Goal: Task Accomplishment & Management: Manage account settings

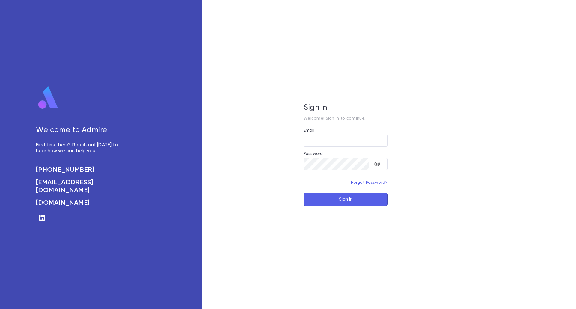
type input "**********"
click at [355, 201] on button "Sign In" at bounding box center [345, 199] width 84 height 13
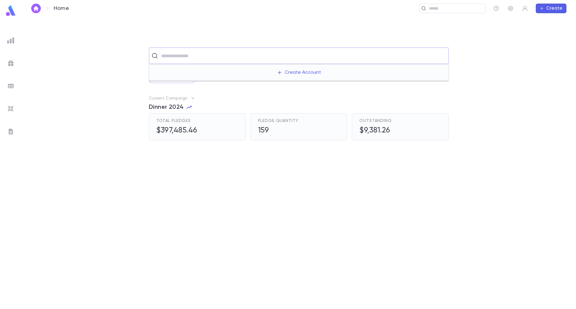
click at [180, 57] on input "text" at bounding box center [302, 55] width 287 height 11
click at [560, 4] on button "Create" at bounding box center [551, 9] width 31 height 10
click at [550, 19] on li "Account" at bounding box center [552, 20] width 31 height 10
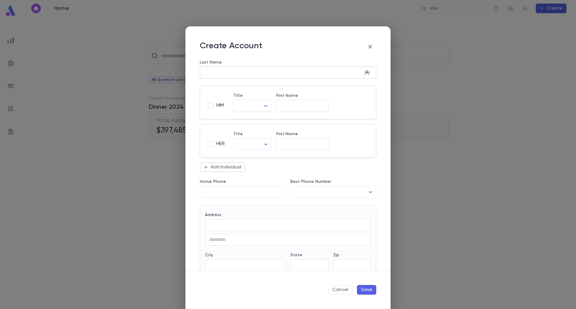
click at [274, 73] on input "Last Name" at bounding box center [281, 72] width 163 height 7
type input "*********"
click at [291, 107] on input "First Name" at bounding box center [302, 106] width 52 height 7
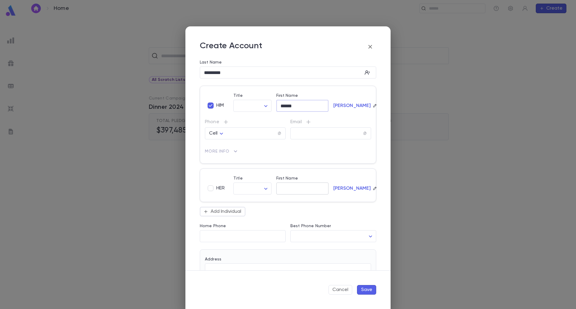
type input "******"
click at [298, 189] on input "First Name" at bounding box center [302, 188] width 52 height 7
type input "*******"
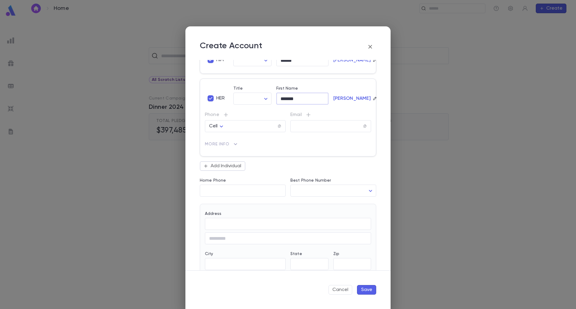
scroll to position [150, 0]
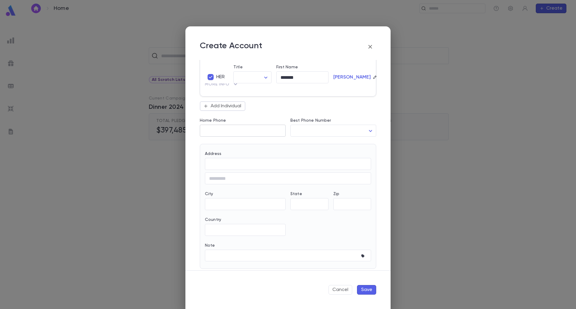
click at [232, 127] on div "​" at bounding box center [243, 131] width 86 height 12
paste input "**********"
type input "**********"
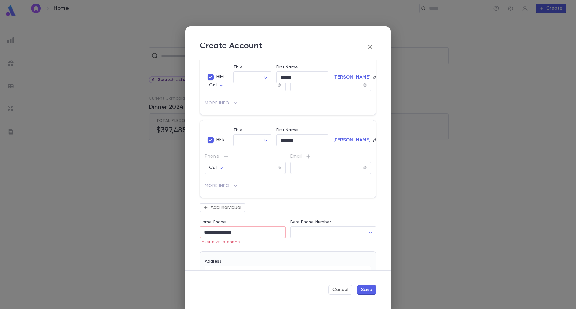
scroll to position [30, 0]
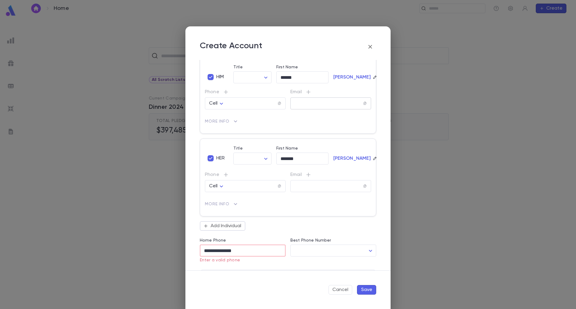
click at [298, 102] on input "text" at bounding box center [326, 103] width 73 height 7
paste input "**********"
type input "**********"
click at [217, 249] on input "**********" at bounding box center [243, 250] width 86 height 7
paste input "*"
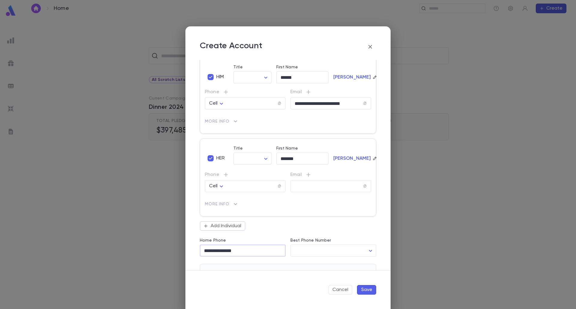
type input "**********"
click at [226, 98] on div "Cell **** ​" at bounding box center [245, 103] width 81 height 12
paste input "**********"
type input "**********"
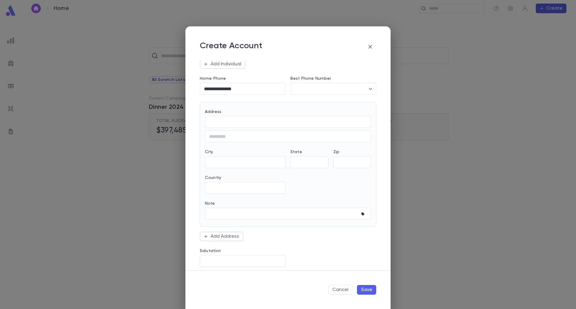
scroll to position [196, 0]
click at [231, 256] on input "Salutation" at bounding box center [243, 257] width 86 height 7
paste input "**********"
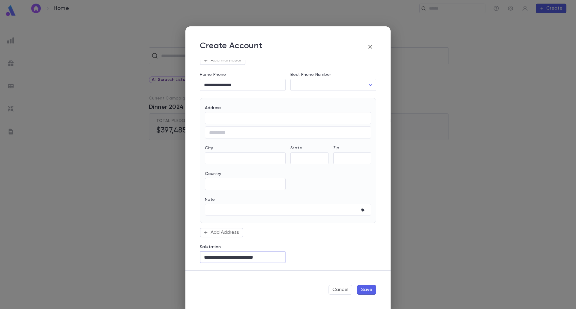
type input "**********"
click at [218, 118] on input "Address" at bounding box center [288, 118] width 166 height 7
paste input "**********"
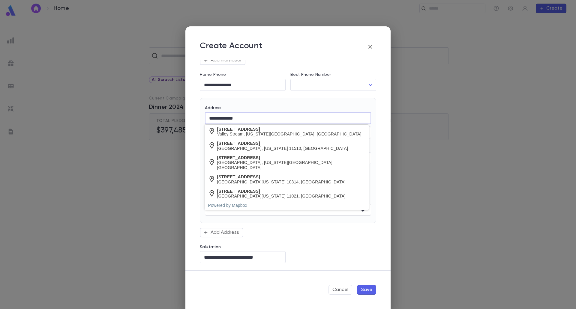
type input "**********"
click at [240, 211] on textarea "Note" at bounding box center [283, 210] width 149 height 12
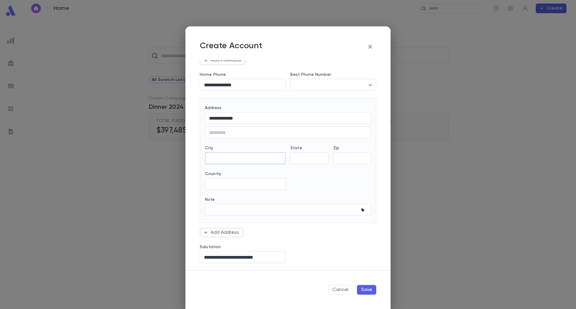
click at [231, 156] on input "City" at bounding box center [245, 158] width 81 height 7
type input "********"
click at [218, 181] on input "Country" at bounding box center [245, 184] width 81 height 7
type input "******"
type input "**********"
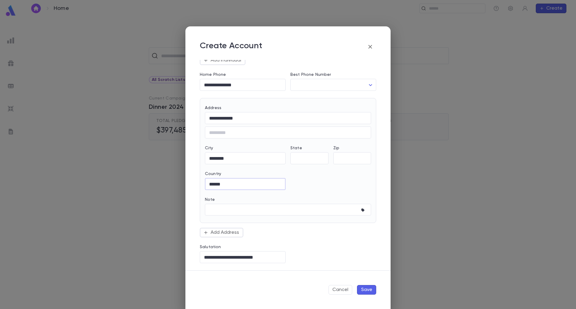
type input "*******"
click at [215, 158] on input "********" at bounding box center [245, 158] width 81 height 7
click at [217, 158] on input "********" at bounding box center [245, 158] width 81 height 7
type input "********"
click at [299, 162] on input "State" at bounding box center [309, 158] width 38 height 7
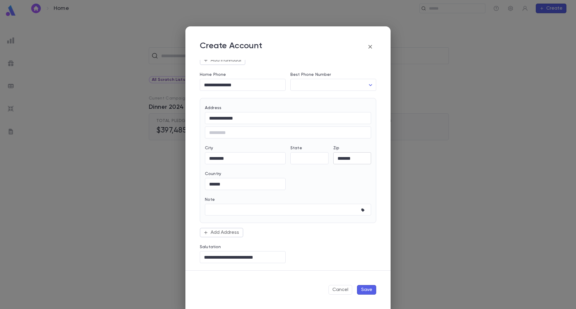
click at [342, 154] on div "******* ​" at bounding box center [352, 158] width 38 height 12
click at [341, 159] on input "*******" at bounding box center [352, 158] width 38 height 7
paste input "text"
type input "*******"
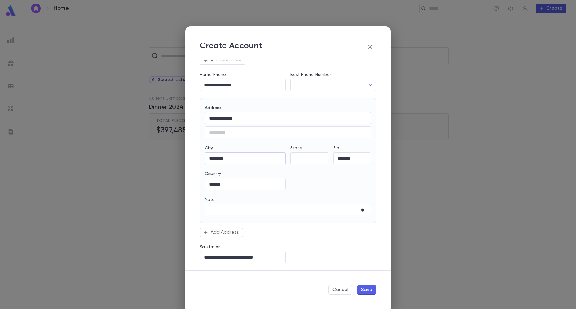
click at [218, 157] on input "********" at bounding box center [245, 158] width 81 height 7
type input "**********"
click at [244, 135] on input "text" at bounding box center [288, 132] width 166 height 7
click at [243, 118] on input "**********" at bounding box center [288, 118] width 166 height 7
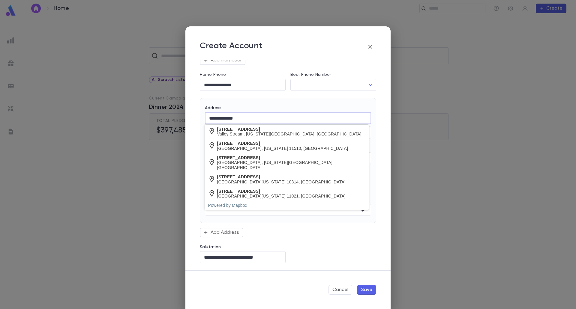
click at [287, 227] on div "**********" at bounding box center [283, 161] width 186 height 151
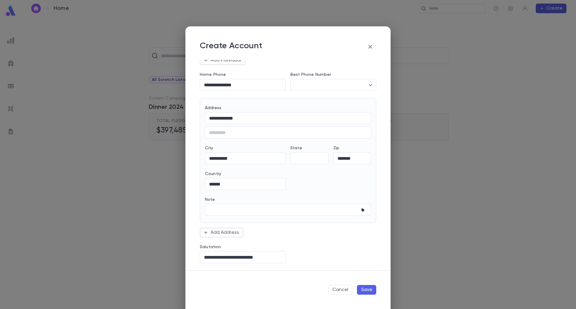
click at [362, 286] on button "Save" at bounding box center [366, 290] width 19 height 10
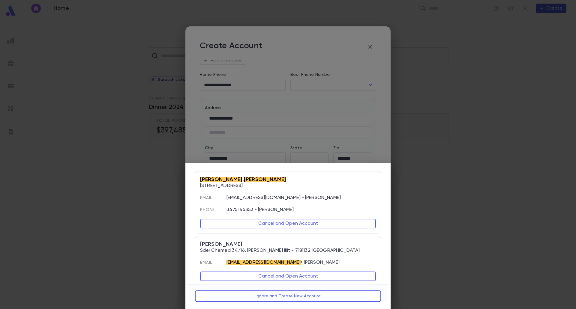
scroll to position [14, 0]
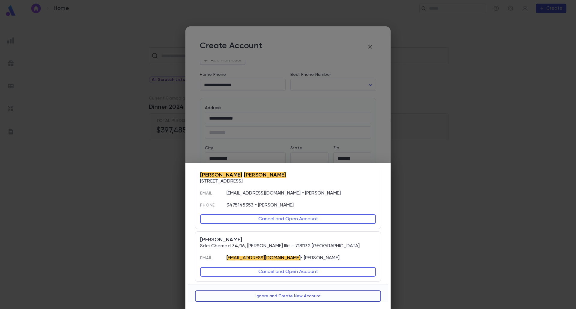
click at [300, 297] on button "Ignore and Create New Account" at bounding box center [288, 296] width 186 height 11
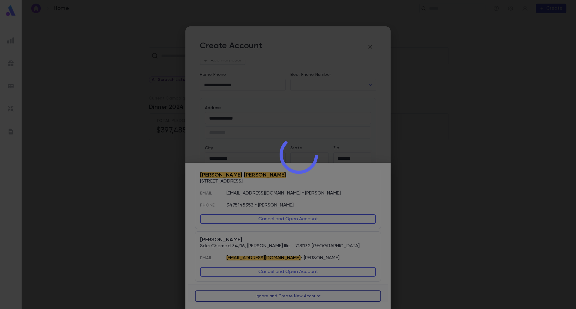
scroll to position [0, 0]
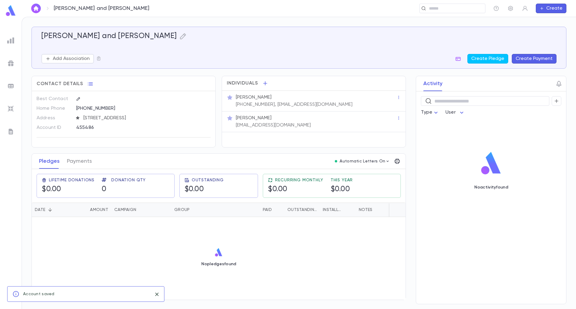
click at [254, 269] on div "No pledges found" at bounding box center [219, 257] width 374 height 80
click at [399, 118] on icon "button" at bounding box center [398, 118] width 4 height 4
drag, startPoint x: 349, startPoint y: 122, endPoint x: 302, endPoint y: 117, distance: 47.3
click at [349, 121] on div at bounding box center [288, 154] width 576 height 309
click at [250, 117] on p "[PERSON_NAME]" at bounding box center [254, 118] width 36 height 6
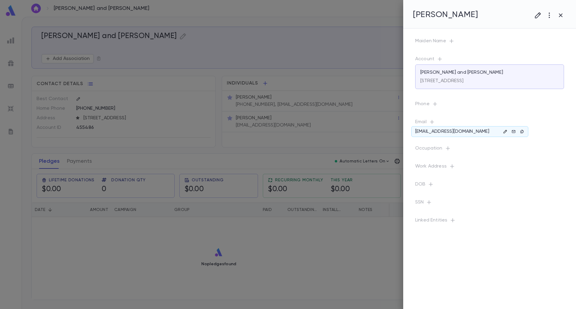
click at [504, 131] on icon "button" at bounding box center [505, 132] width 4 height 4
click at [505, 157] on input "**********" at bounding box center [518, 157] width 95 height 9
click at [489, 182] on button "button" at bounding box center [487, 186] width 10 height 10
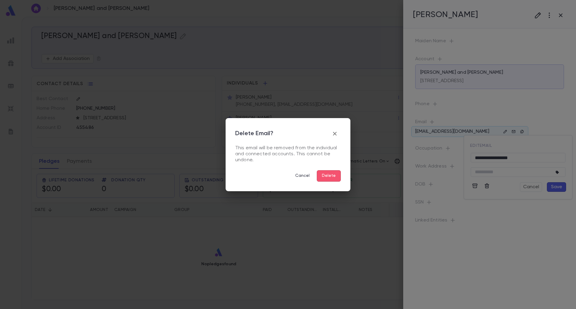
click at [325, 177] on button "Delete" at bounding box center [329, 175] width 24 height 11
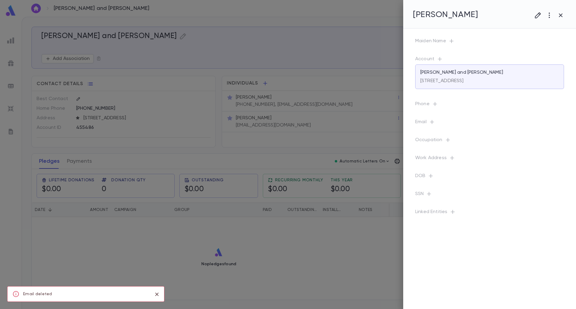
click at [309, 243] on div at bounding box center [288, 154] width 576 height 309
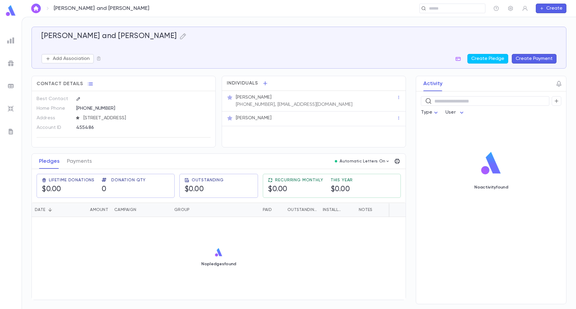
click at [306, 106] on p "[PHONE_NUMBER], [EMAIL_ADDRESS][DOMAIN_NAME]" at bounding box center [294, 105] width 117 height 6
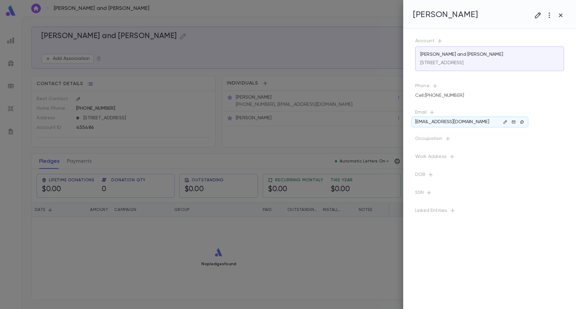
click at [440, 120] on p "[EMAIL_ADDRESS][DOMAIN_NAME]" at bounding box center [452, 122] width 74 height 6
click at [508, 121] on button "button" at bounding box center [504, 121] width 7 height 7
click at [496, 150] on input "**********" at bounding box center [518, 148] width 95 height 9
click at [556, 177] on button "Save" at bounding box center [556, 178] width 19 height 10
click at [516, 214] on p "Linked Entities" at bounding box center [489, 212] width 149 height 8
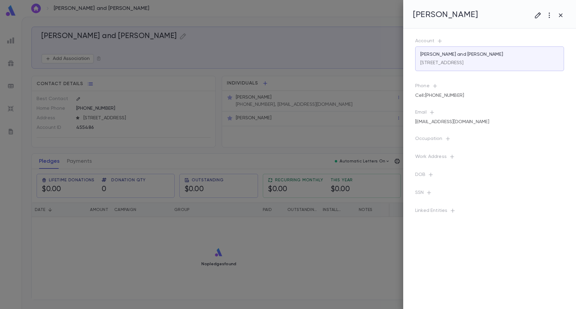
click at [323, 148] on div at bounding box center [288, 154] width 576 height 309
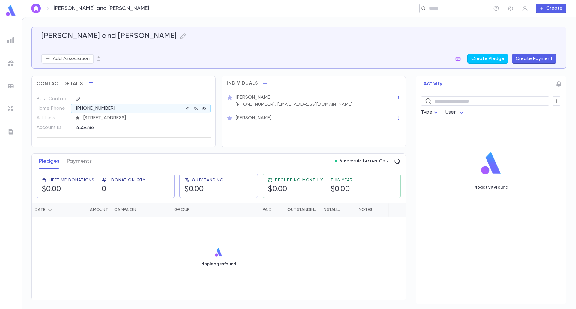
click at [433, 10] on input "text" at bounding box center [454, 9] width 55 height 6
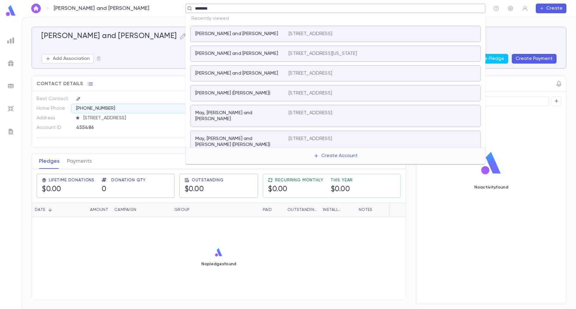
type input "*********"
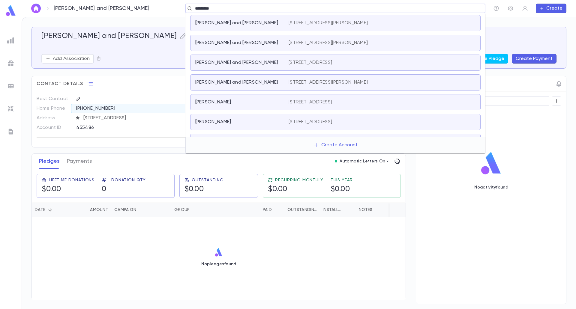
click at [264, 76] on div "[PERSON_NAME] and [PERSON_NAME] [STREET_ADDRESS][PERSON_NAME]" at bounding box center [335, 82] width 290 height 16
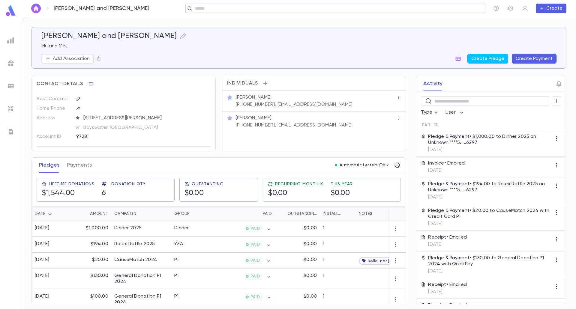
click at [525, 61] on button "Create Payment" at bounding box center [534, 59] width 45 height 10
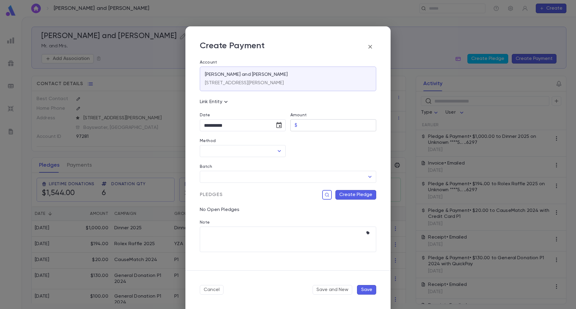
click at [315, 126] on input "Amount" at bounding box center [338, 126] width 76 height 12
type input "********"
click at [274, 124] on button "Choose date, selected date is Aug 29, 2025" at bounding box center [279, 125] width 12 height 12
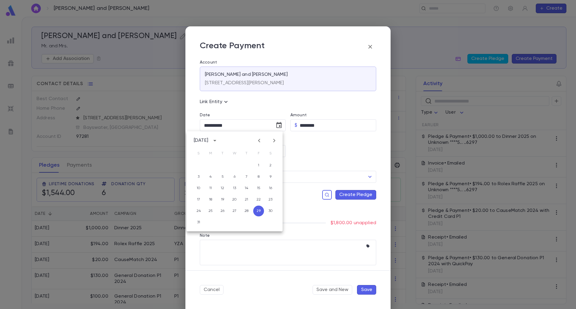
click at [307, 145] on div at bounding box center [330, 144] width 91 height 26
click at [279, 150] on icon "Open" at bounding box center [279, 151] width 7 height 7
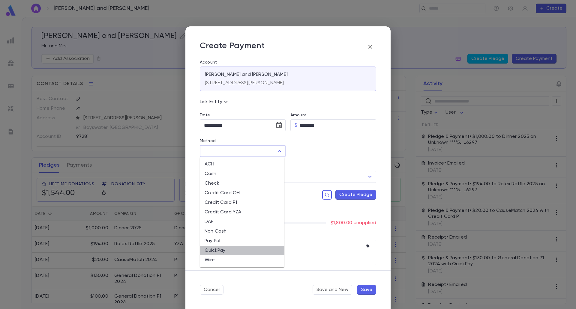
click at [222, 249] on li "QuickPay" at bounding box center [242, 251] width 85 height 10
type input "********"
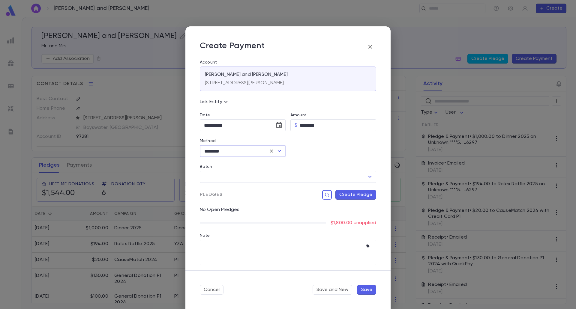
click at [345, 193] on button "Create Pledge" at bounding box center [355, 195] width 41 height 10
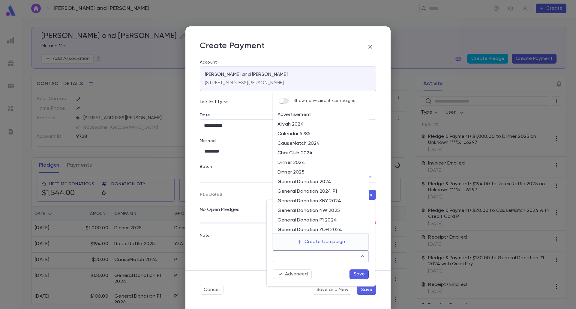
click at [291, 253] on input "Campaign" at bounding box center [316, 256] width 82 height 11
click at [316, 220] on li "General Donation P1 2024" at bounding box center [321, 221] width 96 height 10
type input "**********"
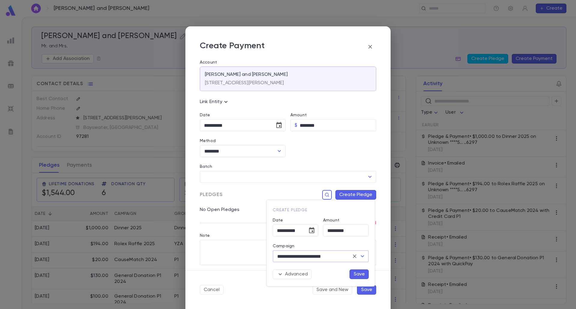
click at [361, 275] on button "Save" at bounding box center [358, 275] width 19 height 10
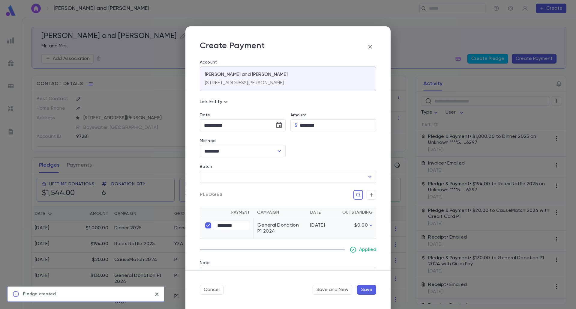
scroll to position [29, 0]
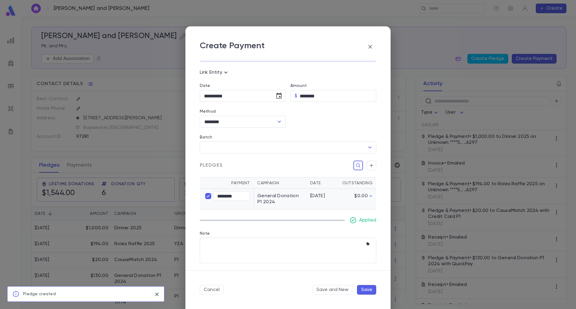
click at [368, 288] on button "Save" at bounding box center [366, 290] width 19 height 10
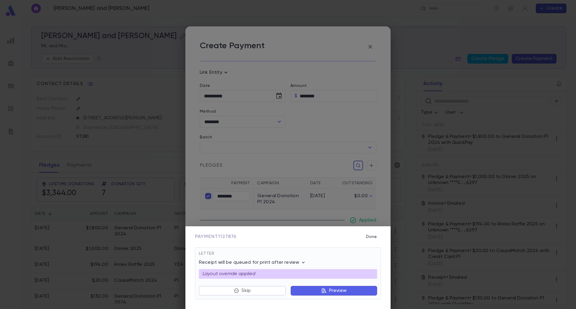
click at [302, 261] on icon "button" at bounding box center [303, 263] width 6 height 6
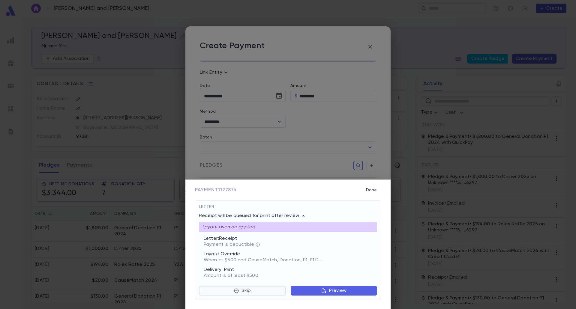
click at [270, 290] on button "Skip" at bounding box center [242, 291] width 87 height 10
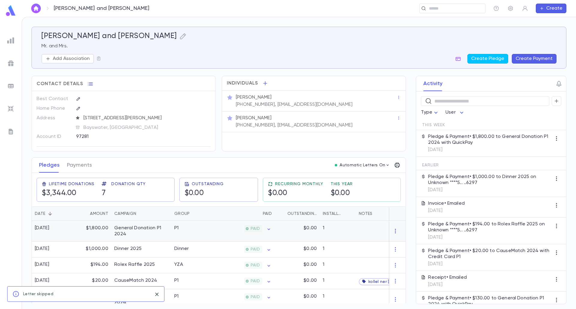
click at [392, 229] on icon "button" at bounding box center [395, 231] width 6 height 6
click at [406, 243] on li "Delete" at bounding box center [403, 241] width 25 height 10
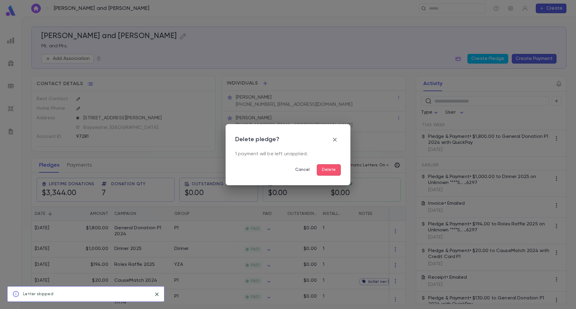
click at [333, 171] on button "Delete" at bounding box center [329, 169] width 24 height 11
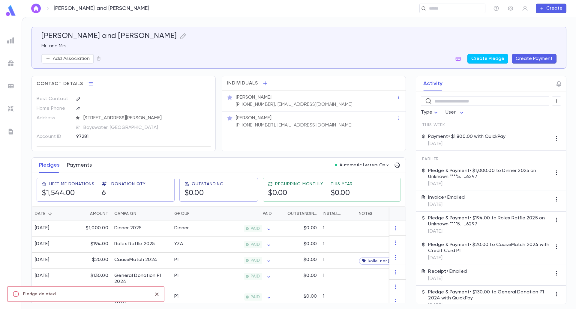
click at [78, 162] on button "Payments" at bounding box center [79, 165] width 25 height 15
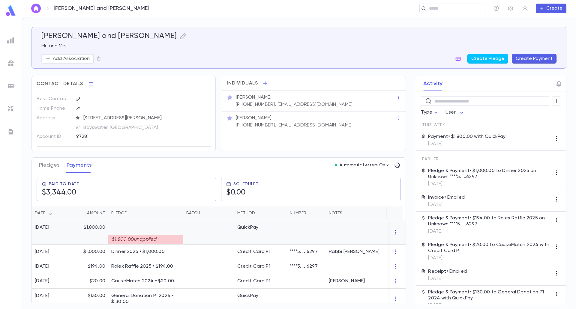
click at [392, 231] on icon "button" at bounding box center [395, 232] width 6 height 6
click at [397, 245] on li "Delete" at bounding box center [403, 243] width 25 height 10
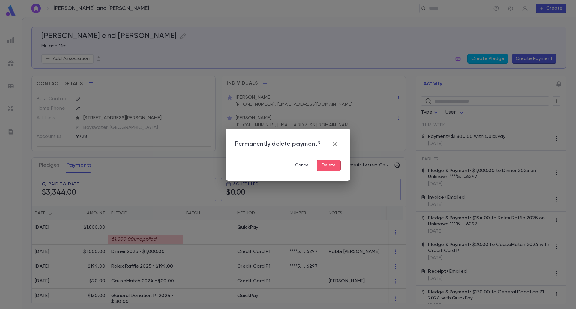
click at [338, 168] on button "Delete" at bounding box center [329, 165] width 24 height 11
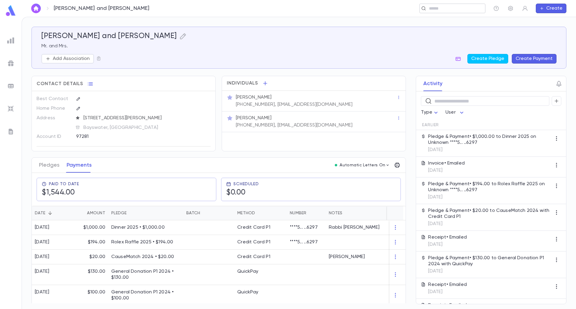
click at [469, 8] on input "text" at bounding box center [450, 9] width 46 height 6
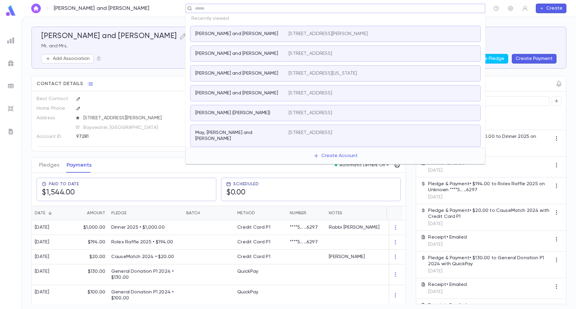
click at [254, 54] on p "[PERSON_NAME] and [PERSON_NAME]" at bounding box center [236, 54] width 83 height 6
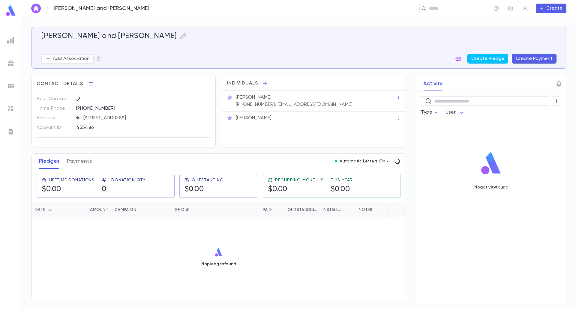
click at [331, 105] on p "[PHONE_NUMBER], [EMAIL_ADDRESS][DOMAIN_NAME]" at bounding box center [294, 105] width 117 height 6
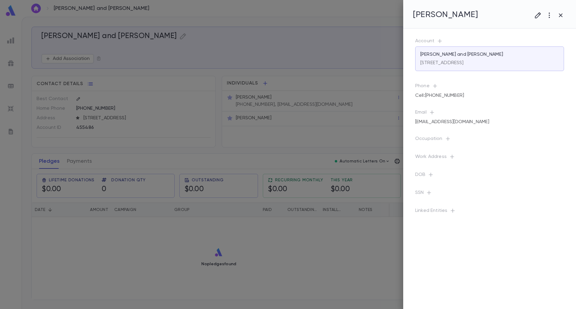
click at [482, 122] on div "[EMAIL_ADDRESS][DOMAIN_NAME]" at bounding box center [489, 122] width 149 height 8
click at [505, 124] on icon "button" at bounding box center [505, 122] width 4 height 4
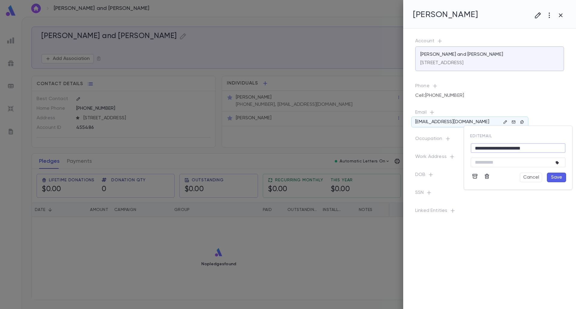
click at [498, 148] on input "**********" at bounding box center [518, 148] width 95 height 9
drag, startPoint x: 486, startPoint y: 176, endPoint x: 489, endPoint y: 197, distance: 21.0
click at [489, 197] on div "**********" at bounding box center [288, 154] width 576 height 309
click at [499, 144] on input "**********" at bounding box center [518, 148] width 95 height 9
type input "**********"
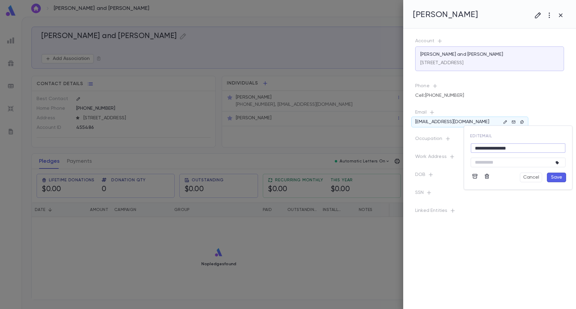
click at [560, 178] on button "Save" at bounding box center [556, 178] width 19 height 10
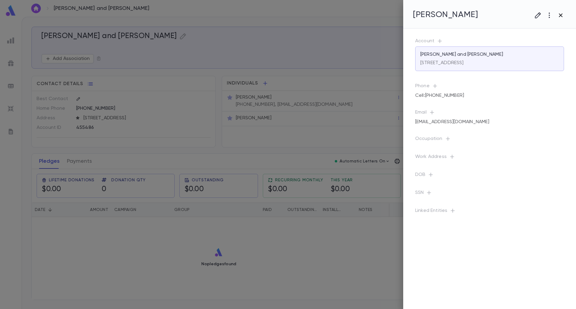
click at [561, 18] on icon "button" at bounding box center [560, 15] width 7 height 7
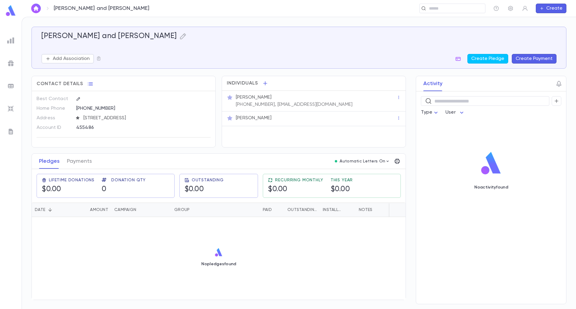
click at [309, 242] on div "No pledges found" at bounding box center [219, 257] width 374 height 80
click at [193, 115] on button "button" at bounding box center [194, 118] width 7 height 7
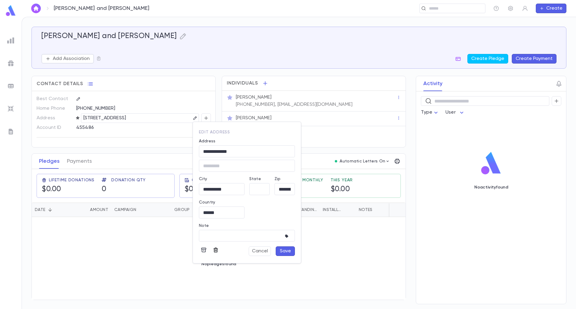
click at [215, 250] on icon "button" at bounding box center [216, 250] width 4 height 5
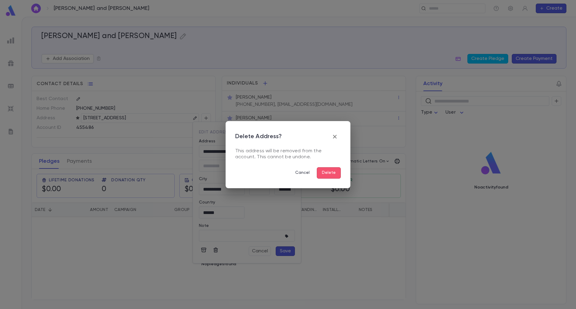
click at [321, 172] on button "Delete" at bounding box center [329, 172] width 24 height 11
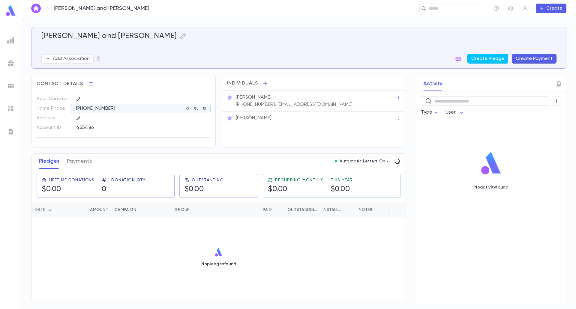
click at [187, 107] on icon "button" at bounding box center [187, 108] width 4 height 4
click at [189, 118] on div at bounding box center [140, 117] width 139 height 8
click at [188, 109] on icon "button" at bounding box center [187, 108] width 4 height 4
click at [194, 109] on icon "button" at bounding box center [194, 108] width 3 height 3
click at [143, 106] on div "[PHONE_NUMBER]" at bounding box center [140, 109] width 139 height 10
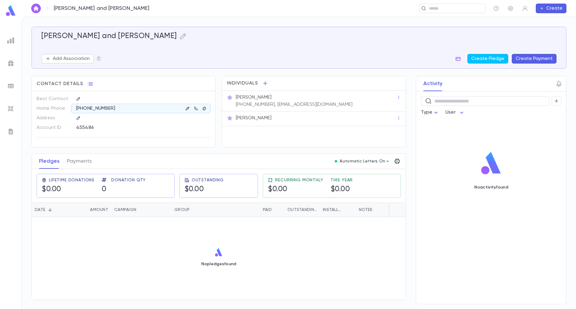
click at [187, 107] on icon "button" at bounding box center [187, 108] width 4 height 4
drag, startPoint x: 129, startPoint y: 108, endPoint x: 84, endPoint y: 107, distance: 45.3
click at [84, 107] on div "**********" at bounding box center [128, 109] width 114 height 10
click at [83, 107] on input "**********" at bounding box center [100, 108] width 58 height 9
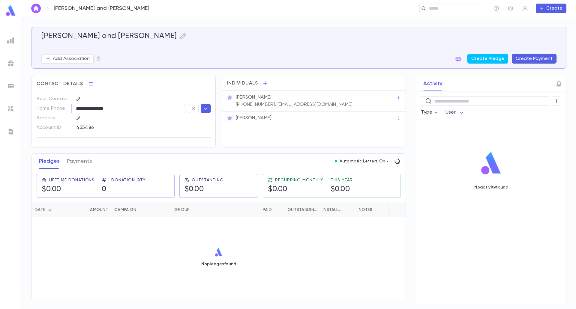
click at [83, 107] on input "**********" at bounding box center [100, 108] width 58 height 9
type input "**********"
click at [202, 106] on button "button" at bounding box center [206, 109] width 10 height 10
click at [99, 109] on p "97252756079" at bounding box center [91, 109] width 30 height 6
click at [101, 109] on p "97252756079" at bounding box center [91, 109] width 30 height 6
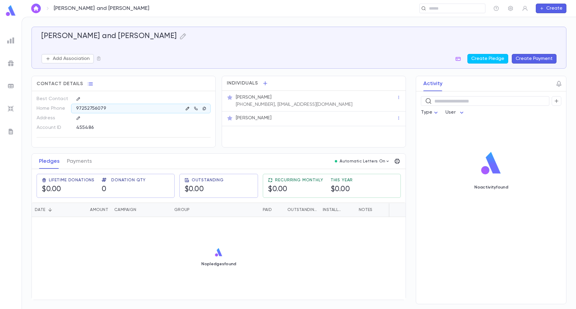
click at [185, 108] on button "button" at bounding box center [187, 108] width 7 height 7
click at [101, 106] on input "**********" at bounding box center [100, 108] width 58 height 9
type input "**********"
click at [209, 107] on button "button" at bounding box center [206, 109] width 10 height 10
click at [248, 104] on p "[PHONE_NUMBER], [EMAIL_ADDRESS][DOMAIN_NAME]" at bounding box center [294, 105] width 117 height 6
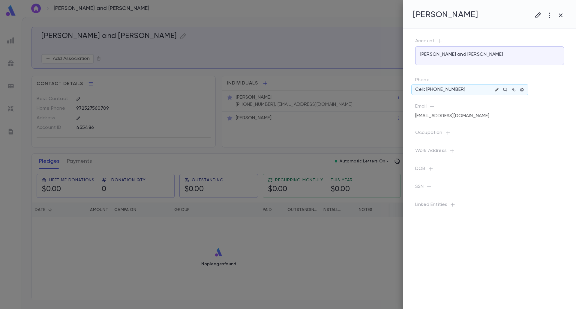
click at [496, 89] on icon "button" at bounding box center [497, 90] width 4 height 4
click at [487, 161] on icon "button" at bounding box center [487, 160] width 4 height 5
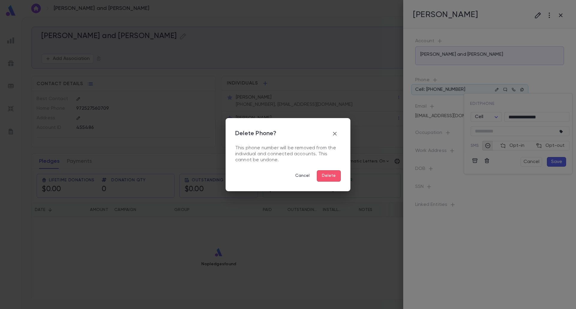
click at [324, 175] on button "Delete" at bounding box center [329, 175] width 24 height 11
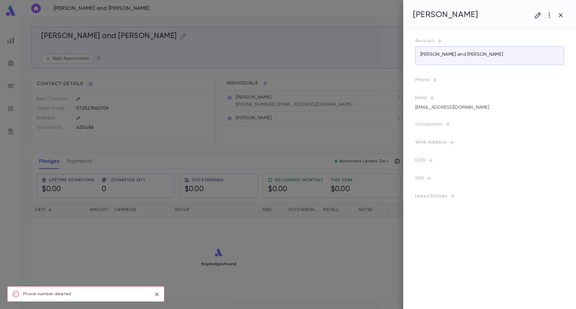
click at [303, 143] on div at bounding box center [288, 154] width 576 height 309
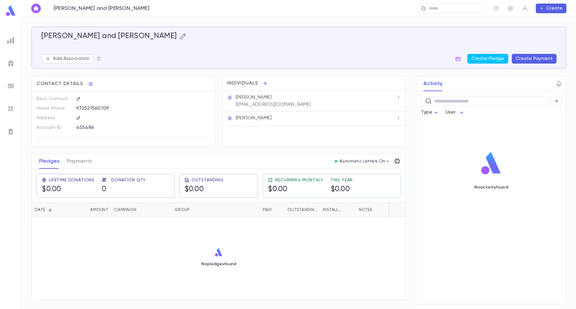
click at [179, 35] on icon "button" at bounding box center [182, 36] width 7 height 7
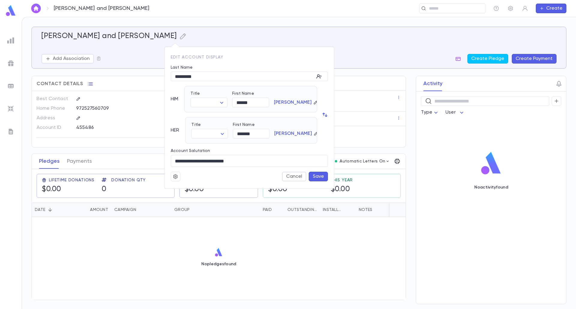
click at [193, 154] on div "Account Salutation" at bounding box center [249, 151] width 157 height 7
click at [181, 160] on input "**********" at bounding box center [249, 161] width 157 height 12
click at [221, 103] on body "[PERSON_NAME] and [PERSON_NAME] ​ Create [PERSON_NAME] and [PERSON_NAME] Add As…" at bounding box center [288, 163] width 576 height 292
click at [209, 121] on span "[DEMOGRAPHIC_DATA]" at bounding box center [223, 124] width 51 height 6
type input "*****"
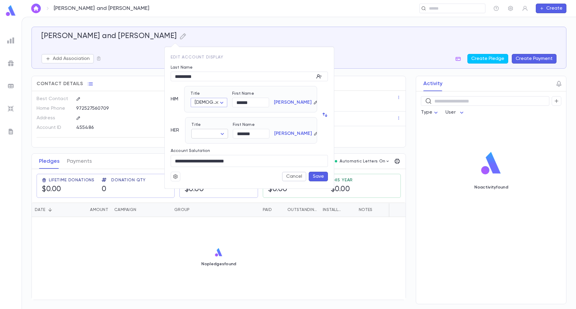
click at [223, 132] on body "[PERSON_NAME] and [PERSON_NAME] ​ Create [PERSON_NAME] and [PERSON_NAME] Add As…" at bounding box center [288, 163] width 576 height 292
click at [214, 146] on span "Mrs." at bounding box center [211, 145] width 26 height 6
type input "****"
click at [194, 162] on input "**********" at bounding box center [249, 161] width 157 height 12
click at [180, 163] on input "**********" at bounding box center [249, 161] width 157 height 12
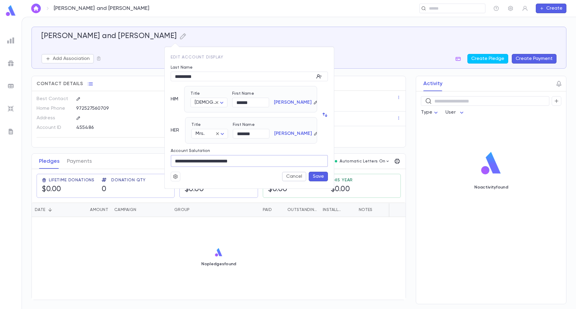
type input "**********"
click at [318, 176] on button "Save" at bounding box center [318, 177] width 19 height 10
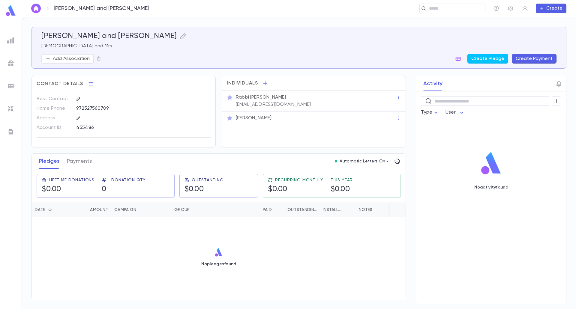
click at [519, 58] on button "Create Payment" at bounding box center [534, 59] width 45 height 10
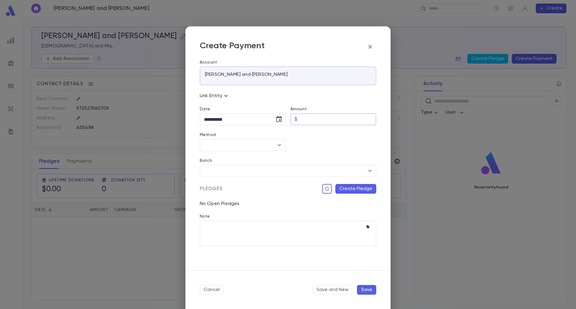
click at [322, 124] on input "Amount" at bounding box center [338, 120] width 76 height 12
drag, startPoint x: 370, startPoint y: 43, endPoint x: 371, endPoint y: 55, distance: 12.3
click at [370, 43] on button "button" at bounding box center [370, 47] width 12 height 12
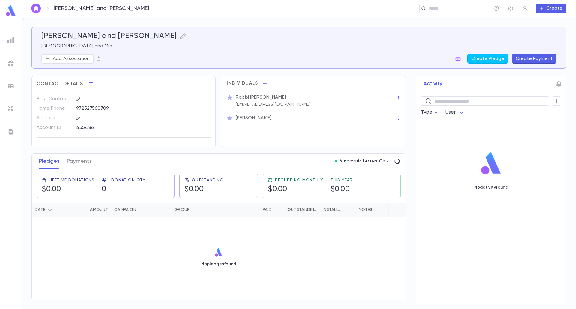
click at [537, 59] on button "Create Payment" at bounding box center [534, 59] width 45 height 10
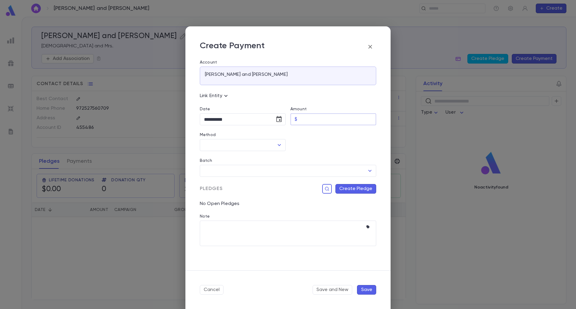
click at [318, 118] on input "Amount" at bounding box center [338, 120] width 76 height 12
click at [277, 143] on icon "Open" at bounding box center [279, 145] width 7 height 7
type input "*********"
click at [276, 121] on icon "Choose date, selected date is Aug 29, 2025" at bounding box center [278, 119] width 7 height 7
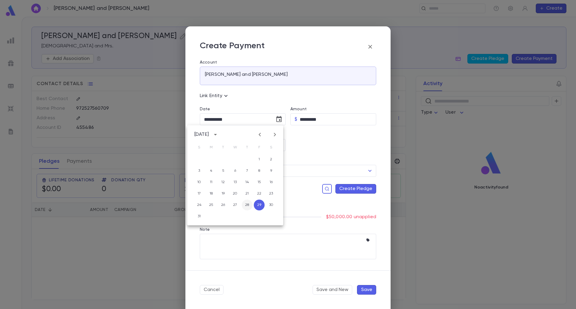
click at [245, 205] on button "28" at bounding box center [247, 205] width 11 height 11
type input "**********"
click at [279, 147] on icon "Open" at bounding box center [279, 145] width 7 height 7
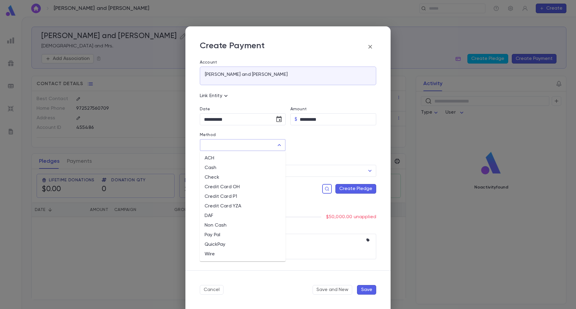
click at [224, 255] on li "Wire" at bounding box center [243, 255] width 86 height 10
type input "****"
click at [353, 191] on button "Create Pledge" at bounding box center [355, 189] width 41 height 10
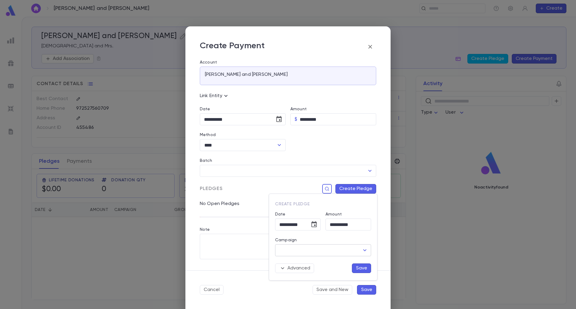
click at [348, 252] on input "Campaign" at bounding box center [319, 250] width 82 height 11
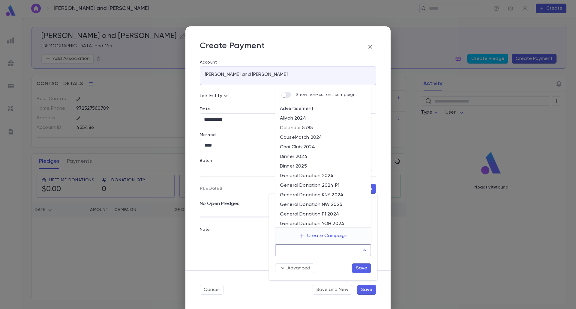
click at [337, 216] on li "General Donation P1 2024" at bounding box center [323, 215] width 96 height 10
type input "**********"
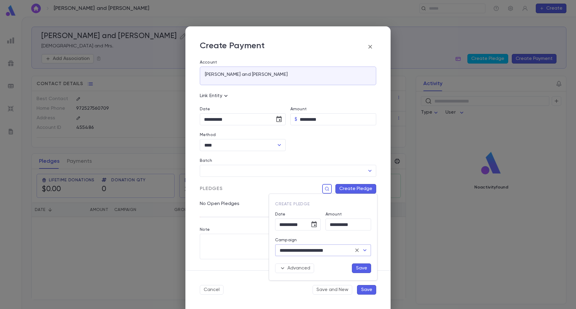
click at [357, 267] on button "Save" at bounding box center [361, 269] width 19 height 10
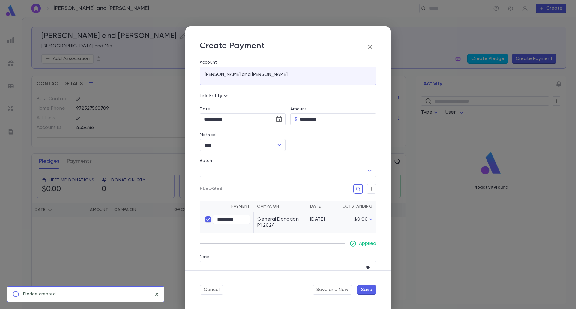
click at [364, 289] on button "Save" at bounding box center [366, 290] width 19 height 10
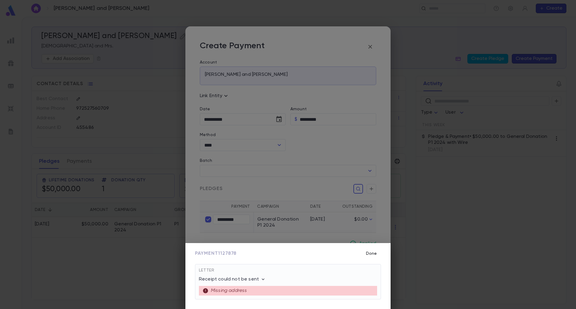
click at [368, 252] on button "Done" at bounding box center [371, 253] width 19 height 11
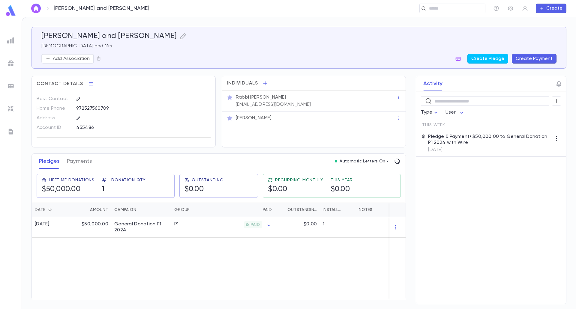
click at [10, 130] on img at bounding box center [10, 131] width 7 height 7
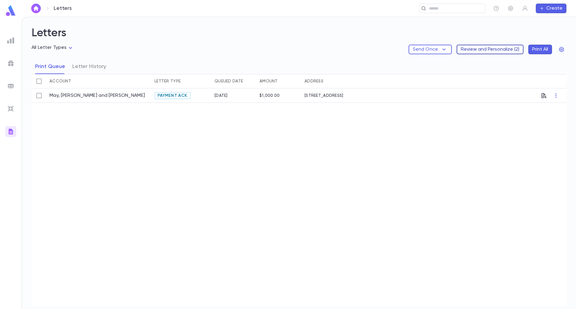
click at [517, 50] on button "Review and Personalize ( 2 )" at bounding box center [489, 50] width 67 height 10
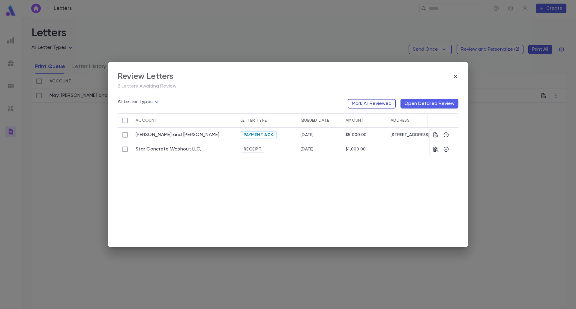
click at [379, 102] on button "Mark All Reviewed" at bounding box center [372, 104] width 48 height 10
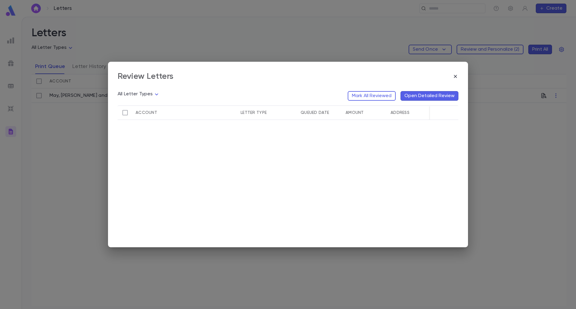
click at [459, 75] on div "Review Letters All Letter Types Mark All Reviewed Open Detailed Review Account …" at bounding box center [288, 155] width 360 height 186
click at [456, 75] on icon "button" at bounding box center [455, 76] width 3 height 3
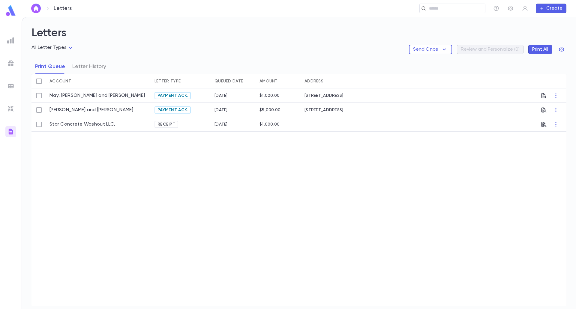
click at [10, 15] on img at bounding box center [11, 11] width 12 height 12
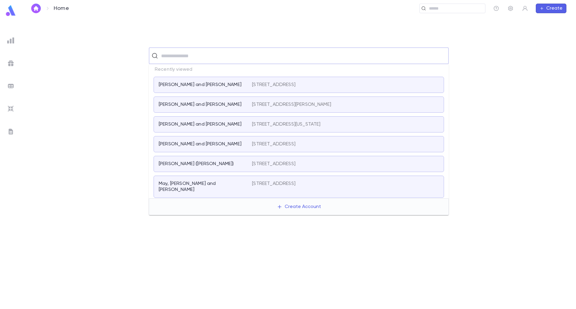
click at [202, 57] on input "text" at bounding box center [302, 55] width 287 height 11
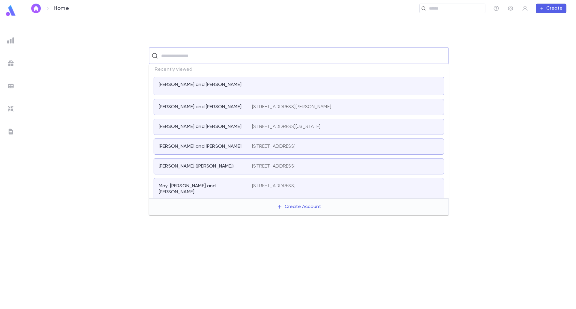
click at [192, 89] on div "[PERSON_NAME] and [PERSON_NAME]" at bounding box center [205, 86] width 93 height 8
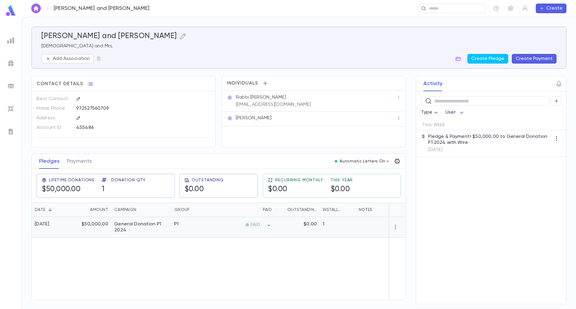
click at [363, 232] on div at bounding box center [393, 227] width 75 height 21
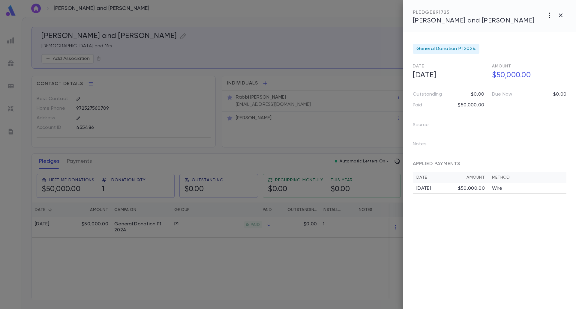
click at [551, 14] on icon "button" at bounding box center [549, 15] width 7 height 7
click at [528, 105] on div at bounding box center [288, 154] width 576 height 309
click at [477, 192] on div "$50,000.00" at bounding box center [471, 189] width 27 height 6
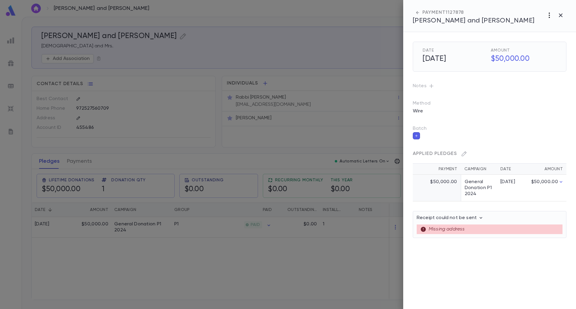
click at [548, 14] on icon "button" at bounding box center [549, 15] width 7 height 7
click at [545, 35] on p "Send Letter" at bounding box center [542, 38] width 27 height 6
click at [557, 49] on li "Print" at bounding box center [560, 49] width 21 height 11
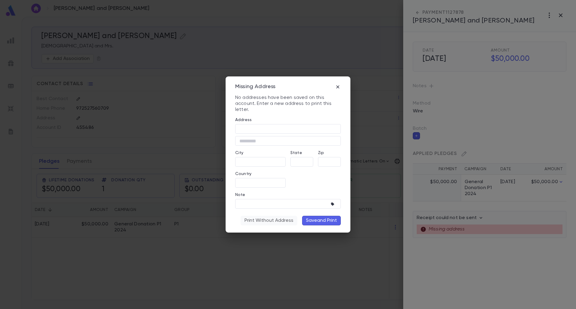
click at [267, 222] on button "Print Without Address" at bounding box center [269, 221] width 57 height 10
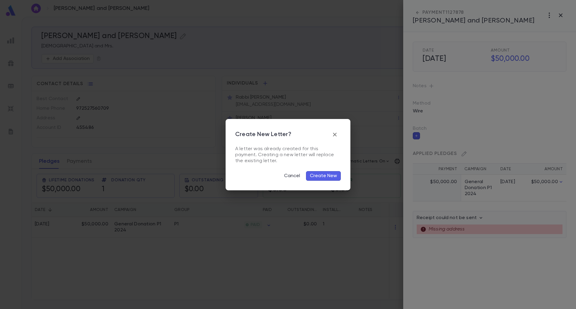
click at [321, 175] on button "Create New" at bounding box center [323, 176] width 35 height 10
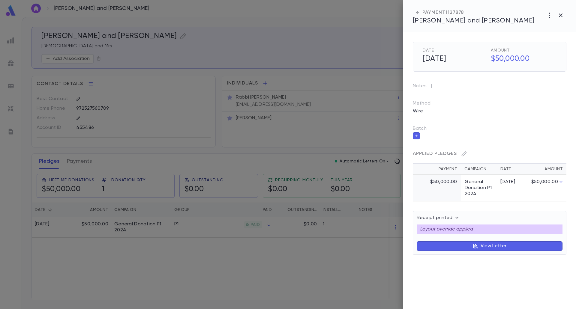
click at [336, 31] on div at bounding box center [288, 154] width 576 height 309
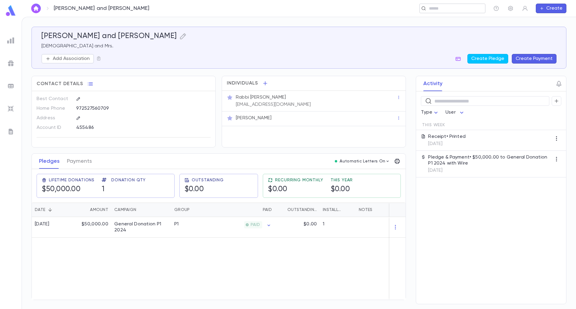
click at [425, 8] on icon at bounding box center [423, 8] width 5 height 5
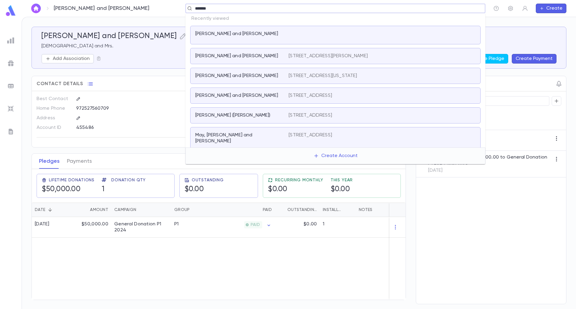
type input "********"
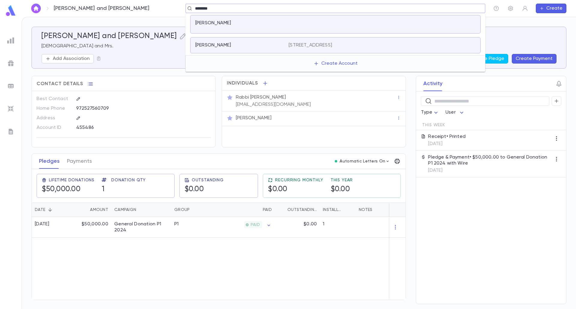
click at [224, 23] on p "[PERSON_NAME]" at bounding box center [213, 23] width 36 height 6
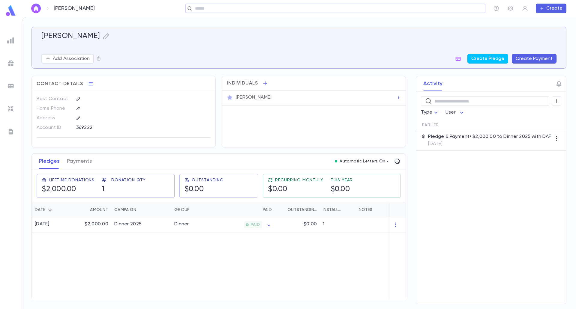
click at [540, 55] on button "Create Payment" at bounding box center [534, 59] width 45 height 10
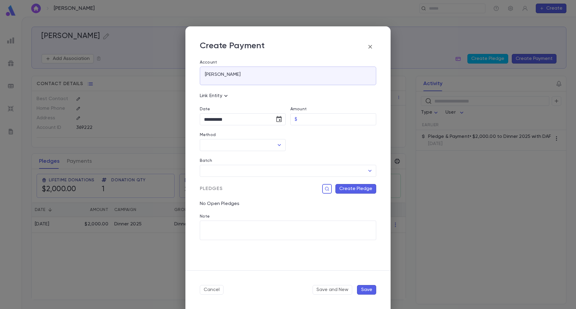
click at [372, 47] on icon "button" at bounding box center [369, 46] width 7 height 7
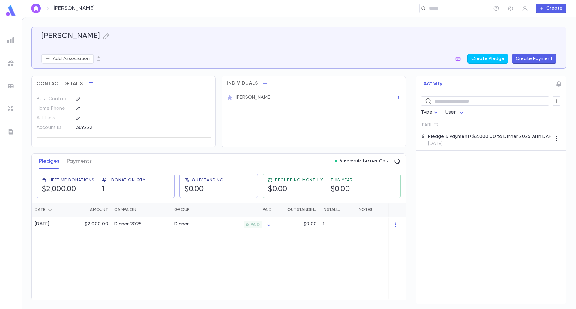
click at [525, 61] on button "Create Payment" at bounding box center [534, 59] width 45 height 10
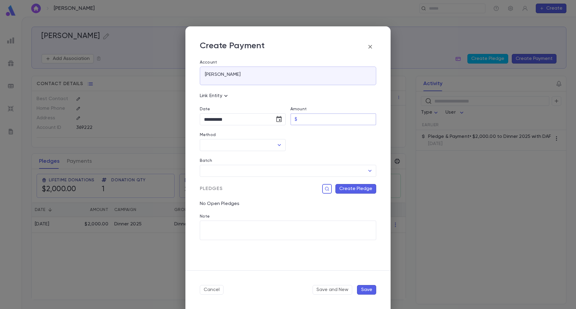
click at [322, 116] on input "Amount" at bounding box center [338, 120] width 76 height 12
type input "********"
click at [279, 146] on icon "Open" at bounding box center [279, 145] width 7 height 7
click at [218, 214] on li "DAF" at bounding box center [243, 216] width 86 height 10
type input "***"
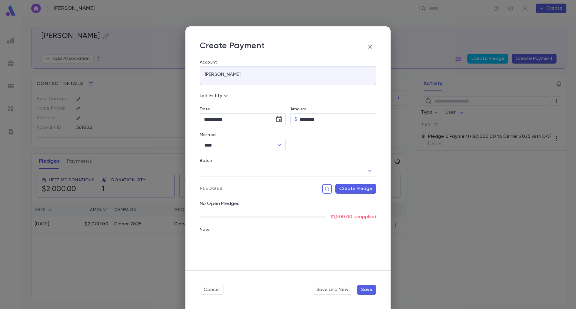
click at [342, 192] on button "Create Pledge" at bounding box center [355, 189] width 41 height 10
click at [330, 244] on div "​" at bounding box center [323, 250] width 96 height 12
click at [363, 248] on icon "Open" at bounding box center [364, 250] width 7 height 7
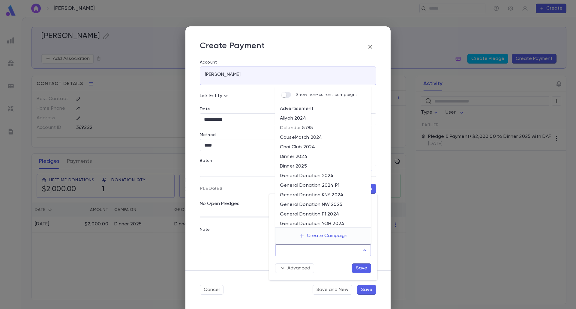
click at [319, 212] on li "General Donation P1 2024" at bounding box center [323, 215] width 96 height 10
type input "**********"
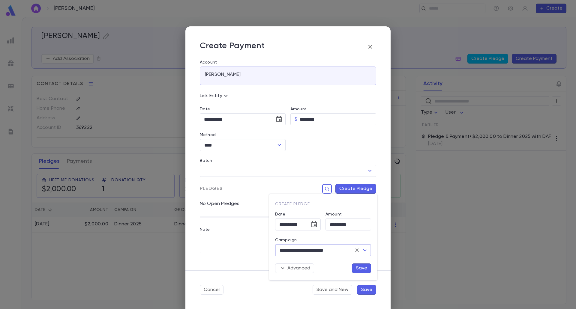
click at [361, 264] on button "Save" at bounding box center [361, 269] width 19 height 10
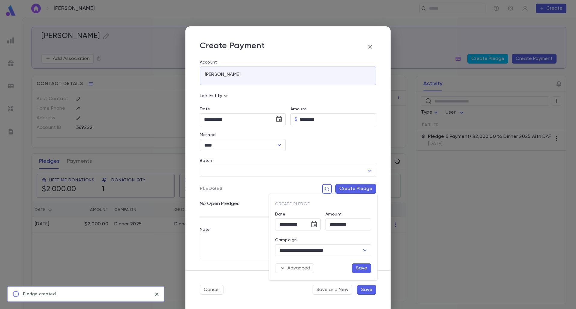
click at [361, 268] on button "Save" at bounding box center [361, 269] width 19 height 10
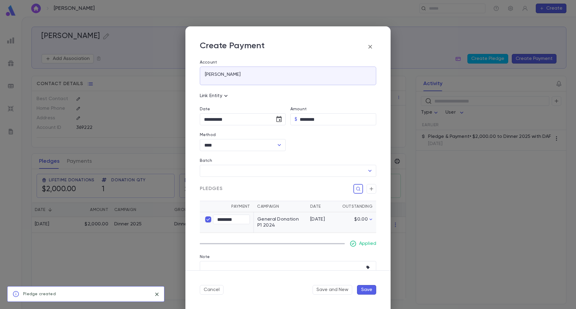
click at [364, 295] on div "Cancel Save and New Save" at bounding box center [287, 290] width 205 height 39
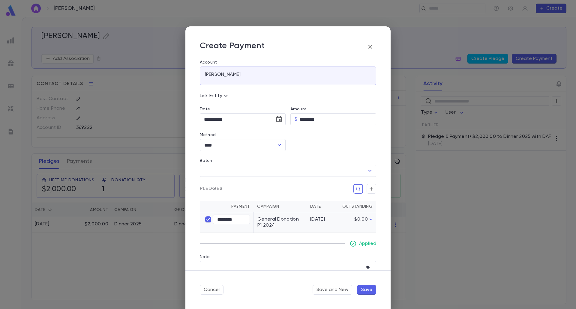
click at [366, 292] on button "Save" at bounding box center [366, 290] width 19 height 10
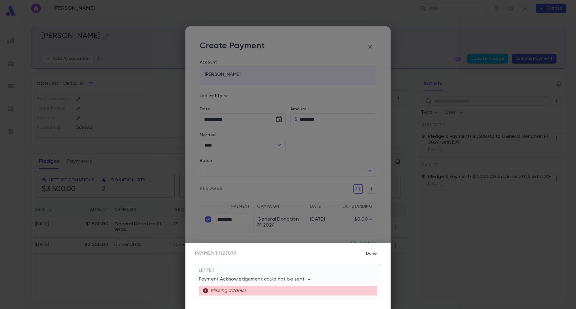
click at [306, 277] on icon "button" at bounding box center [309, 279] width 6 height 6
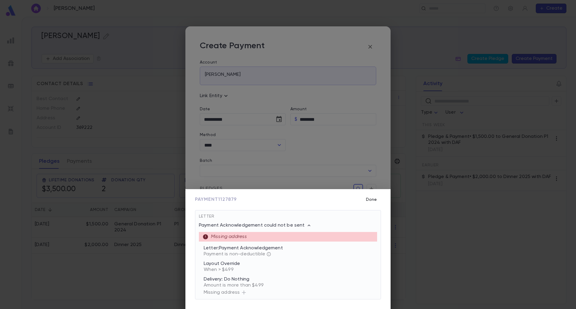
click at [367, 202] on button "Done" at bounding box center [371, 199] width 19 height 11
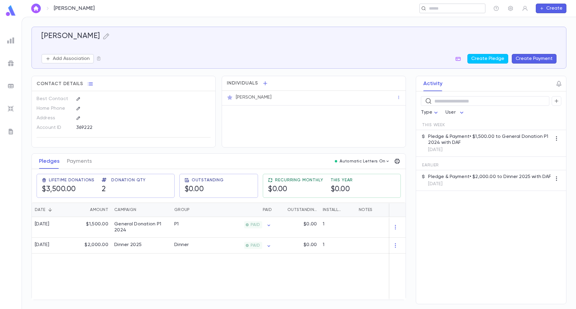
click at [431, 9] on input "text" at bounding box center [450, 9] width 46 height 6
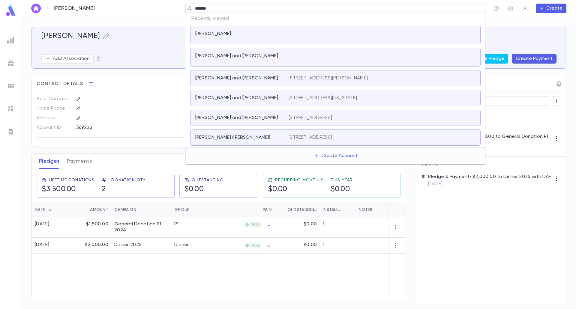
type input "********"
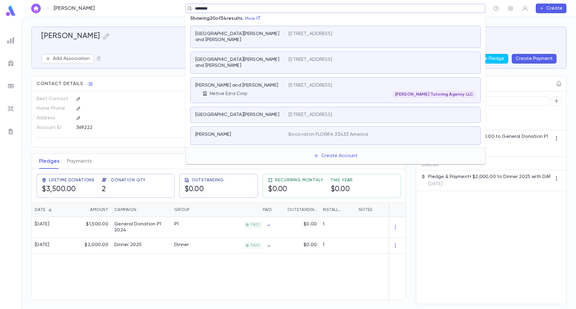
click at [324, 91] on div "[PERSON_NAME] Tutoring Agency LLC" at bounding box center [381, 94] width 187 height 7
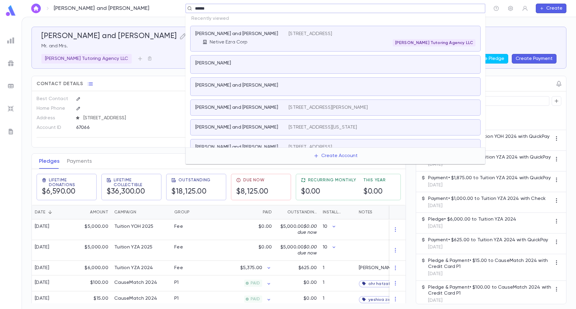
type input "*******"
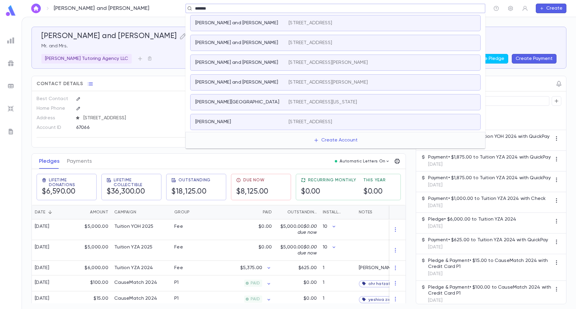
click at [248, 76] on div "[PERSON_NAME] and [PERSON_NAME] [STREET_ADDRESS][PERSON_NAME]" at bounding box center [335, 82] width 290 height 16
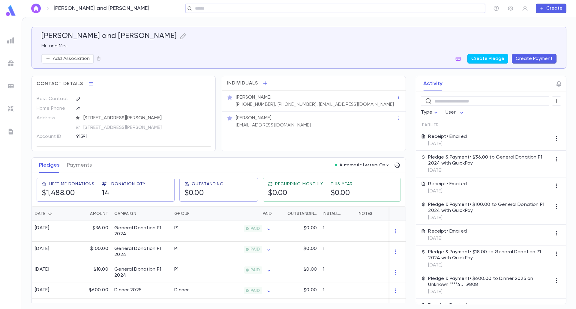
click at [552, 61] on button "Create Payment" at bounding box center [534, 59] width 45 height 10
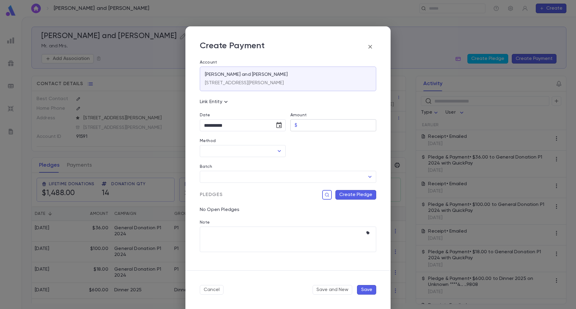
click at [334, 120] on input "Amount" at bounding box center [338, 126] width 76 height 12
type input "*****"
click at [278, 146] on div "​" at bounding box center [243, 151] width 86 height 12
click at [279, 150] on icon "Open" at bounding box center [279, 151] width 7 height 7
click at [235, 249] on li "QuickPay" at bounding box center [242, 251] width 85 height 10
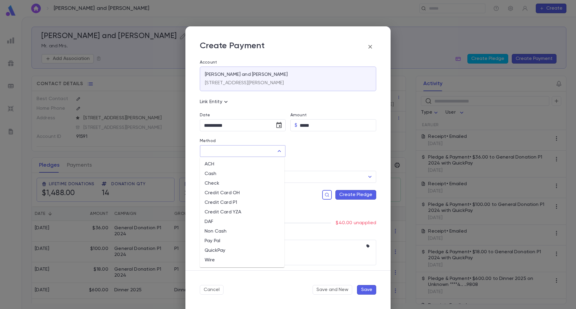
type input "********"
click at [337, 196] on button "Create Pledge" at bounding box center [355, 195] width 41 height 10
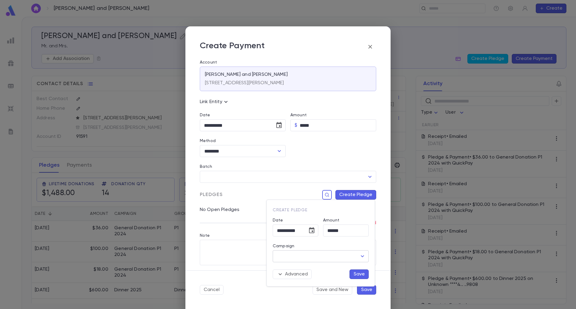
click at [323, 252] on input "Campaign" at bounding box center [316, 256] width 82 height 11
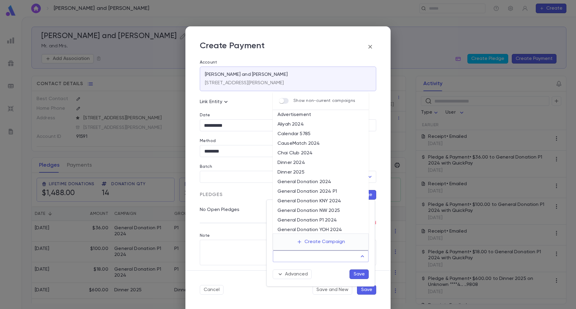
click at [328, 216] on li "General Donation P1 2024" at bounding box center [321, 221] width 96 height 10
type input "**********"
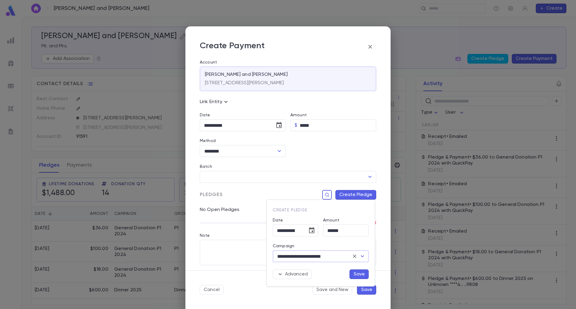
click at [364, 277] on button "Save" at bounding box center [358, 275] width 19 height 10
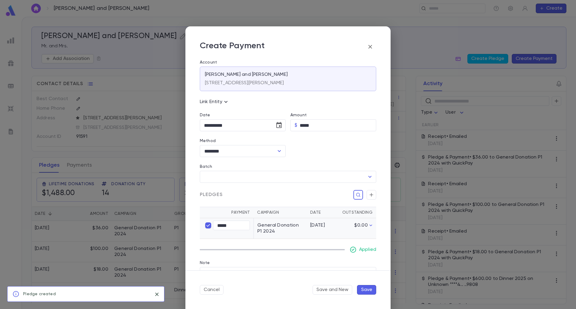
click at [368, 292] on button "Save" at bounding box center [366, 290] width 19 height 10
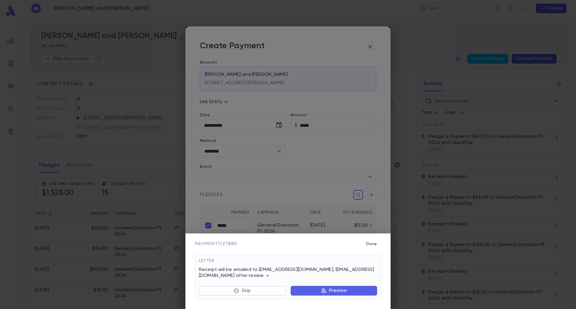
click at [351, 291] on button "Preview" at bounding box center [334, 291] width 86 height 10
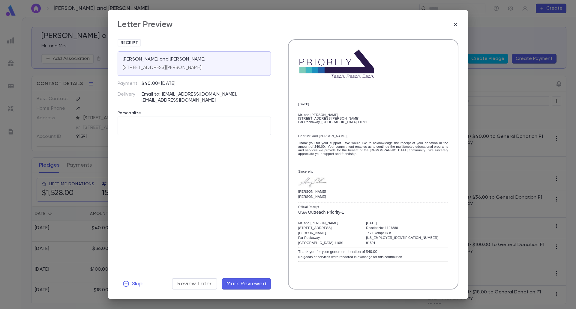
click at [244, 286] on button "Mark Reviewed" at bounding box center [246, 283] width 49 height 11
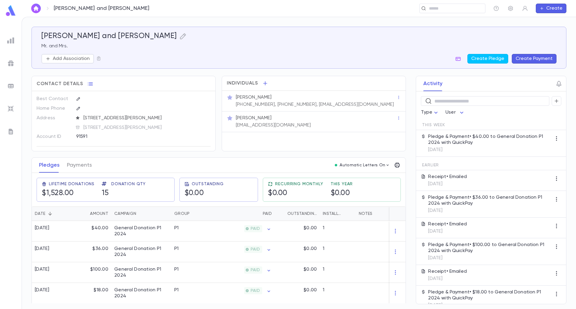
click at [7, 131] on img at bounding box center [10, 131] width 7 height 7
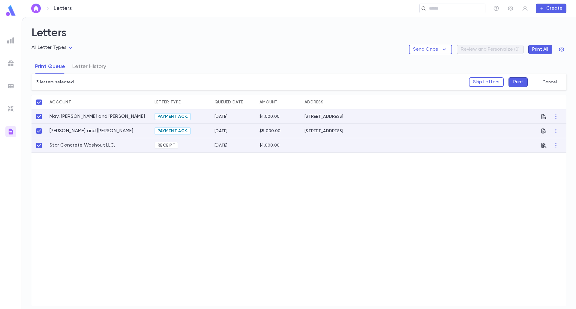
click at [522, 79] on button "Print" at bounding box center [517, 82] width 19 height 10
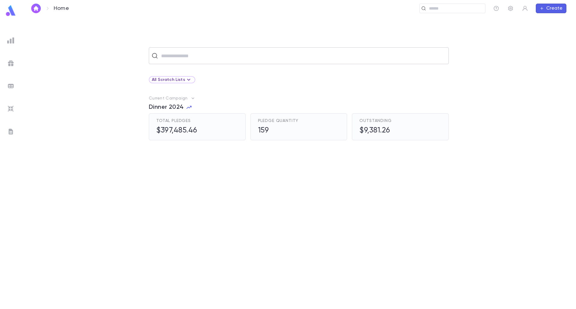
click at [185, 55] on input "text" at bounding box center [302, 55] width 287 height 11
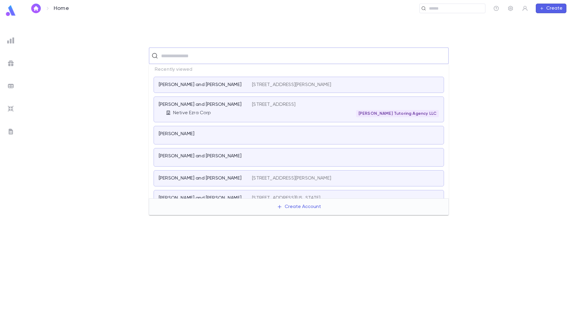
click at [180, 137] on div "[PERSON_NAME]" at bounding box center [205, 135] width 93 height 8
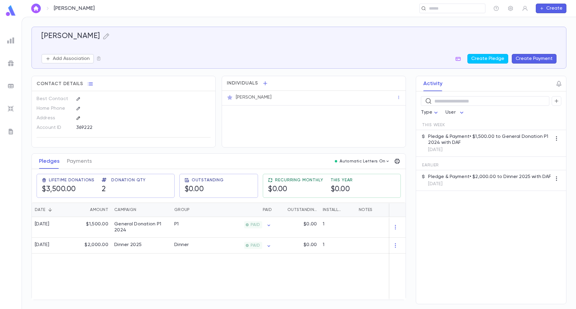
click at [76, 118] on icon "button" at bounding box center [78, 118] width 4 height 4
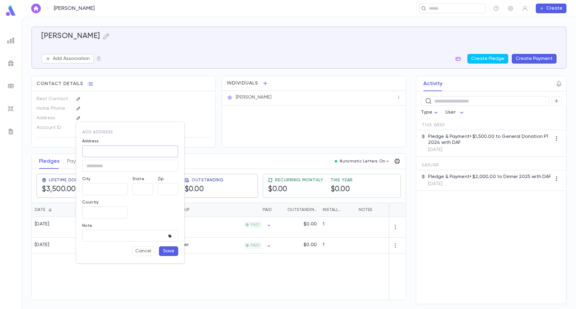
click at [103, 150] on input "Address" at bounding box center [130, 151] width 96 height 7
paste input "**********"
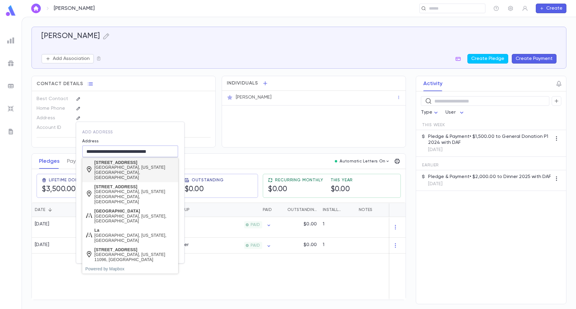
click at [139, 169] on div "Bergenfield, New Jersey 07621, United States" at bounding box center [134, 172] width 81 height 15
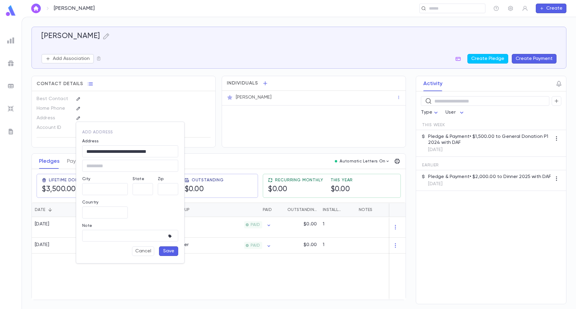
type input "**********"
type input "**"
type input "**********"
type input "*****"
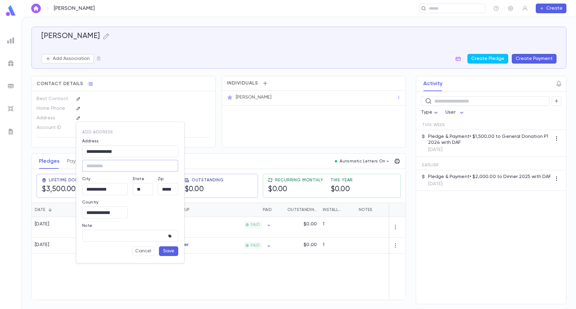
click at [167, 253] on button "Save" at bounding box center [168, 252] width 19 height 10
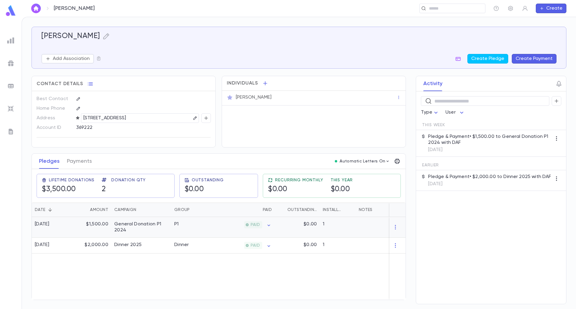
click at [247, 227] on icon at bounding box center [247, 224] width 3 height 3
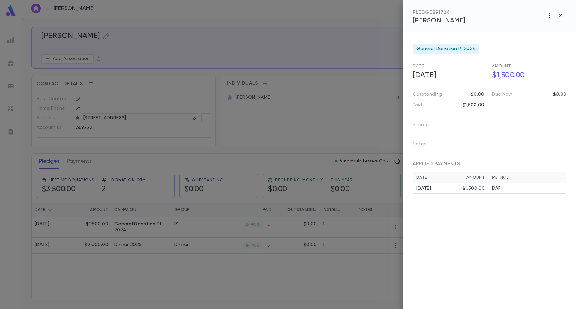
click at [480, 188] on div "$1,500.00" at bounding box center [473, 189] width 22 height 6
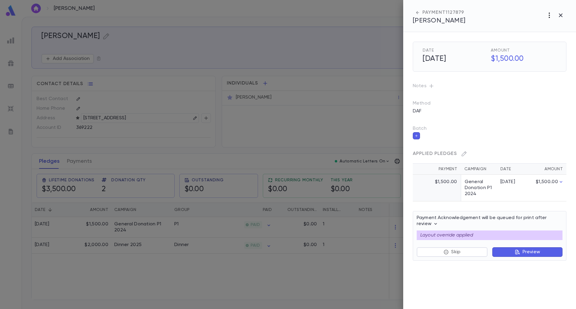
click at [550, 13] on icon "button" at bounding box center [549, 15] width 7 height 7
click at [546, 38] on p "Send Letter" at bounding box center [542, 38] width 27 height 6
click at [558, 49] on li "Print" at bounding box center [560, 49] width 21 height 11
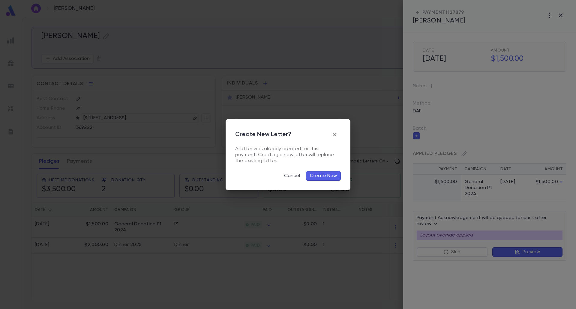
click at [321, 175] on button "Create New" at bounding box center [323, 176] width 35 height 10
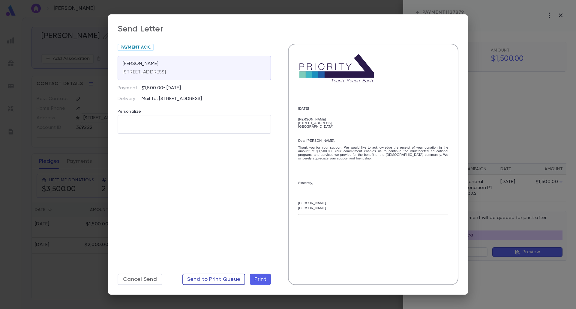
click at [220, 278] on span "Send to Print Queue" at bounding box center [213, 279] width 53 height 7
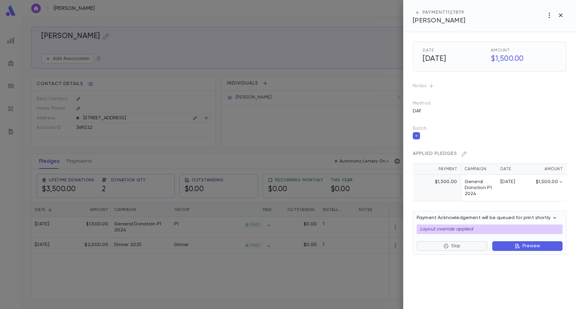
click at [447, 244] on icon "button" at bounding box center [445, 246] width 5 height 5
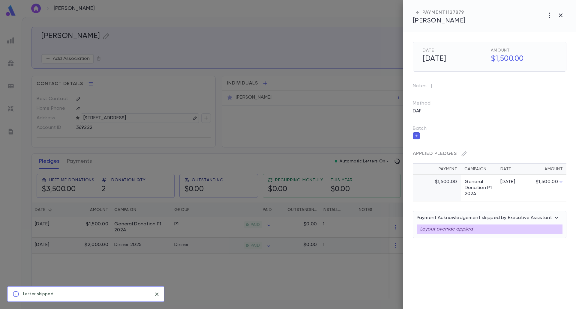
drag, startPoint x: 227, startPoint y: 282, endPoint x: 146, endPoint y: 256, distance: 84.5
click at [227, 282] on div at bounding box center [288, 154] width 576 height 309
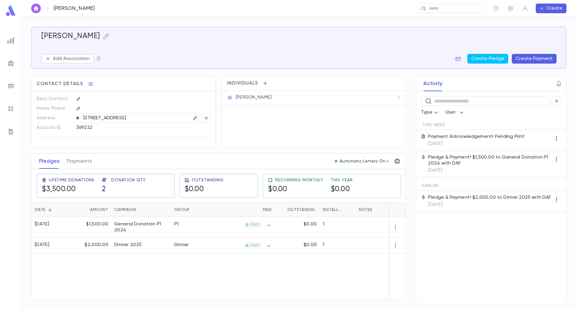
click at [9, 130] on img at bounding box center [10, 131] width 7 height 7
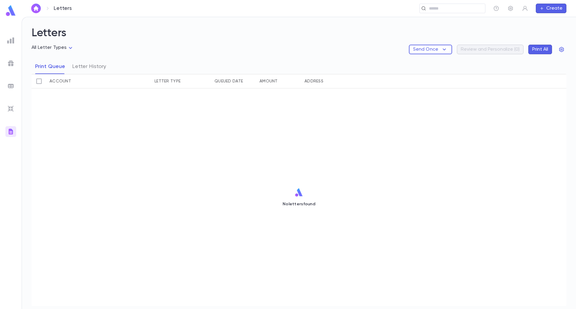
click at [15, 38] on div at bounding box center [10, 40] width 11 height 11
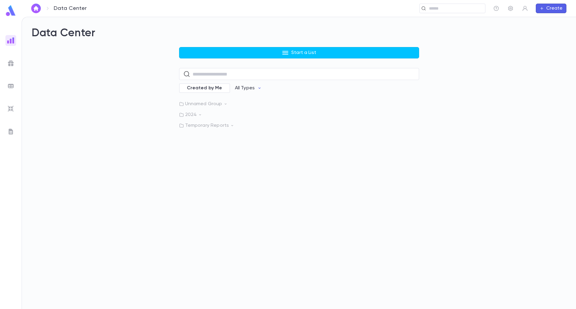
click at [13, 18] on link at bounding box center [11, 11] width 12 height 13
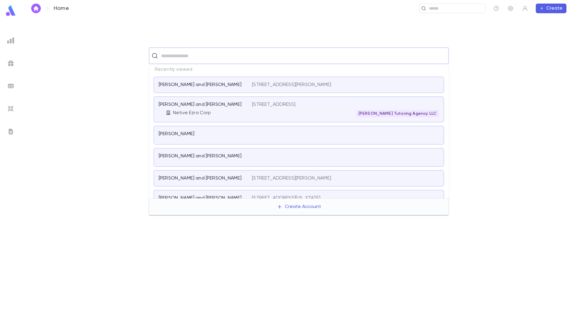
click at [214, 55] on input "text" at bounding box center [302, 55] width 287 height 11
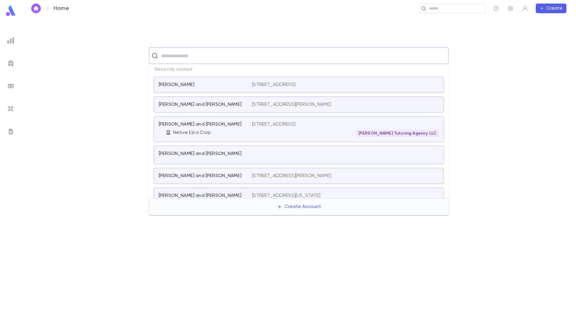
click at [176, 84] on p "[PERSON_NAME]" at bounding box center [177, 85] width 36 height 6
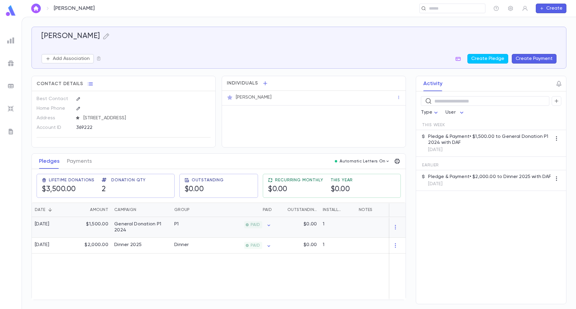
click at [160, 226] on div "General Donation P1 2024" at bounding box center [141, 227] width 54 height 12
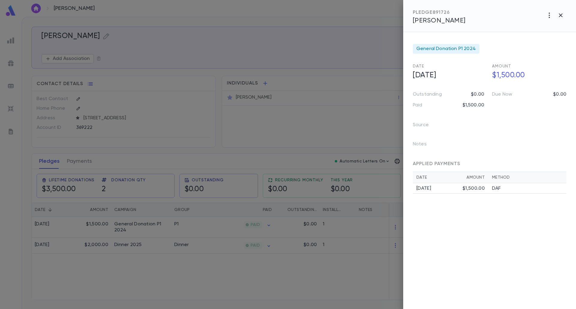
click at [460, 188] on div "[DATE]" at bounding box center [439, 189] width 46 height 6
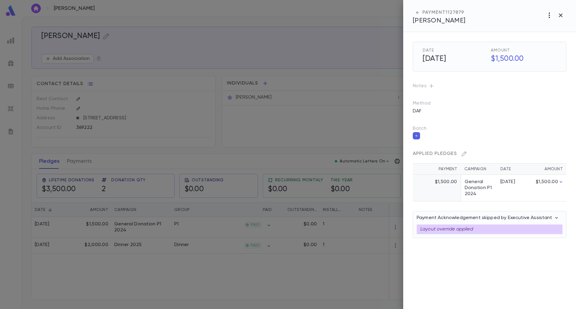
click at [549, 14] on icon "button" at bounding box center [549, 15] width 7 height 7
click at [545, 37] on p "Send Letter" at bounding box center [542, 38] width 27 height 6
click at [557, 49] on li "Print" at bounding box center [560, 49] width 21 height 11
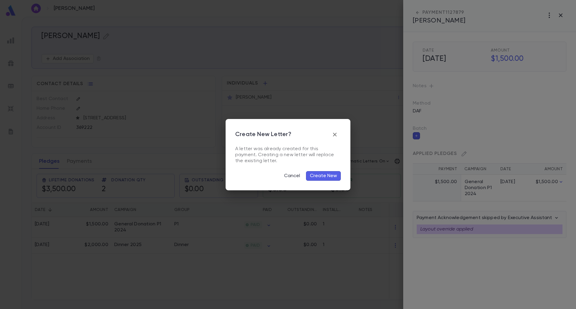
click at [333, 135] on icon "button" at bounding box center [334, 134] width 7 height 7
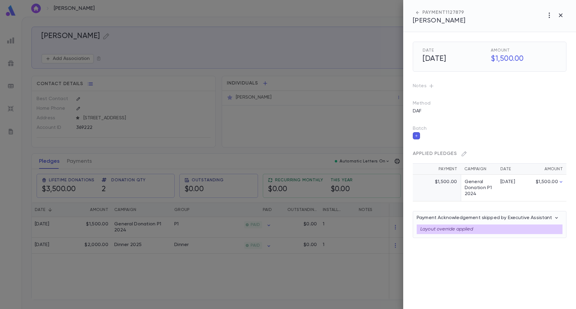
click at [14, 131] on div at bounding box center [288, 154] width 576 height 309
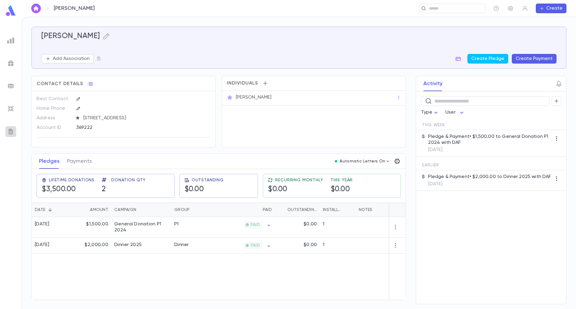
click at [11, 132] on img at bounding box center [10, 131] width 7 height 7
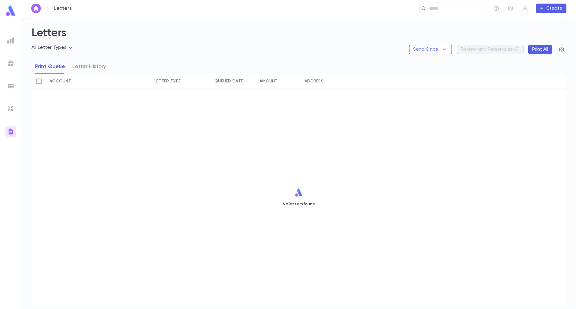
click at [498, 49] on div "Send Once Review and Personalize ( 0 ) Print All" at bounding box center [487, 50] width 157 height 10
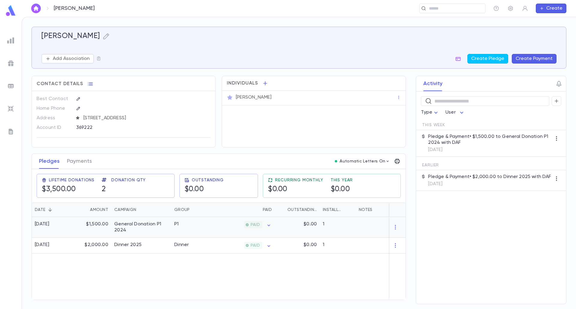
click at [164, 226] on div "General Donation P1 2024" at bounding box center [141, 227] width 54 height 12
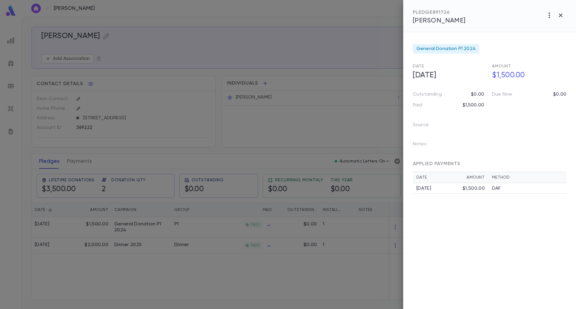
click at [550, 18] on icon "button" at bounding box center [549, 15] width 7 height 7
click at [478, 188] on div at bounding box center [288, 154] width 576 height 309
click at [475, 191] on div "$1,500.00" at bounding box center [473, 189] width 22 height 6
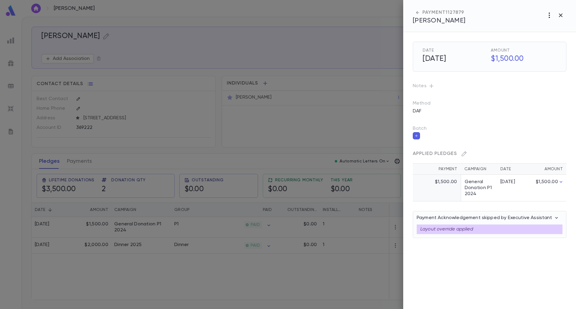
click at [549, 15] on icon "button" at bounding box center [548, 15] width 1 height 5
click at [543, 39] on p "Send Letter" at bounding box center [542, 38] width 27 height 6
click at [558, 49] on li "Print" at bounding box center [560, 49] width 21 height 11
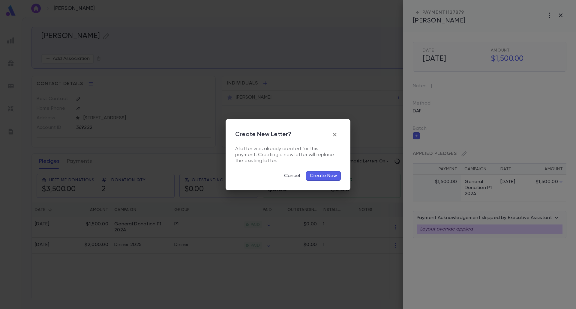
click at [328, 176] on button "Create New" at bounding box center [323, 176] width 35 height 10
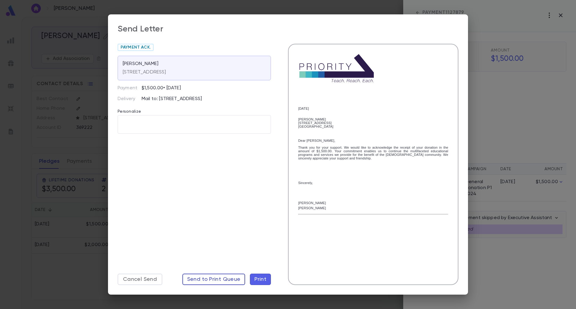
click at [218, 277] on span "Send to Print Queue" at bounding box center [213, 279] width 53 height 7
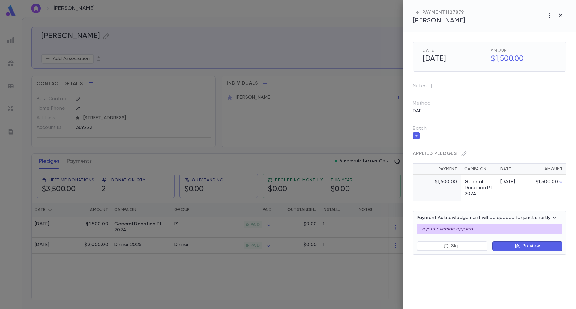
click at [507, 246] on button "Preview" at bounding box center [527, 246] width 70 height 10
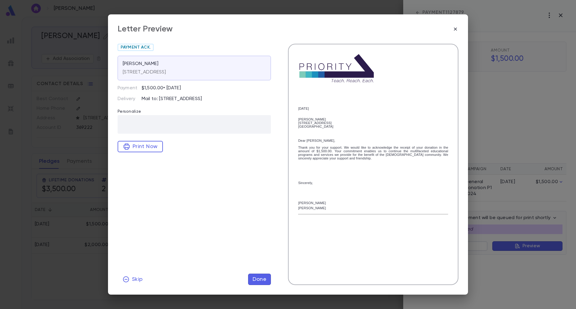
click at [261, 279] on span "Done" at bounding box center [260, 279] width 14 height 7
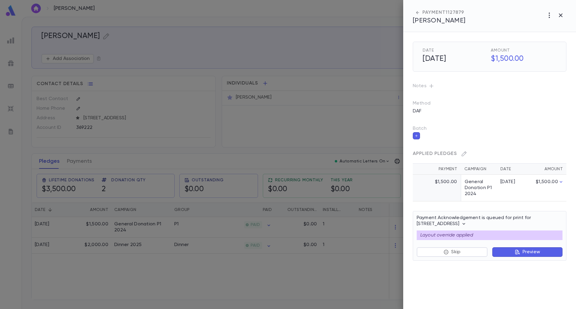
click at [349, 282] on div at bounding box center [288, 154] width 576 height 309
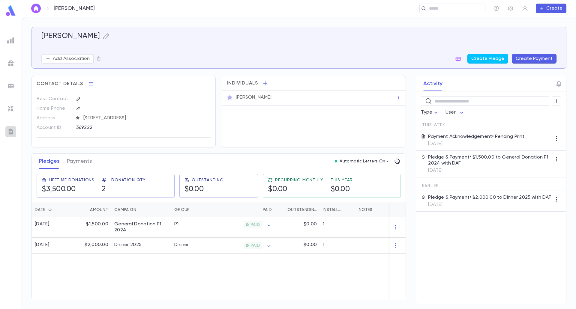
click at [10, 131] on img at bounding box center [10, 131] width 7 height 7
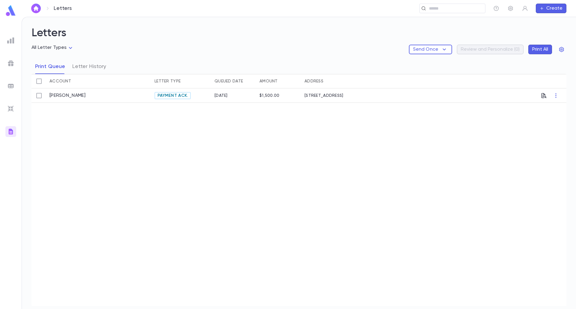
click at [8, 11] on img at bounding box center [11, 11] width 12 height 12
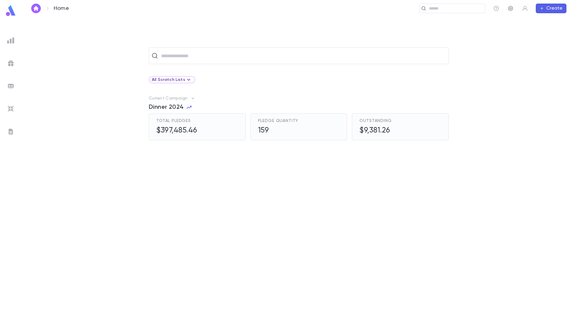
click at [509, 10] on icon "button" at bounding box center [510, 8] width 6 height 6
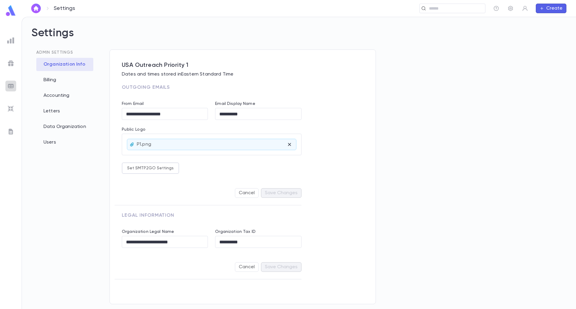
click at [8, 86] on img at bounding box center [10, 85] width 7 height 7
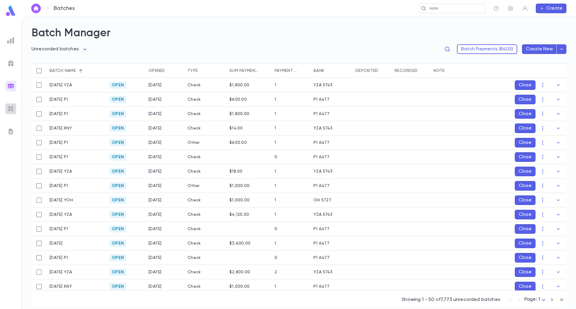
click at [7, 110] on img at bounding box center [10, 108] width 7 height 7
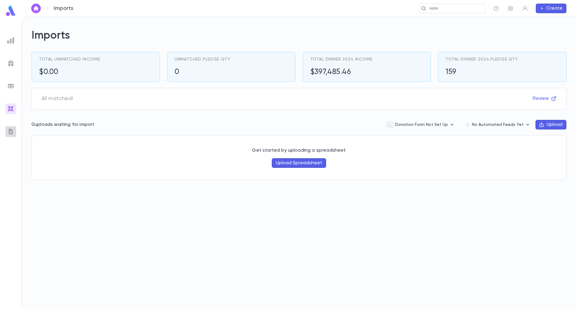
click at [12, 127] on div at bounding box center [10, 131] width 11 height 11
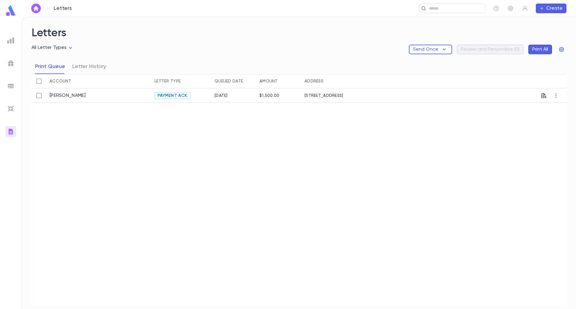
click at [15, 85] on div at bounding box center [10, 86] width 11 height 11
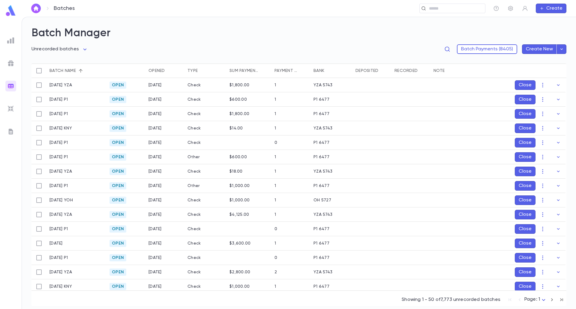
click at [12, 62] on img at bounding box center [10, 63] width 7 height 7
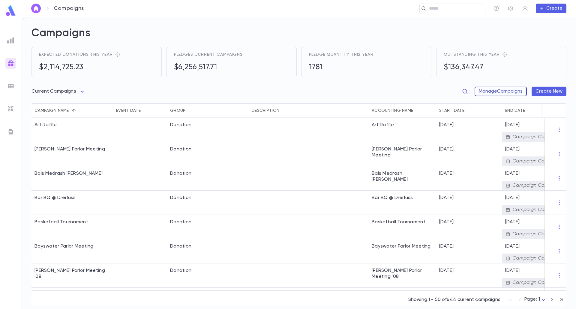
click at [512, 92] on button "Manage Campaigns" at bounding box center [500, 92] width 52 height 10
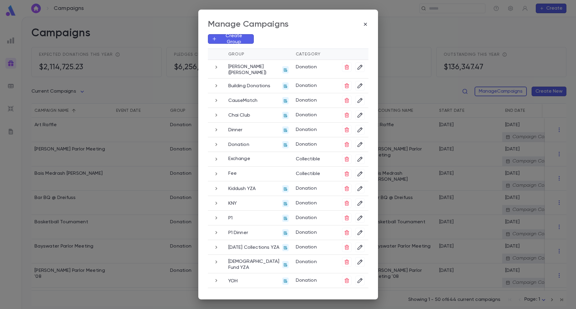
click at [215, 87] on icon "button" at bounding box center [216, 85] width 7 height 7
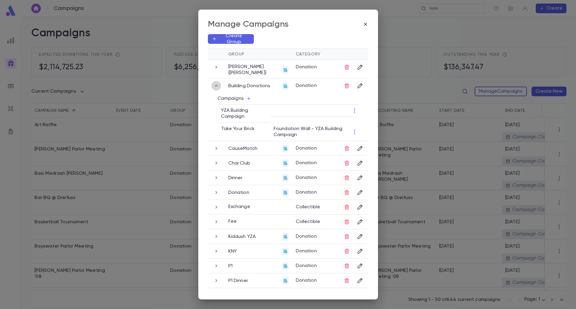
click at [215, 87] on icon "button" at bounding box center [216, 85] width 7 height 7
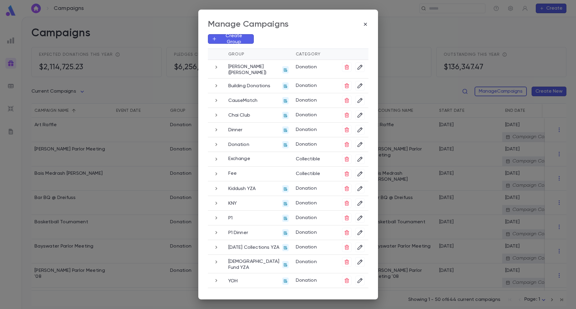
click at [215, 130] on icon "button" at bounding box center [216, 129] width 7 height 7
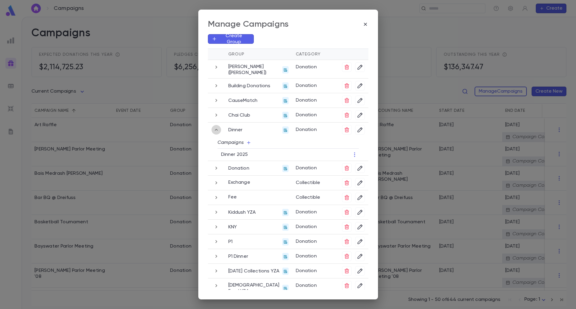
click at [215, 130] on icon "button" at bounding box center [216, 129] width 7 height 7
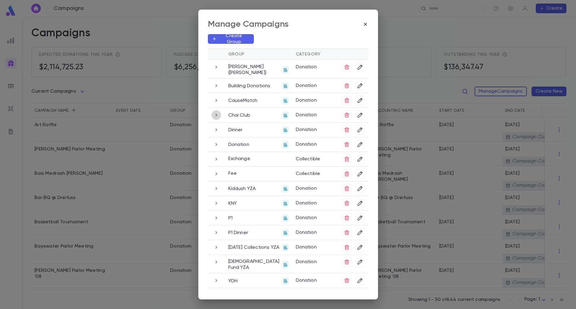
click at [213, 116] on icon "button" at bounding box center [216, 115] width 7 height 7
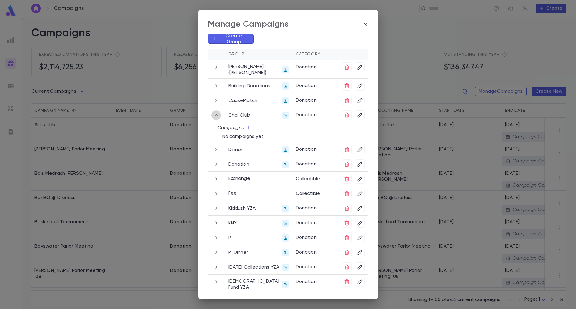
click at [213, 116] on icon "button" at bounding box center [216, 115] width 7 height 7
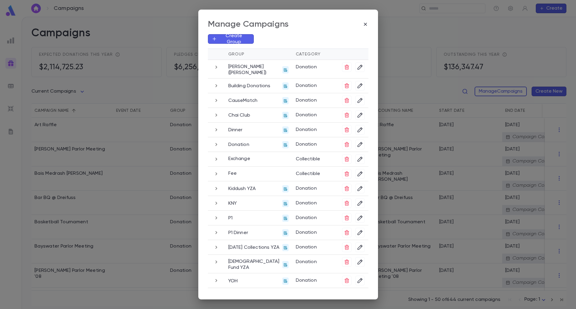
click at [215, 95] on td at bounding box center [216, 100] width 17 height 15
click at [215, 100] on icon "button" at bounding box center [216, 100] width 2 height 3
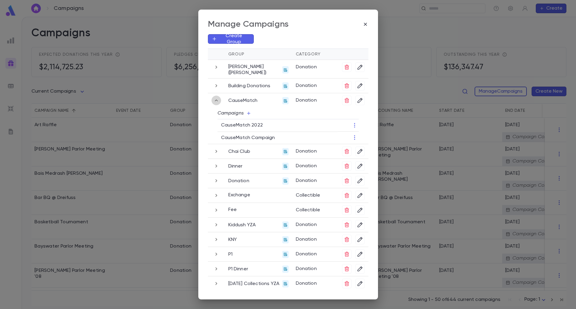
click at [215, 100] on icon "button" at bounding box center [216, 101] width 3 height 2
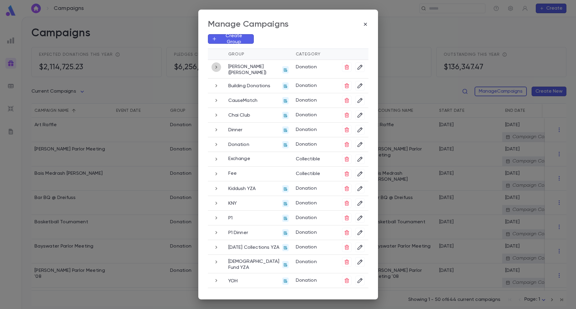
click at [217, 69] on icon "button" at bounding box center [216, 67] width 7 height 7
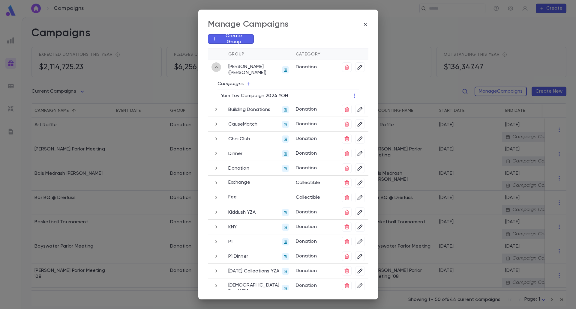
click at [217, 69] on icon "button" at bounding box center [216, 67] width 7 height 7
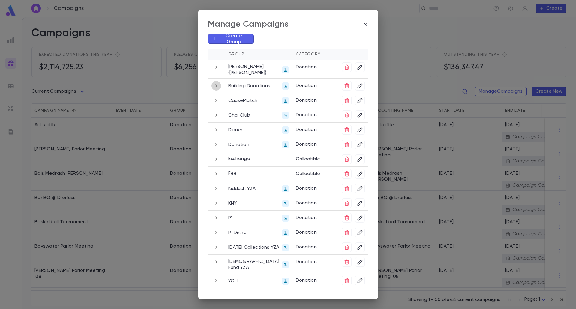
click at [214, 90] on button "button" at bounding box center [216, 86] width 10 height 10
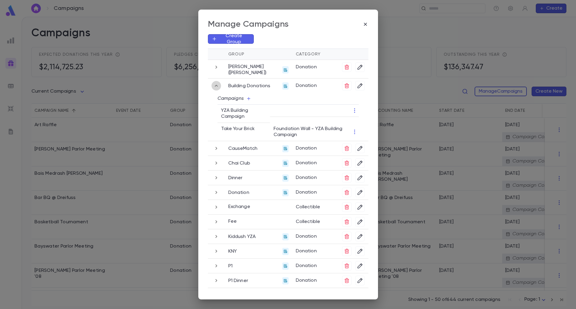
click at [214, 90] on button "button" at bounding box center [216, 86] width 10 height 10
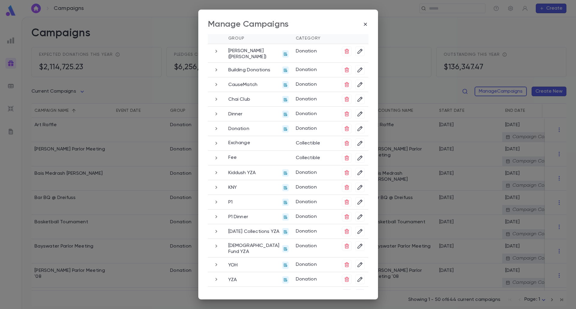
scroll to position [24, 0]
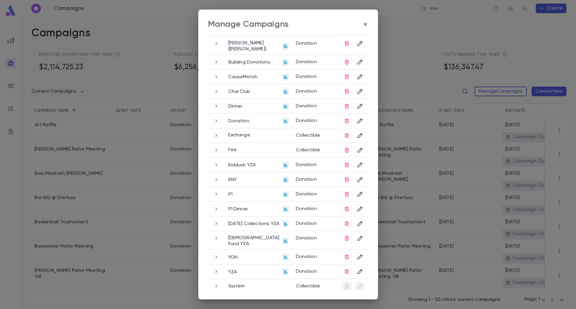
click at [216, 268] on icon "button" at bounding box center [216, 271] width 7 height 7
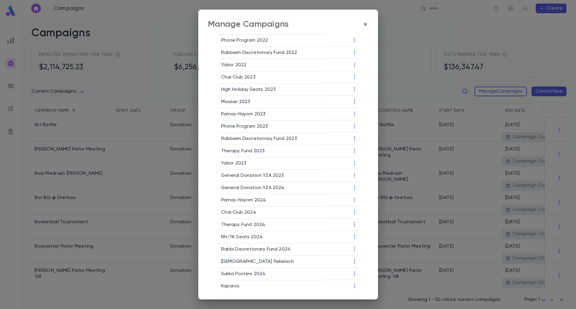
scroll to position [478, 0]
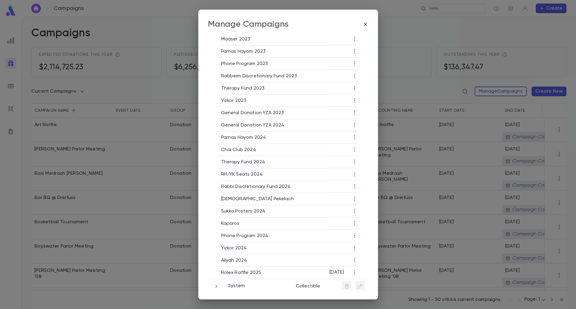
click at [215, 285] on icon "button" at bounding box center [216, 286] width 2 height 3
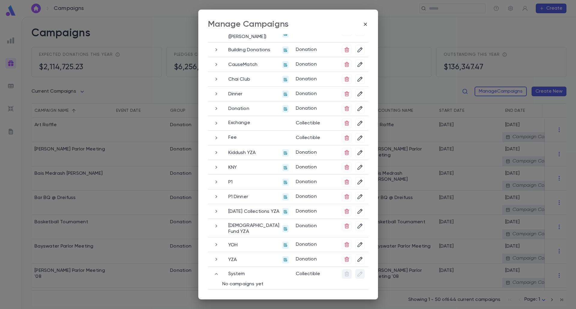
scroll to position [36, 0]
click at [216, 256] on icon "button" at bounding box center [216, 259] width 7 height 7
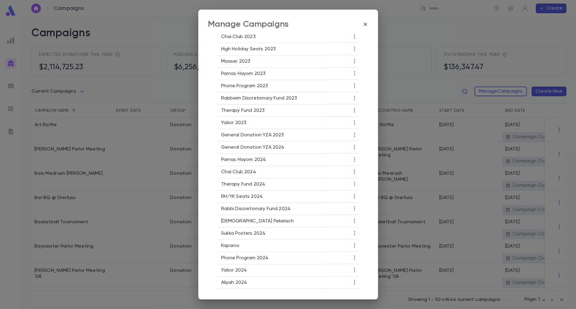
scroll to position [478, 0]
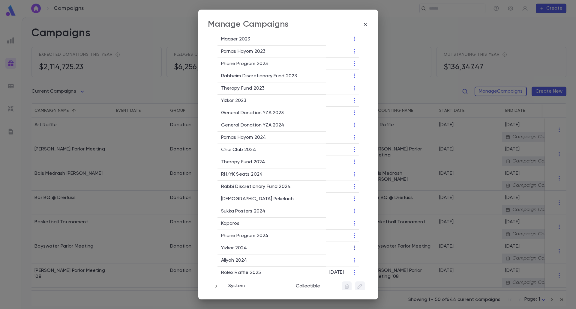
click at [354, 245] on icon "button" at bounding box center [354, 248] width 6 height 6
click at [375, 265] on li "End Campaign" at bounding box center [373, 264] width 43 height 10
click at [353, 245] on icon "button" at bounding box center [354, 248] width 6 height 6
click at [366, 254] on li "Edit" at bounding box center [373, 254] width 43 height 10
type input "***"
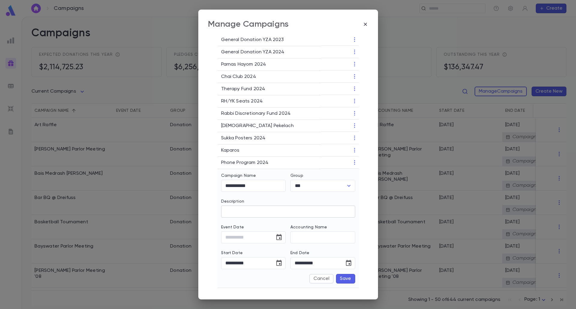
scroll to position [585, 0]
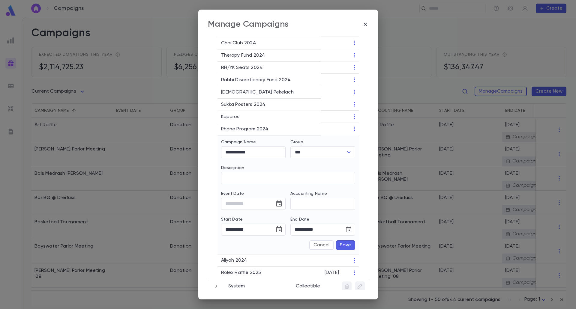
click at [348, 241] on button "Save" at bounding box center [345, 246] width 19 height 10
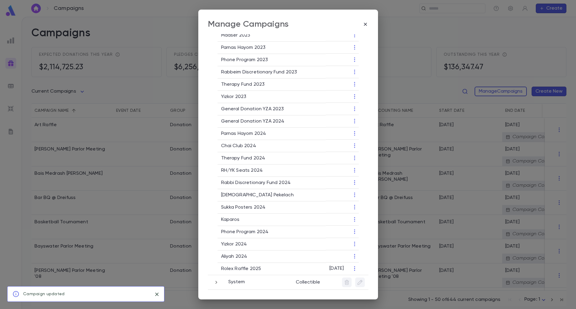
scroll to position [478, 0]
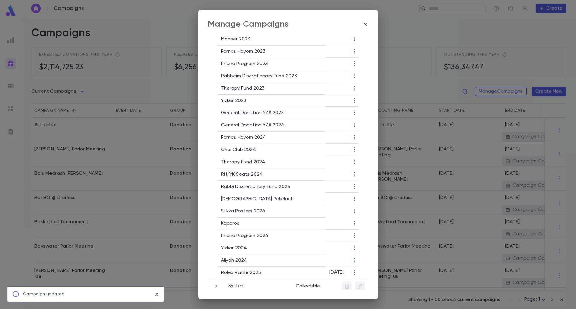
click at [352, 257] on icon "button" at bounding box center [354, 260] width 6 height 6
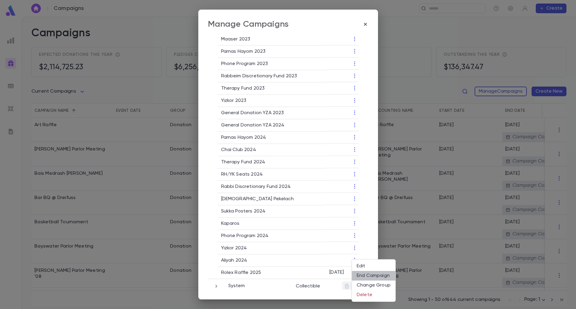
click at [359, 276] on li "End Campaign" at bounding box center [373, 276] width 43 height 10
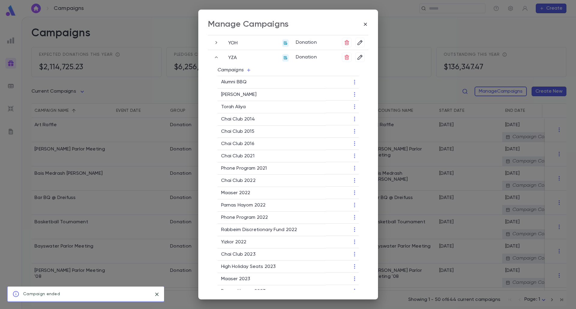
scroll to position [208, 0]
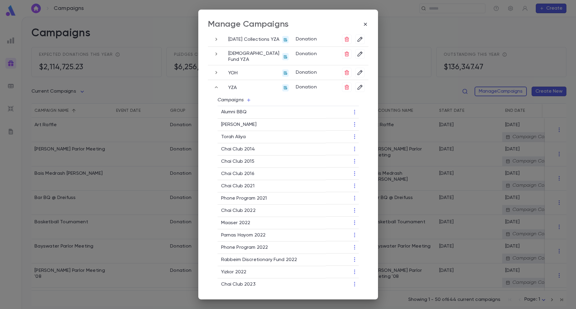
click at [247, 98] on icon "button" at bounding box center [248, 100] width 5 height 5
click at [236, 120] on li "Add New" at bounding box center [234, 119] width 43 height 10
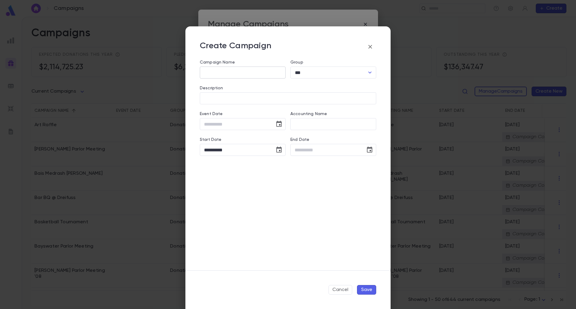
click at [229, 69] on input "Campaign Name" at bounding box center [243, 73] width 86 height 12
type input "**********"
click at [369, 291] on button "Save" at bounding box center [366, 290] width 19 height 10
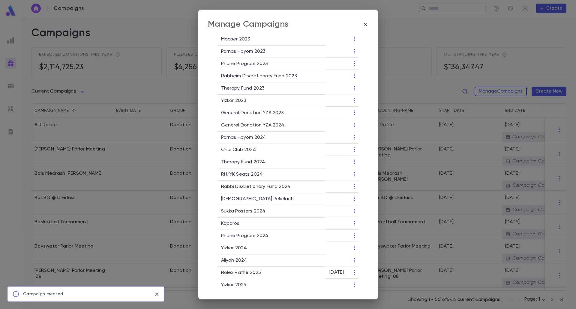
scroll to position [490, 0]
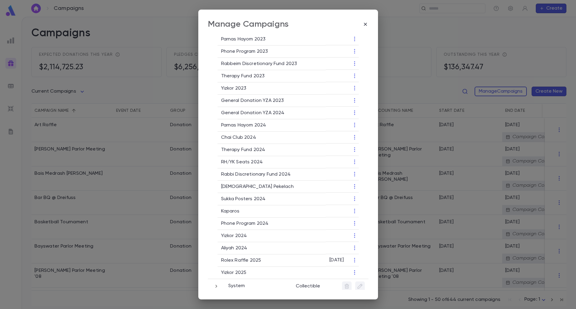
click at [354, 233] on icon "button" at bounding box center [354, 236] width 6 height 6
click at [359, 241] on li "Edit" at bounding box center [373, 242] width 43 height 10
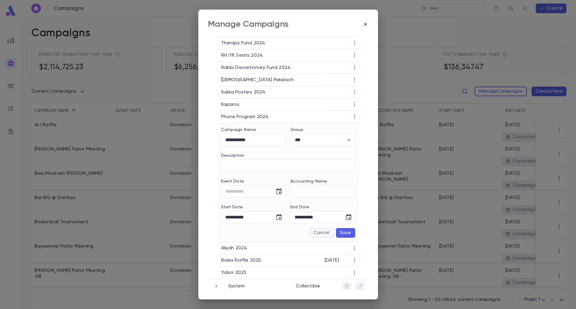
click at [322, 232] on button "Cancel" at bounding box center [321, 233] width 24 height 10
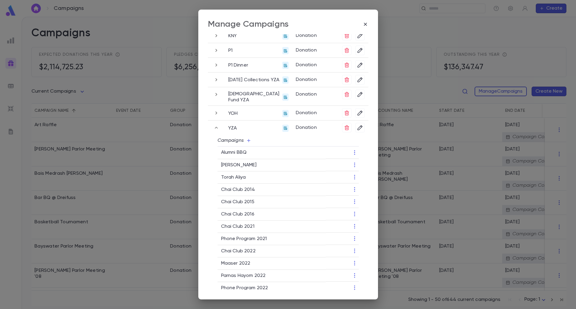
scroll to position [70, 0]
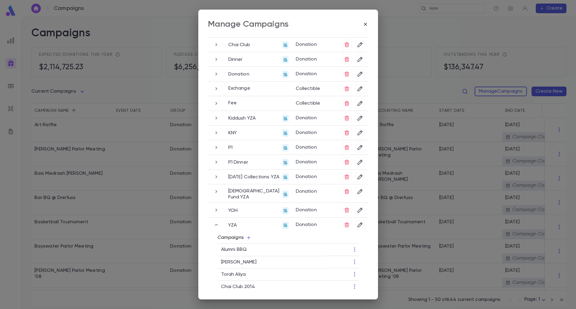
click at [247, 235] on icon "button" at bounding box center [248, 237] width 5 height 5
click at [235, 256] on li "Add New" at bounding box center [234, 256] width 43 height 10
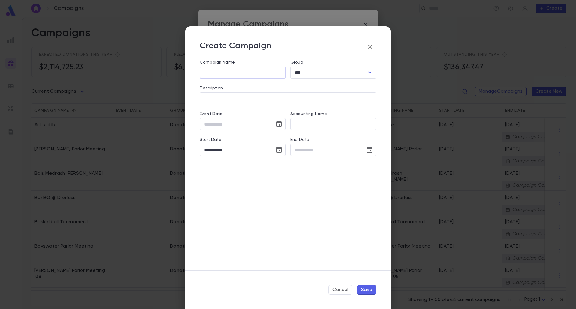
click at [218, 77] on input "Campaign Name" at bounding box center [243, 73] width 86 height 12
type input "**********"
click at [362, 288] on button "Save" at bounding box center [366, 290] width 19 height 10
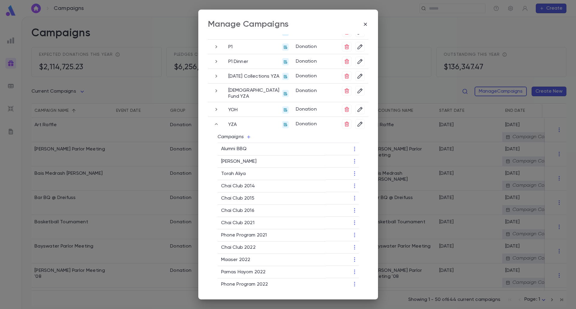
scroll to position [53, 0]
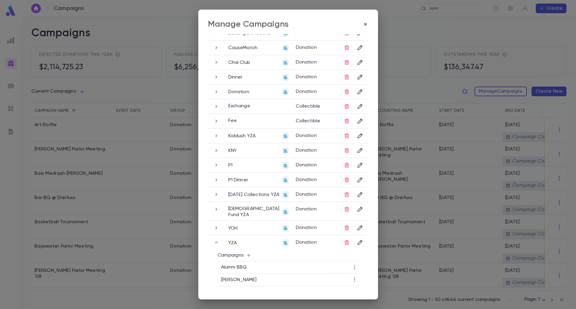
click at [215, 92] on icon "button" at bounding box center [216, 91] width 2 height 3
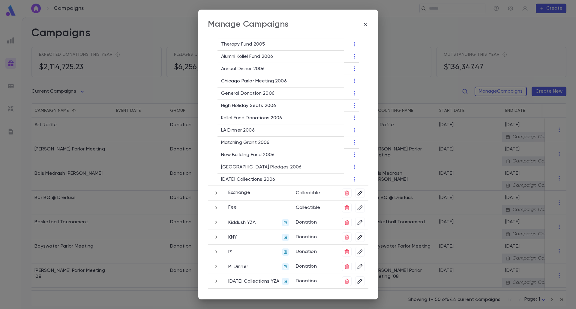
scroll to position [1880, 0]
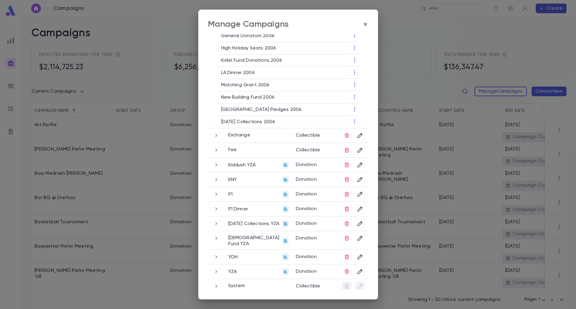
click at [214, 165] on icon "button" at bounding box center [216, 164] width 7 height 7
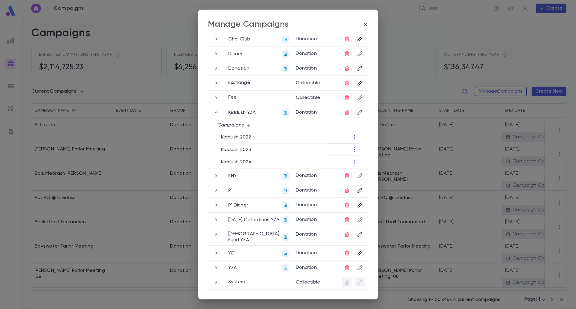
scroll to position [72, 0]
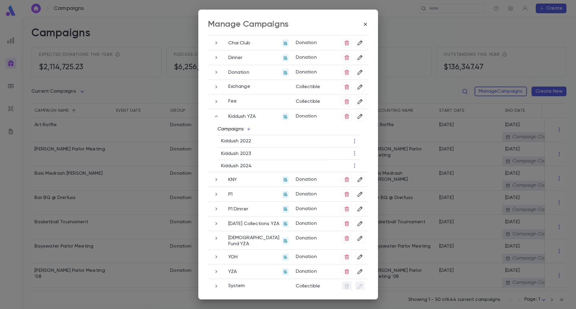
click at [249, 131] on icon "button" at bounding box center [248, 129] width 5 height 5
click at [240, 150] on li "Add New" at bounding box center [234, 152] width 43 height 10
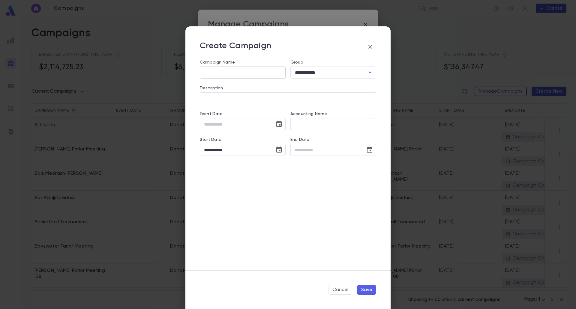
click at [231, 76] on input "Campaign Name" at bounding box center [243, 73] width 86 height 12
type input "**********"
click at [364, 294] on button "Save" at bounding box center [366, 290] width 19 height 10
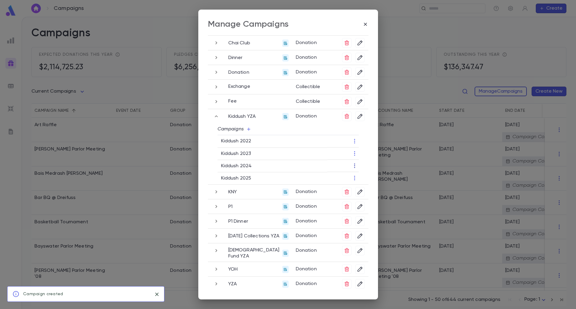
click at [355, 167] on icon "button" at bounding box center [354, 166] width 6 height 6
click at [360, 184] on li "End Campaign" at bounding box center [373, 186] width 43 height 10
click at [354, 152] on icon "button" at bounding box center [354, 154] width 6 height 6
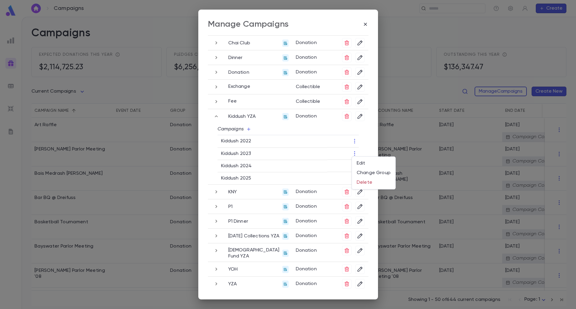
click at [228, 196] on div at bounding box center [288, 154] width 576 height 309
click at [215, 192] on icon "button" at bounding box center [216, 191] width 2 height 3
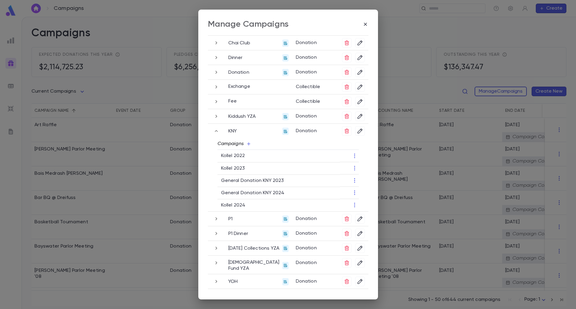
click at [247, 144] on icon "button" at bounding box center [248, 143] width 3 height 3
click at [234, 166] on li "Add New" at bounding box center [234, 166] width 43 height 10
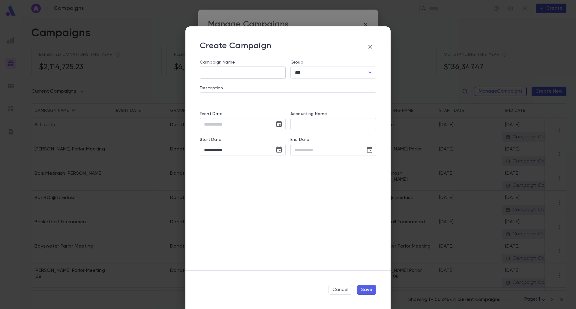
click at [219, 73] on input "Campaign Name" at bounding box center [243, 73] width 86 height 12
type input "**********"
click at [363, 286] on button "Save" at bounding box center [366, 290] width 19 height 10
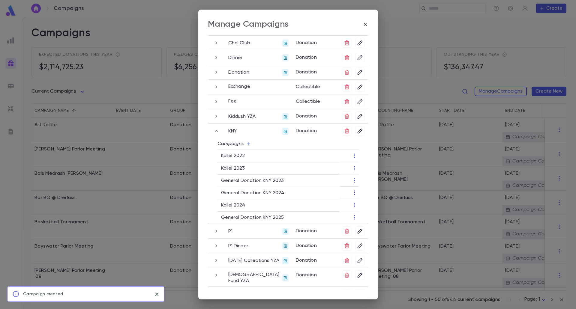
click at [354, 192] on icon "button" at bounding box center [354, 193] width 6 height 6
click at [369, 211] on li "End Campaign" at bounding box center [373, 213] width 43 height 10
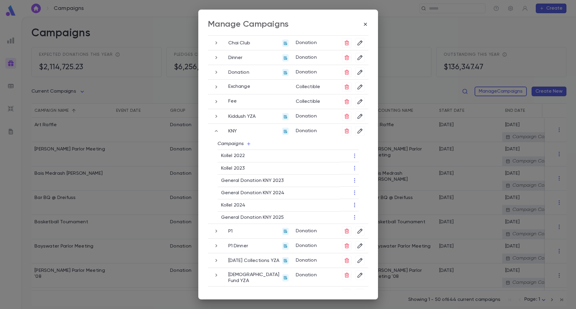
click at [354, 205] on icon "button" at bounding box center [354, 205] width 1 height 4
click at [369, 225] on li "End Campaign" at bounding box center [373, 225] width 43 height 10
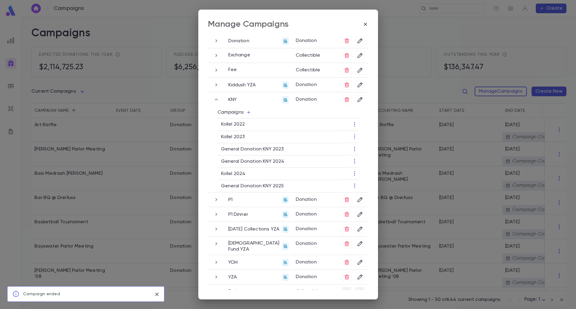
scroll to position [109, 0]
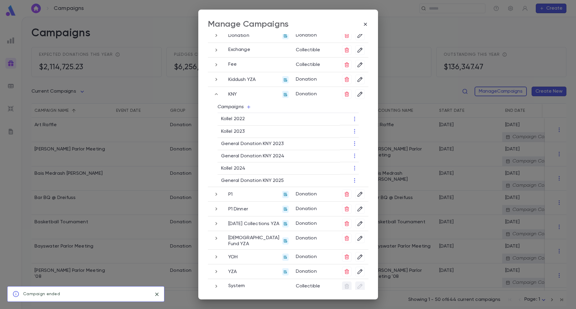
click at [215, 196] on icon "button" at bounding box center [216, 194] width 7 height 7
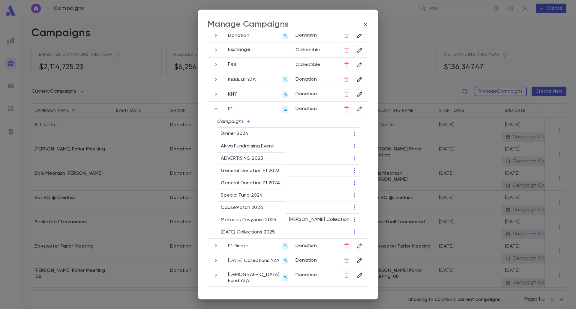
click at [352, 183] on icon "button" at bounding box center [354, 183] width 6 height 6
click at [360, 201] on li "End Campaign" at bounding box center [373, 203] width 43 height 10
click at [246, 120] on icon "button" at bounding box center [248, 121] width 5 height 5
click at [238, 146] on li "Add New" at bounding box center [234, 144] width 43 height 10
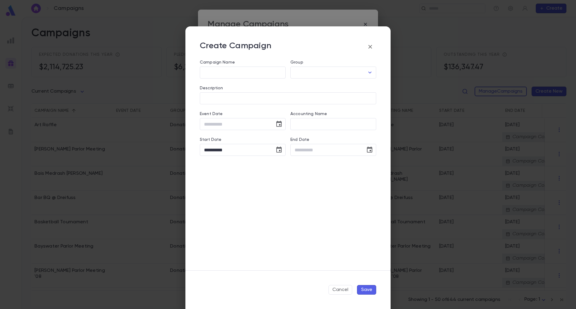
type input "**"
click at [213, 68] on input "Campaign Name" at bounding box center [243, 73] width 86 height 12
type input "**********"
click at [362, 284] on div "Cancel Save" at bounding box center [287, 290] width 205 height 39
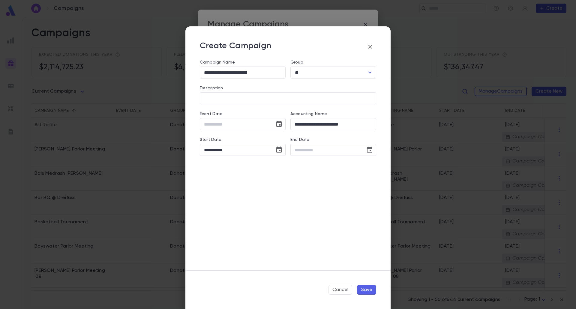
click at [363, 287] on button "Save" at bounding box center [366, 290] width 19 height 10
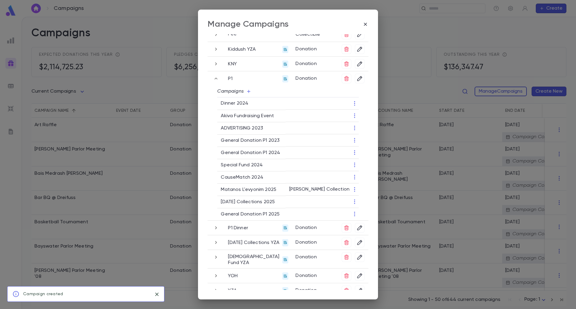
scroll to position [158, 0]
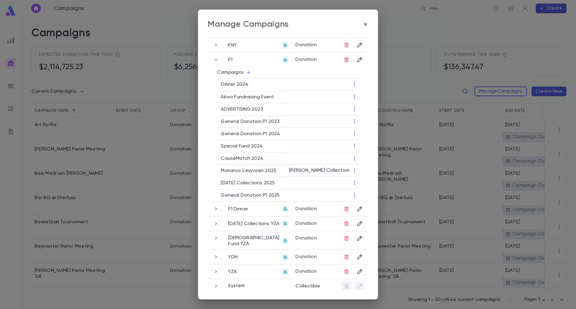
click at [216, 210] on icon "button" at bounding box center [216, 208] width 7 height 7
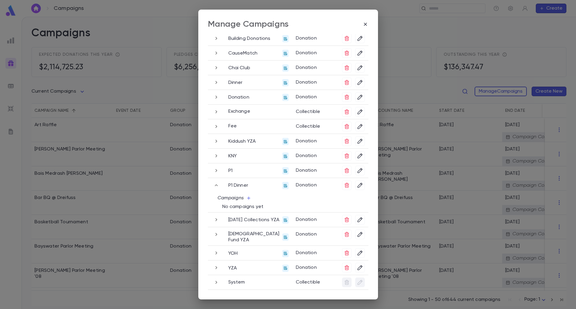
scroll to position [85, 0]
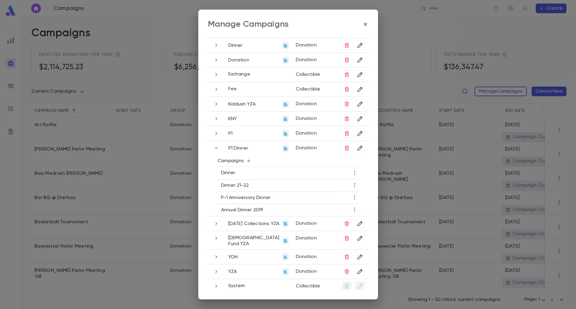
click at [214, 223] on icon "button" at bounding box center [216, 223] width 7 height 7
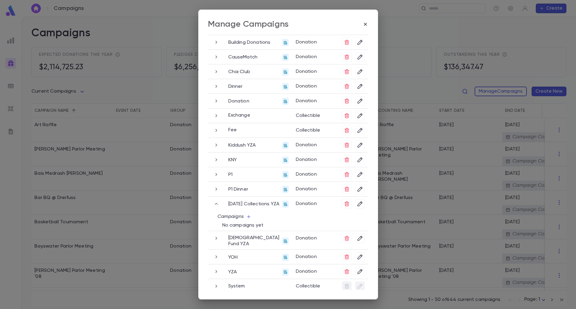
scroll to position [60, 0]
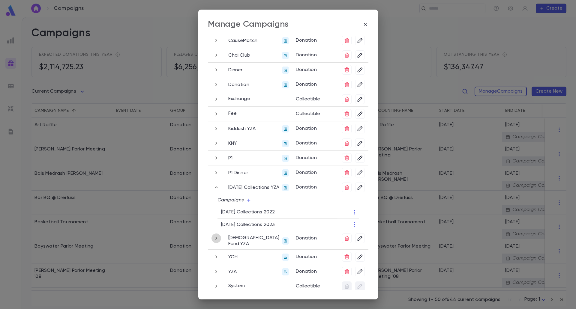
click at [215, 238] on icon "button" at bounding box center [216, 238] width 2 height 3
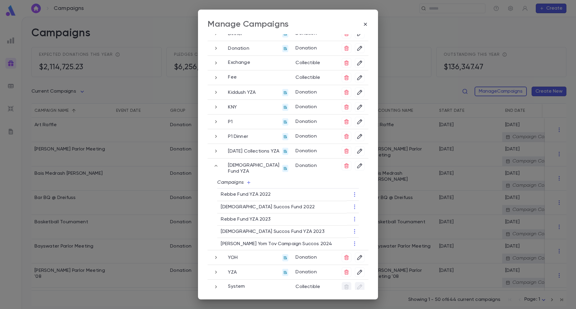
scroll to position [97, 0]
click at [216, 253] on icon "button" at bounding box center [216, 256] width 7 height 7
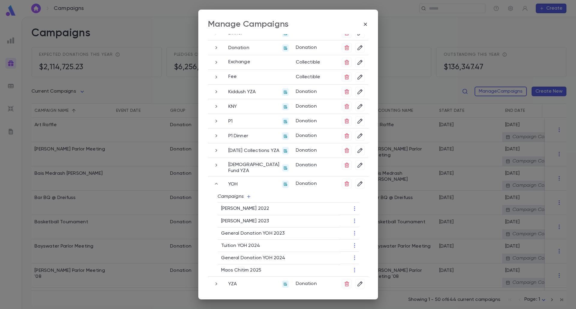
scroll to position [109, 0]
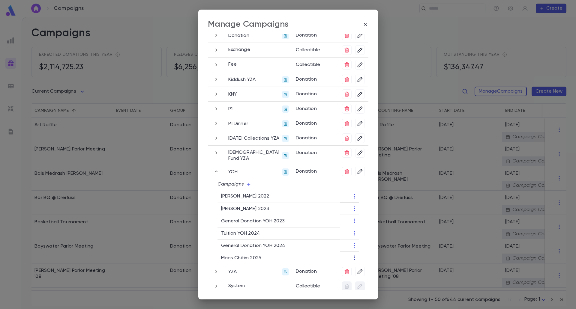
click at [353, 256] on icon "button" at bounding box center [354, 258] width 6 height 6
click at [364, 274] on li "End Campaign" at bounding box center [373, 274] width 43 height 10
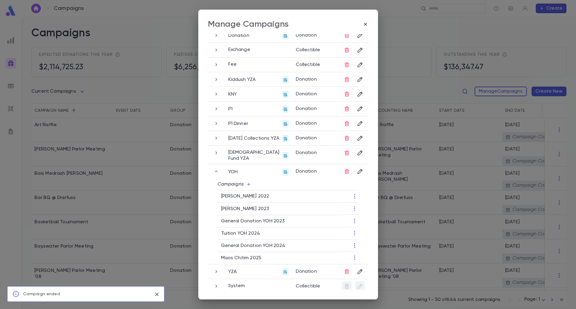
click at [353, 243] on icon "button" at bounding box center [354, 246] width 6 height 6
click at [366, 261] on li "End Campaign" at bounding box center [373, 261] width 43 height 10
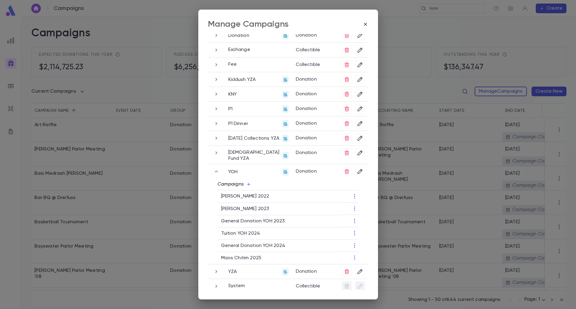
click at [249, 182] on icon "button" at bounding box center [248, 184] width 5 height 5
click at [244, 200] on li "Add New" at bounding box center [234, 203] width 43 height 10
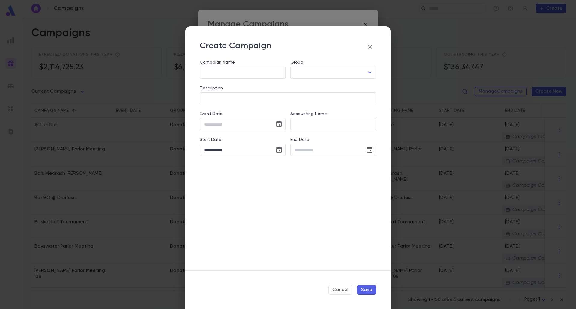
type input "***"
click at [216, 80] on div "Description ​" at bounding box center [285, 92] width 181 height 26
click at [217, 76] on input "Campaign Name" at bounding box center [243, 73] width 86 height 12
type input "**********"
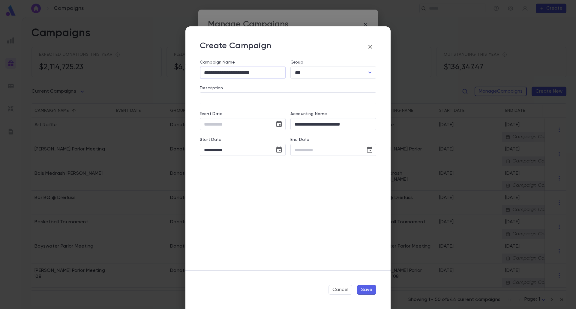
click at [364, 288] on button "Save" at bounding box center [366, 290] width 19 height 10
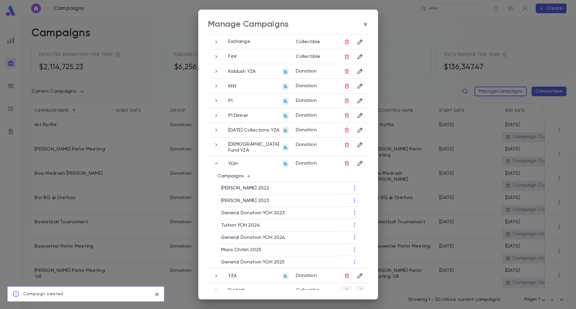
scroll to position [121, 0]
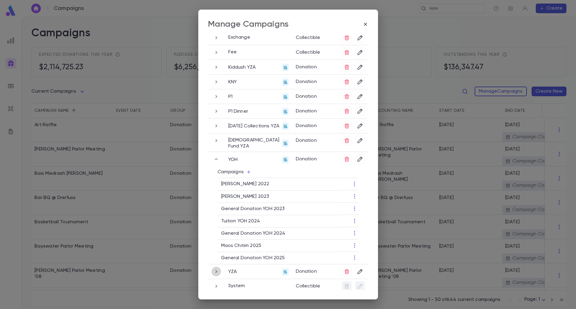
click at [213, 268] on icon "button" at bounding box center [216, 271] width 7 height 7
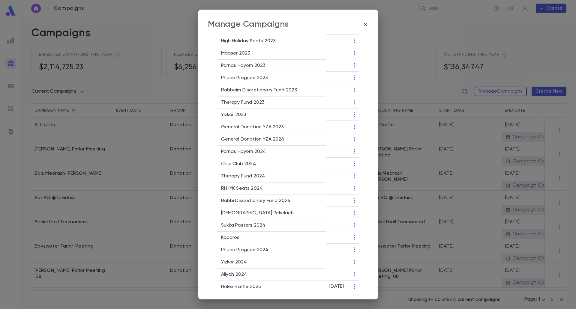
scroll to position [481, 0]
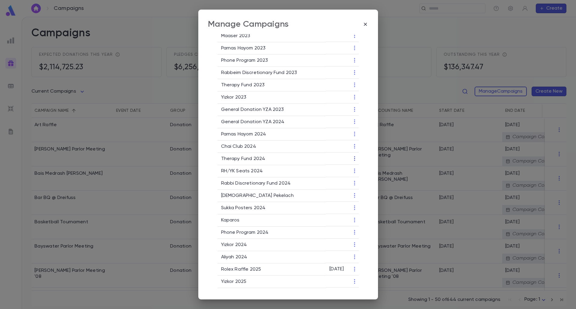
click at [353, 156] on icon "button" at bounding box center [354, 159] width 6 height 6
click at [364, 177] on li "End Campaign" at bounding box center [373, 174] width 43 height 10
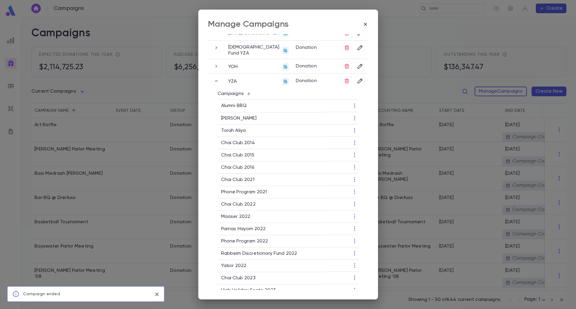
scroll to position [211, 0]
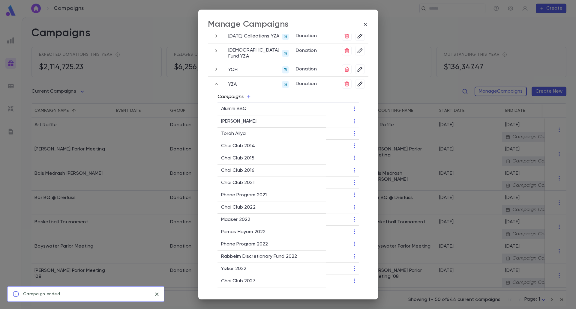
click at [247, 94] on icon "button" at bounding box center [248, 96] width 5 height 5
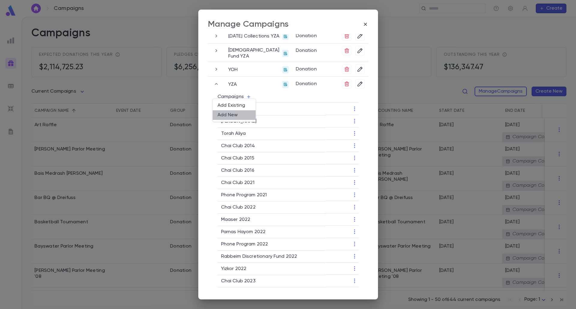
click at [239, 112] on li "Add New" at bounding box center [234, 115] width 43 height 10
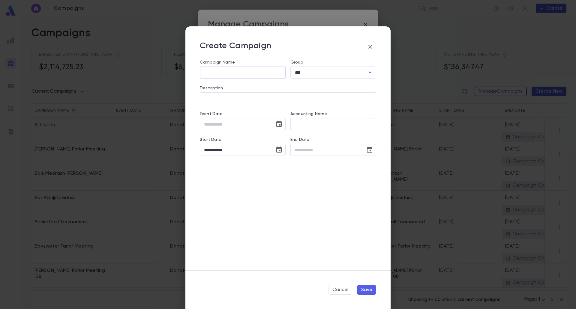
click at [234, 68] on input "Campaign Name" at bounding box center [243, 73] width 86 height 12
type input "**********"
click at [368, 289] on button "Save" at bounding box center [366, 290] width 19 height 10
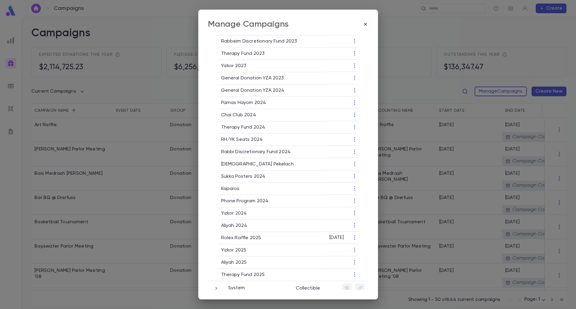
scroll to position [515, 0]
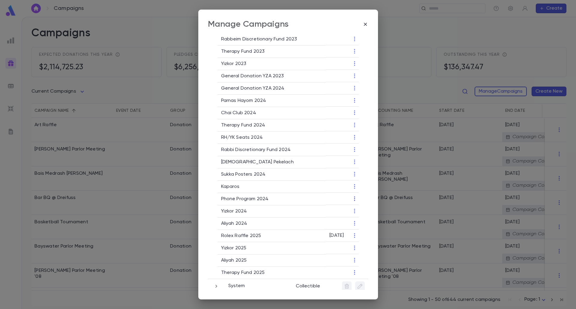
click at [355, 196] on icon "button" at bounding box center [354, 199] width 6 height 6
click at [361, 214] on li "End Campaign" at bounding box center [373, 215] width 43 height 10
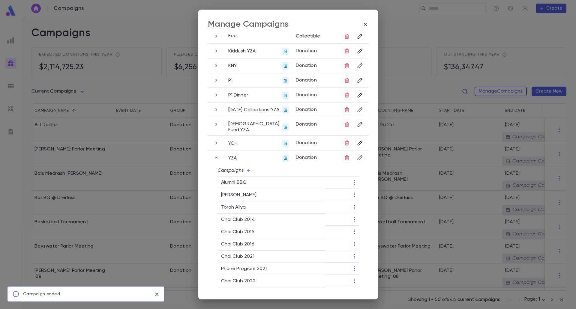
scroll to position [125, 0]
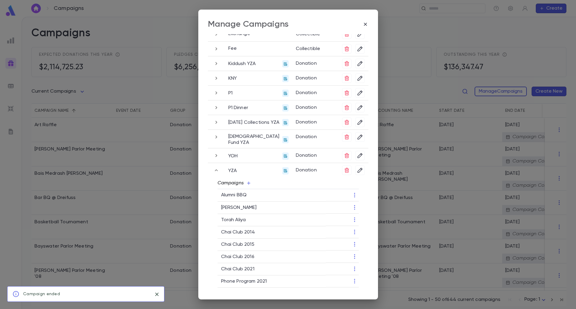
click at [247, 182] on icon "button" at bounding box center [248, 183] width 3 height 3
click at [233, 200] on li "Add New" at bounding box center [234, 202] width 43 height 10
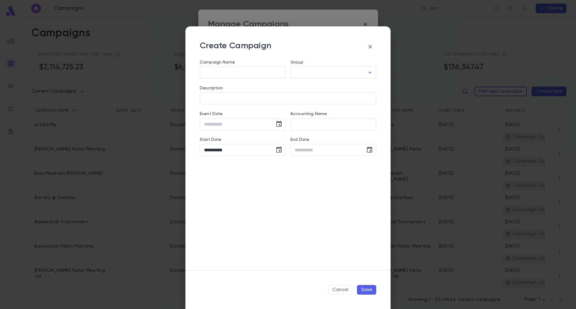
type input "***"
click at [231, 67] on input "Campaign Name" at bounding box center [243, 73] width 86 height 12
type input "*"
type input "**********"
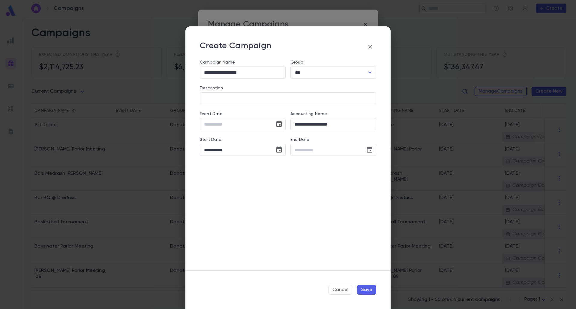
click at [369, 291] on button "Save" at bounding box center [366, 290] width 19 height 10
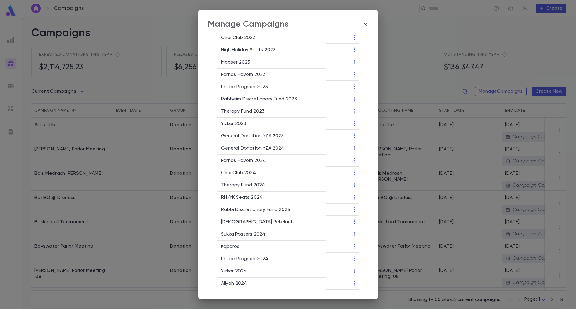
scroll to position [485, 0]
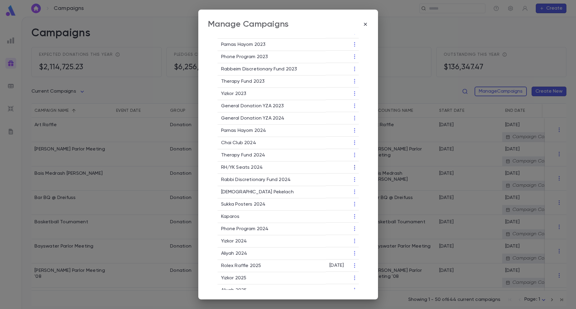
click at [354, 165] on icon "button" at bounding box center [354, 167] width 1 height 4
click at [364, 172] on li "Edit" at bounding box center [373, 174] width 43 height 10
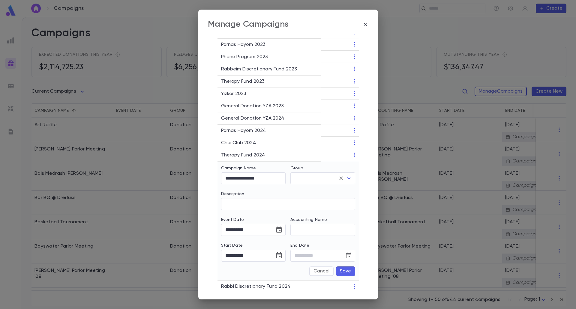
type input "***"
click at [278, 173] on input "**********" at bounding box center [253, 178] width 65 height 12
type input "**********"
click at [341, 267] on button "Save" at bounding box center [345, 272] width 19 height 10
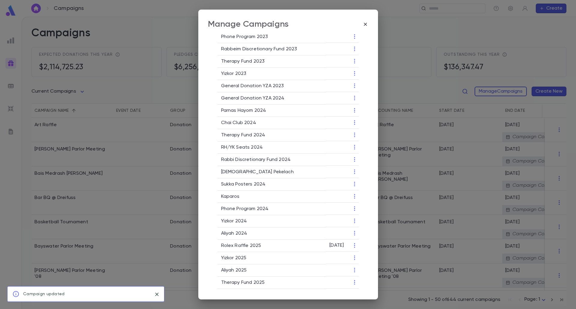
scroll to position [527, 0]
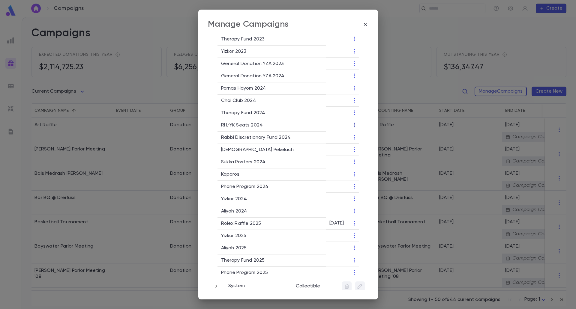
click at [353, 122] on icon "button" at bounding box center [354, 125] width 6 height 6
click at [359, 139] on li "End Campaign" at bounding box center [373, 141] width 43 height 10
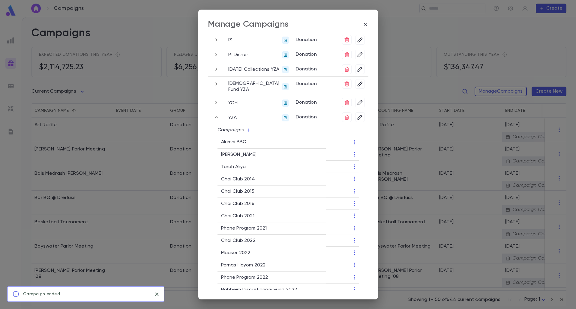
scroll to position [167, 0]
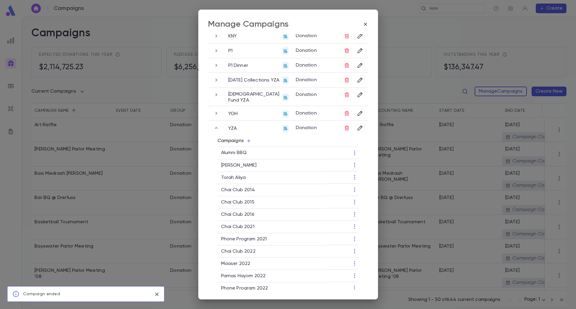
click at [246, 139] on icon "button" at bounding box center [248, 141] width 5 height 5
click at [239, 157] on li "Add New" at bounding box center [234, 159] width 43 height 10
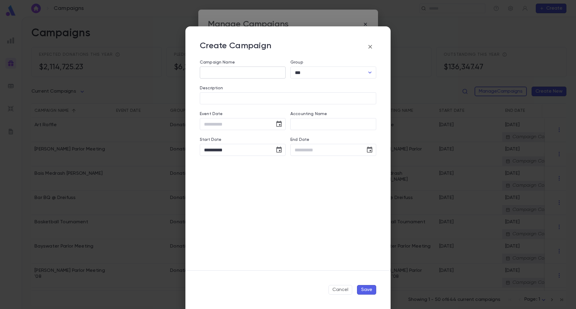
click at [221, 73] on input "Campaign Name" at bounding box center [243, 73] width 86 height 12
paste input "**********"
type input "**********"
click at [371, 291] on button "Save" at bounding box center [366, 290] width 19 height 10
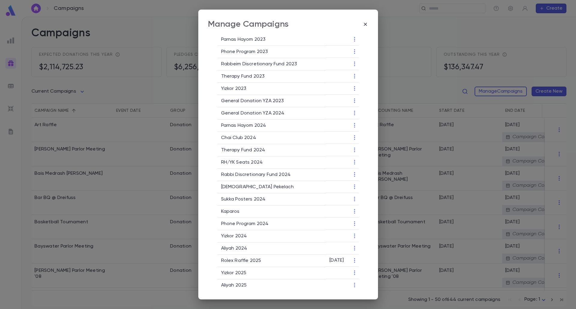
scroll to position [480, 0]
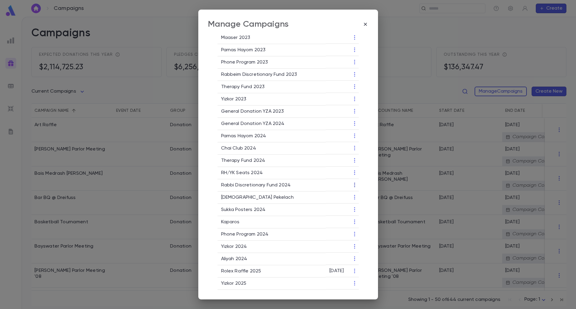
click at [351, 182] on icon "button" at bounding box center [354, 185] width 6 height 6
click at [364, 201] on li "End Campaign" at bounding box center [373, 201] width 43 height 10
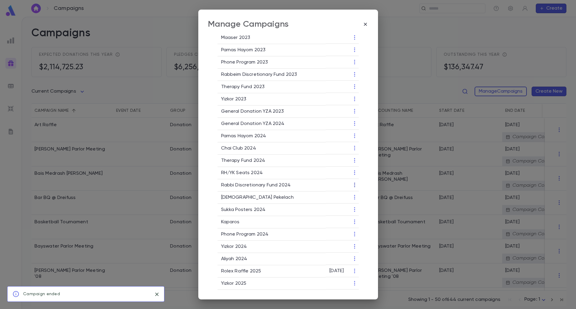
click at [351, 182] on icon "button" at bounding box center [354, 185] width 6 height 6
click at [354, 190] on li "Edit" at bounding box center [373, 191] width 43 height 10
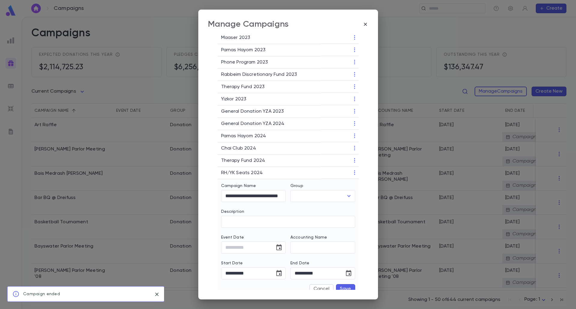
type input "***"
click at [264, 191] on input "**********" at bounding box center [253, 196] width 65 height 12
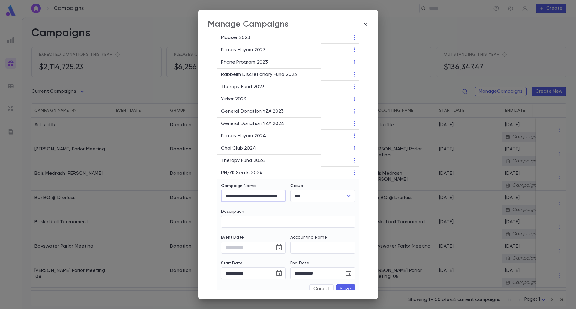
type input "**********"
click at [345, 285] on button "Save" at bounding box center [345, 289] width 19 height 10
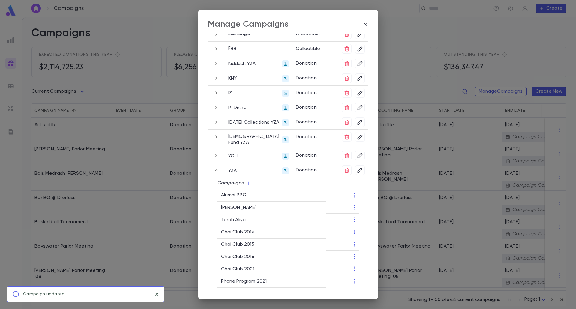
scroll to position [120, 0]
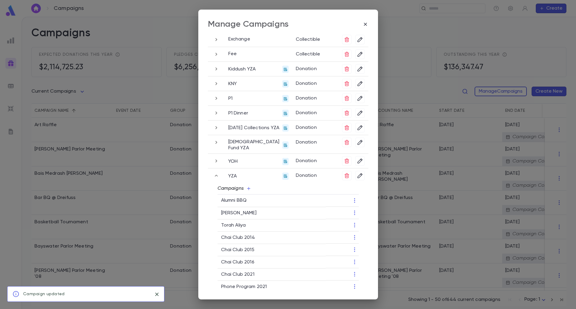
click at [247, 186] on icon "button" at bounding box center [248, 188] width 5 height 5
click at [240, 198] on li "Add Existing" at bounding box center [234, 198] width 43 height 10
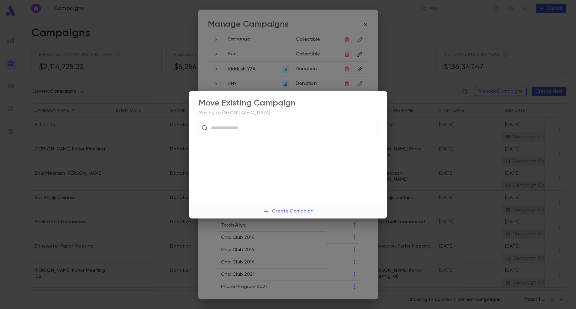
click at [299, 236] on div "Move Existing Campaign Moving to YZA ​ Create Campaign" at bounding box center [288, 154] width 576 height 309
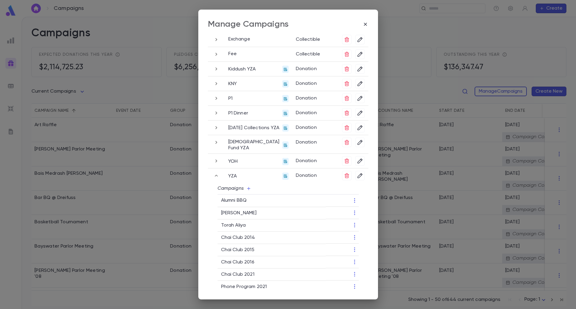
click at [247, 186] on icon "button" at bounding box center [248, 188] width 5 height 5
click at [234, 208] on li "Add New" at bounding box center [234, 207] width 43 height 10
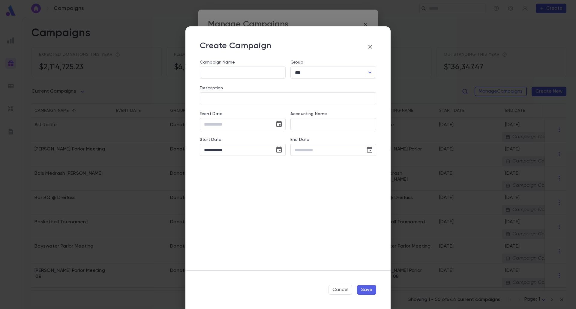
click at [226, 66] on div "Campaign Name" at bounding box center [243, 63] width 86 height 7
click at [226, 67] on div "Campaign Name ​" at bounding box center [240, 66] width 91 height 26
click at [226, 73] on input "Campaign Name" at bounding box center [243, 73] width 86 height 12
paste input "**********"
type input "**********"
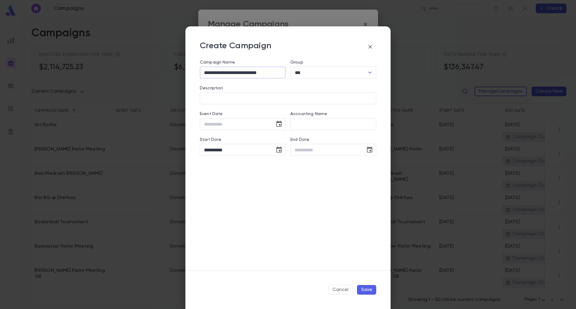
type input "**********"
click at [363, 286] on button "Save" at bounding box center [366, 290] width 19 height 10
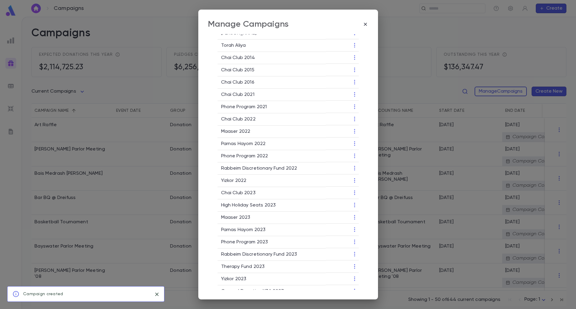
scroll to position [450, 0]
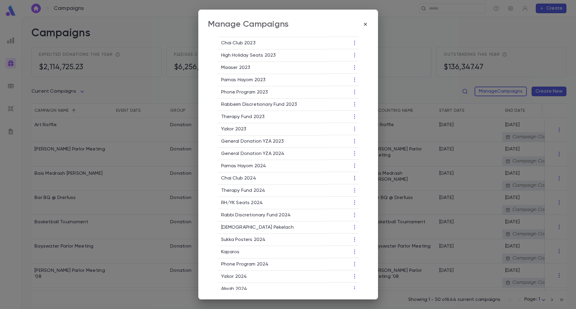
click at [351, 176] on icon "button" at bounding box center [354, 178] width 6 height 6
click at [367, 195] on li "End Campaign" at bounding box center [373, 194] width 43 height 10
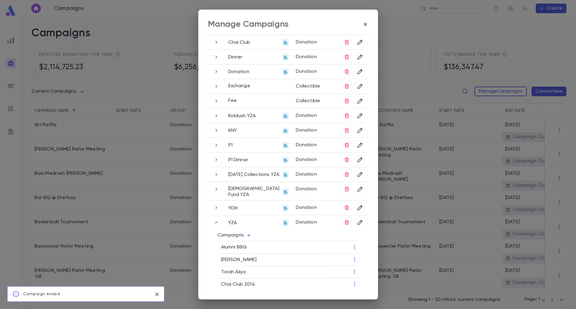
scroll to position [180, 0]
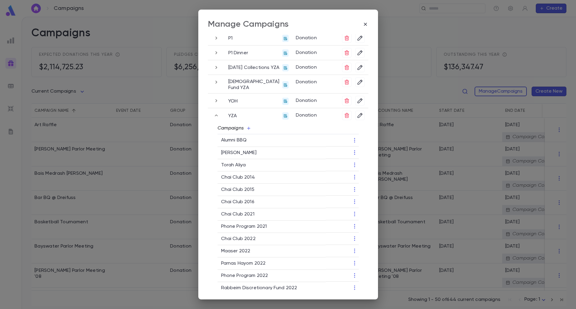
click at [247, 126] on icon "button" at bounding box center [248, 128] width 5 height 5
click at [248, 148] on li "Add New" at bounding box center [234, 147] width 43 height 10
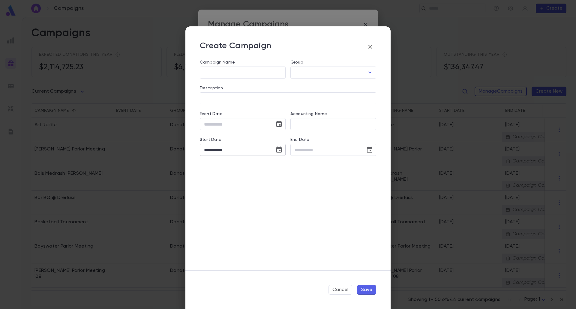
type input "***"
click at [225, 73] on input "Campaign Name" at bounding box center [243, 73] width 86 height 12
type input "**********"
click at [369, 288] on button "Save" at bounding box center [366, 290] width 19 height 10
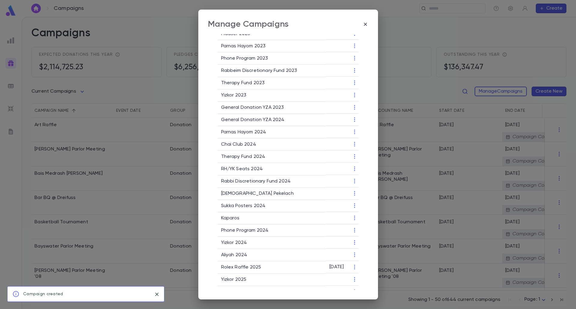
scroll to position [510, 0]
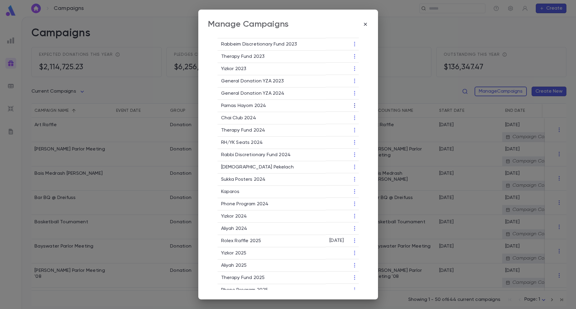
click at [352, 103] on icon "button" at bounding box center [354, 106] width 6 height 6
click at [366, 122] on li "End Campaign" at bounding box center [373, 121] width 43 height 10
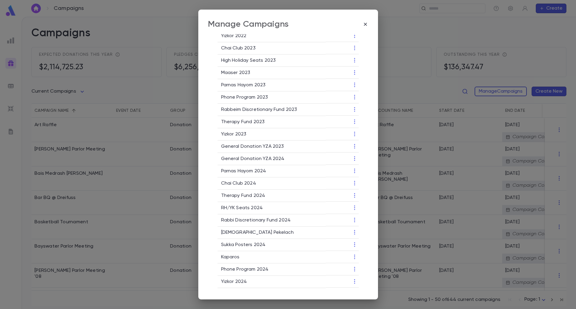
scroll to position [444, 0]
click at [354, 157] on icon "button" at bounding box center [354, 159] width 1 height 4
click at [361, 176] on li "End Campaign" at bounding box center [373, 175] width 43 height 10
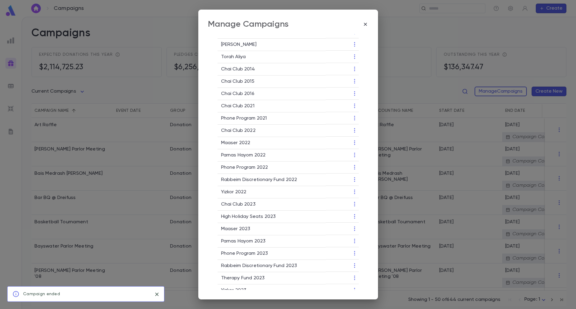
scroll to position [204, 0]
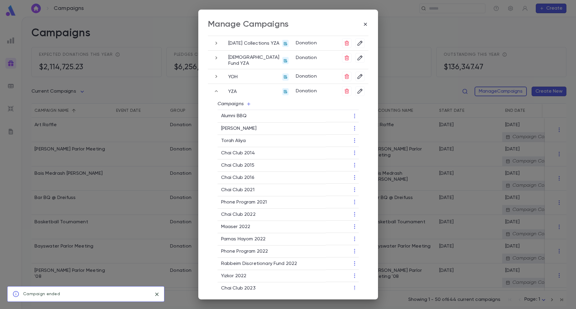
click at [246, 102] on icon "button" at bounding box center [248, 104] width 5 height 5
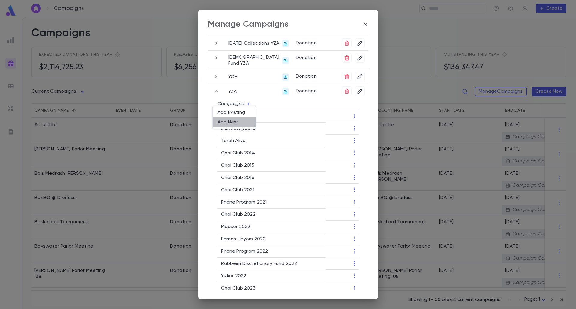
click at [237, 121] on li "Add New" at bounding box center [234, 123] width 43 height 10
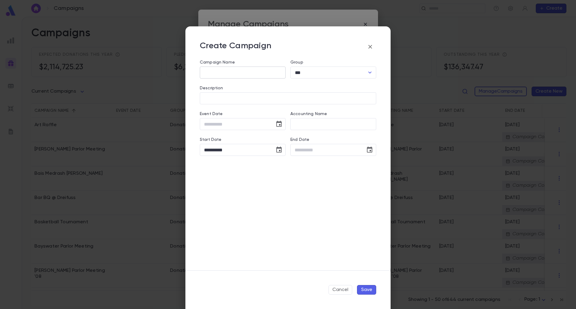
click at [248, 72] on input "Campaign Name" at bounding box center [243, 73] width 86 height 12
type input "**********"
click at [363, 290] on button "Save" at bounding box center [366, 290] width 19 height 10
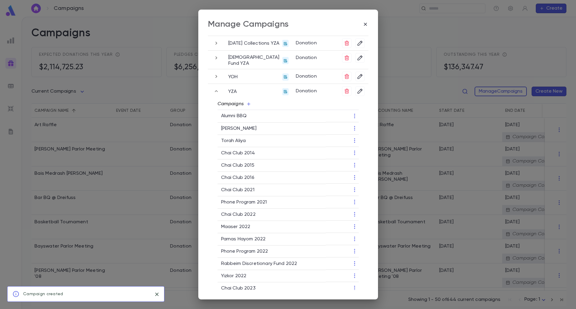
click at [249, 102] on icon "button" at bounding box center [248, 104] width 5 height 5
click at [237, 122] on li "Add New" at bounding box center [234, 123] width 43 height 10
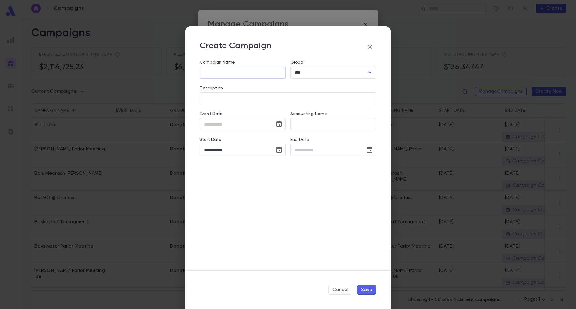
click at [225, 69] on input "Campaign Name" at bounding box center [243, 73] width 86 height 12
type input "**********"
click at [367, 288] on button "Save" at bounding box center [366, 290] width 19 height 10
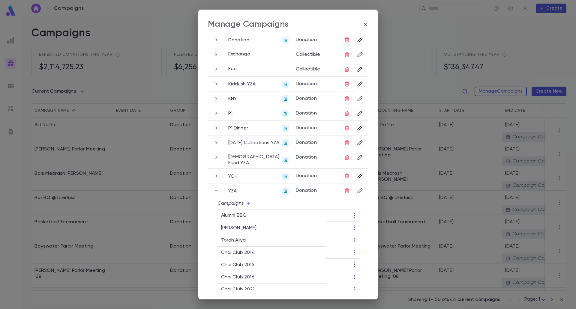
scroll to position [180, 0]
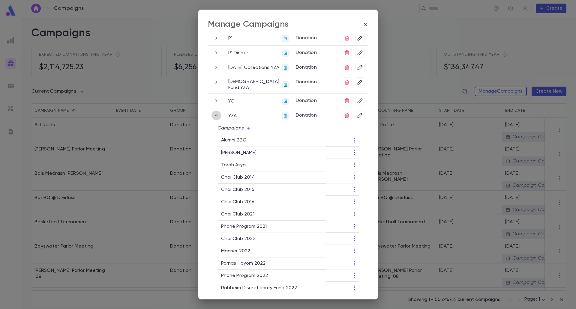
click at [217, 113] on icon "button" at bounding box center [216, 115] width 7 height 7
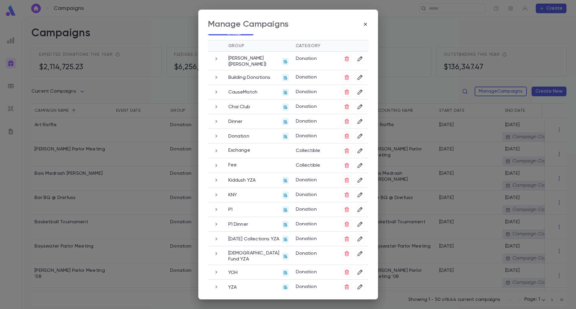
scroll to position [0, 0]
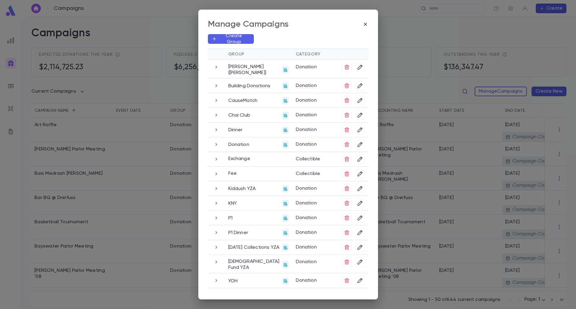
click at [216, 218] on icon "button" at bounding box center [216, 217] width 7 height 7
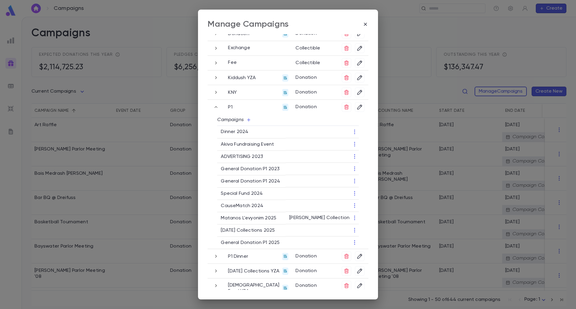
scroll to position [120, 0]
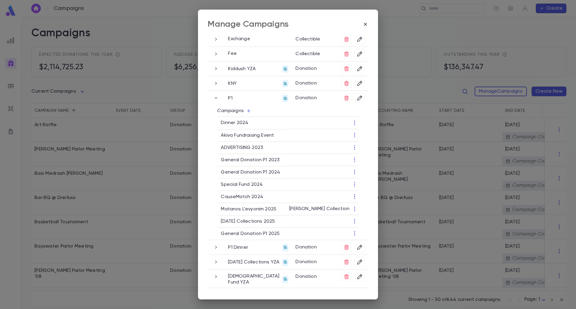
click at [354, 198] on icon "button" at bounding box center [354, 197] width 6 height 6
click at [361, 218] on li "End Campaign" at bounding box center [373, 216] width 43 height 10
click at [247, 111] on icon "button" at bounding box center [248, 110] width 3 height 3
click at [241, 131] on li "Add New" at bounding box center [234, 133] width 43 height 10
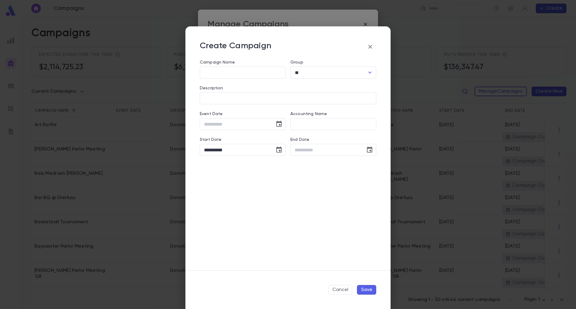
click at [233, 64] on label "Campaign Name" at bounding box center [217, 62] width 35 height 5
click at [233, 67] on input "Campaign Name" at bounding box center [243, 73] width 86 height 12
click at [223, 76] on input "**********" at bounding box center [243, 73] width 86 height 12
type input "**********"
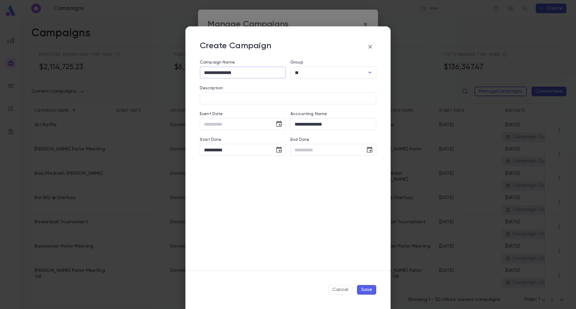
click at [371, 291] on button "Save" at bounding box center [366, 290] width 19 height 10
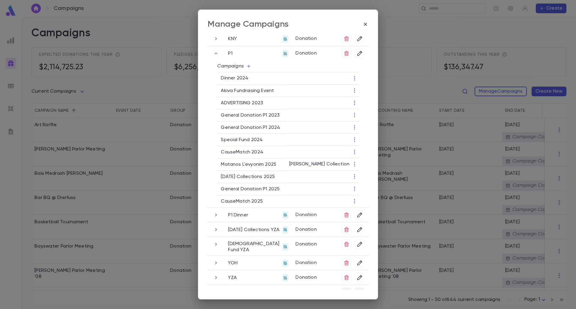
scroll to position [171, 0]
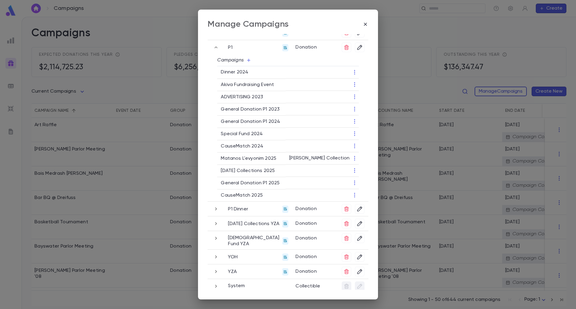
drag, startPoint x: 369, startPoint y: 22, endPoint x: 170, endPoint y: 42, distance: 199.2
click at [368, 22] on icon "button" at bounding box center [365, 24] width 6 height 6
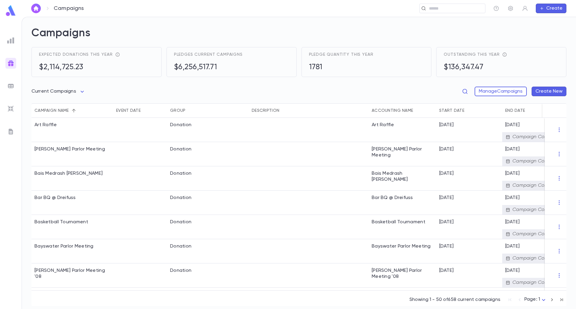
click at [13, 16] on link at bounding box center [11, 11] width 12 height 13
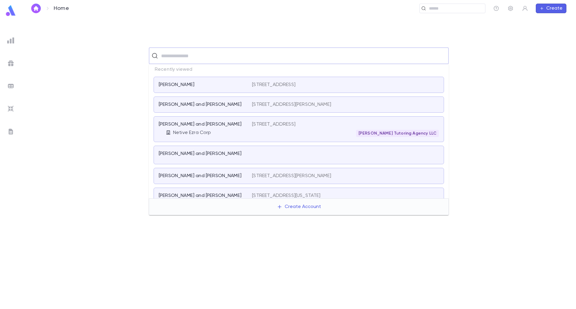
click at [179, 55] on input "text" at bounding box center [302, 55] width 287 height 11
click at [207, 174] on p "[PERSON_NAME] and [PERSON_NAME]" at bounding box center [200, 176] width 83 height 6
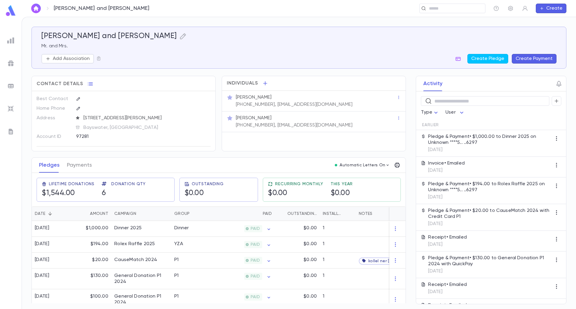
click at [529, 60] on button "Create Payment" at bounding box center [534, 59] width 45 height 10
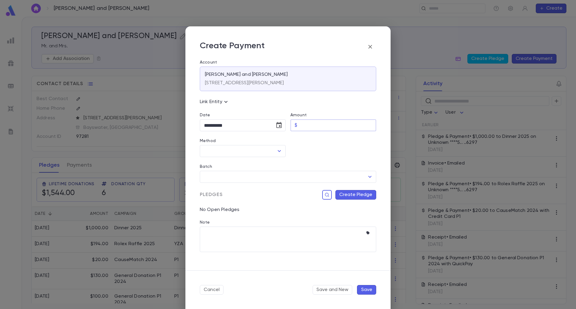
click at [335, 130] on input "Amount" at bounding box center [338, 126] width 76 height 12
type input "********"
click at [344, 198] on button "Create Pledge" at bounding box center [355, 195] width 41 height 10
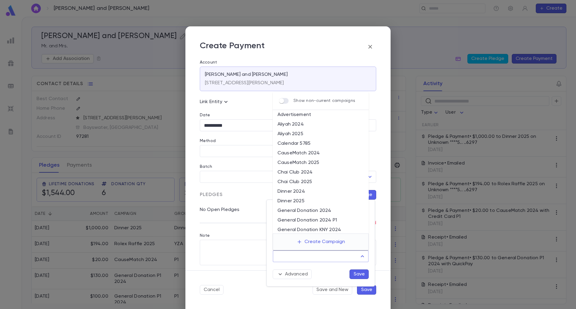
click at [354, 258] on input "Campaign" at bounding box center [316, 256] width 82 height 11
click at [369, 45] on div at bounding box center [288, 154] width 576 height 309
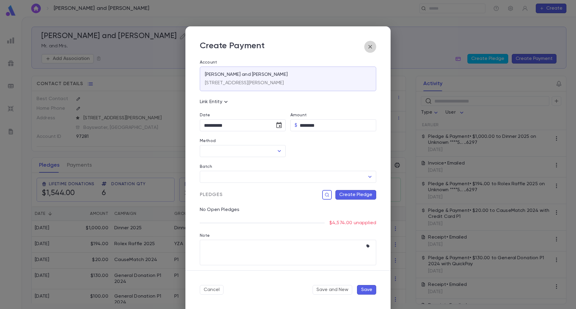
click at [372, 48] on icon "button" at bounding box center [369, 46] width 7 height 7
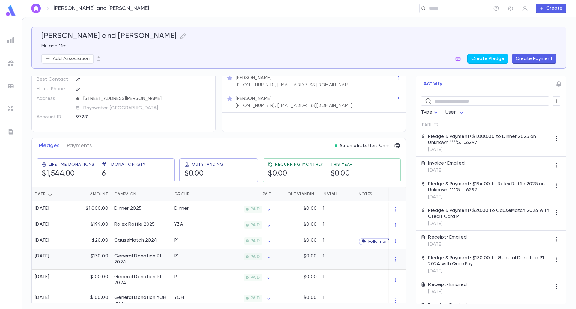
scroll to position [30, 0]
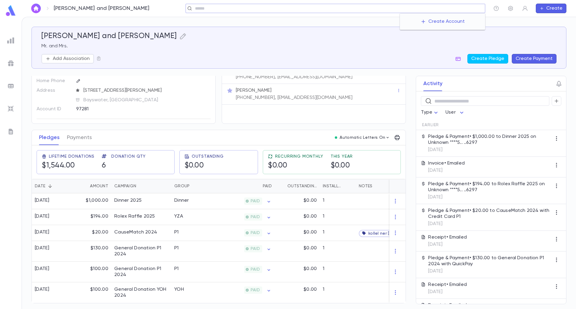
click at [432, 10] on input "text" at bounding box center [337, 9] width 289 height 6
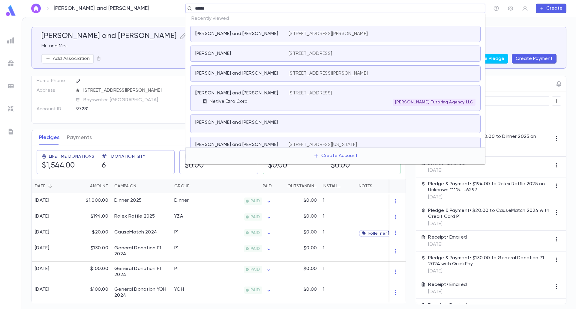
type input "*******"
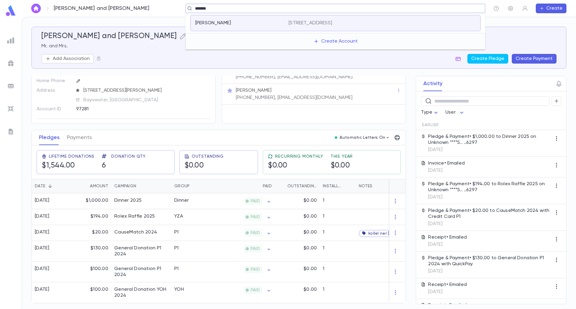
click at [412, 28] on div "Kreiser, Dovid 675 Princeton Avenue, APT 312, Lakewood NJ 08701 United States" at bounding box center [335, 23] width 290 height 16
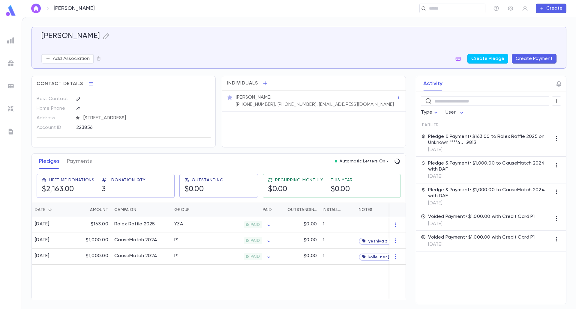
click at [526, 54] on div "Kreiser, Dovid Add Association Create Pledge Create Payment" at bounding box center [298, 48] width 515 height 32
click at [532, 61] on button "Create Payment" at bounding box center [534, 59] width 45 height 10
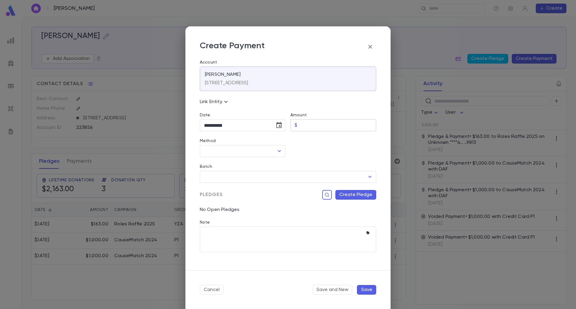
click at [315, 128] on input "Amount" at bounding box center [338, 126] width 76 height 12
type input "*********"
click at [279, 122] on icon "Choose date, selected date is Aug 29, 2025" at bounding box center [278, 125] width 5 height 6
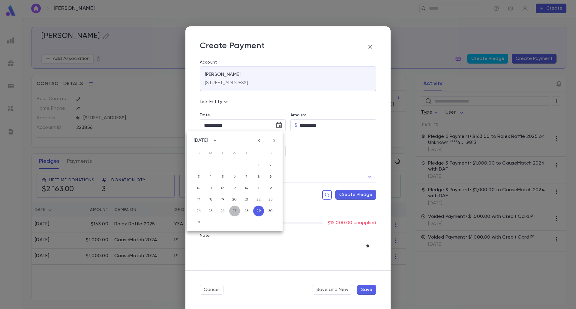
click at [235, 211] on button "27" at bounding box center [234, 211] width 11 height 11
type input "**********"
drag, startPoint x: 272, startPoint y: 149, endPoint x: 272, endPoint y: 152, distance: 3.6
click at [272, 148] on input "Method" at bounding box center [237, 150] width 71 height 11
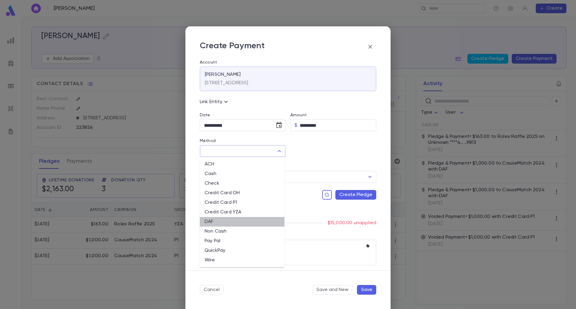
click at [229, 225] on li "DAF" at bounding box center [242, 222] width 85 height 10
type input "***"
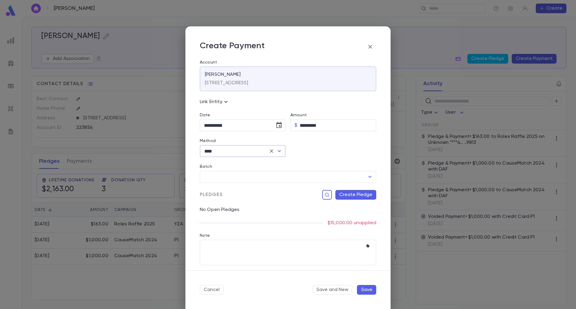
click at [362, 195] on button "Create Pledge" at bounding box center [355, 195] width 41 height 10
click at [317, 259] on input "Campaign" at bounding box center [316, 256] width 82 height 11
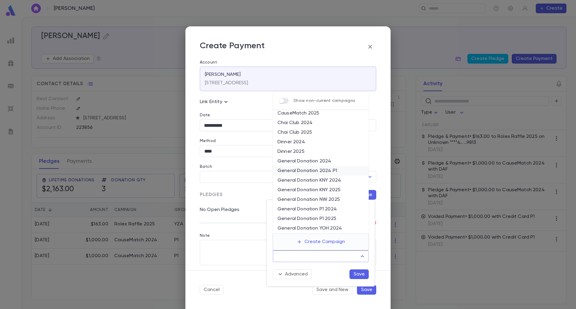
scroll to position [60, 0]
click at [318, 201] on li "General Donation P1 2024" at bounding box center [321, 199] width 96 height 10
type input "**********"
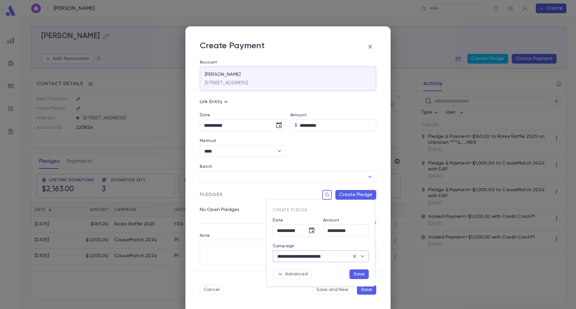
click at [357, 277] on button "Save" at bounding box center [358, 275] width 19 height 10
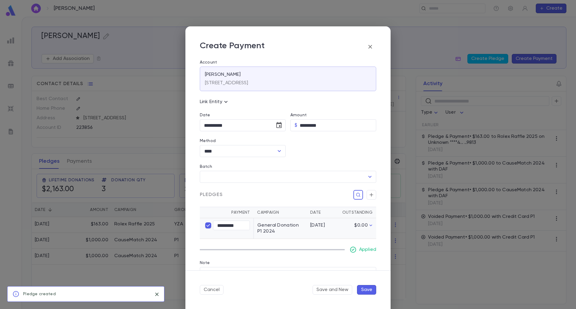
scroll to position [29, 0]
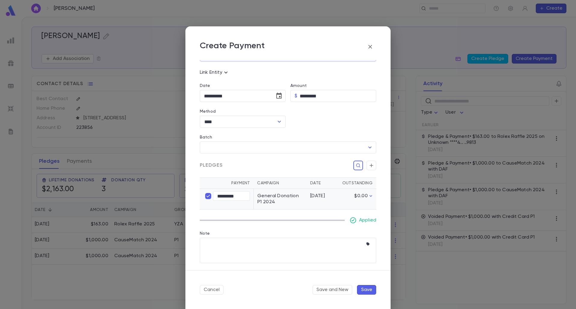
click at [365, 288] on button "Save" at bounding box center [366, 290] width 19 height 10
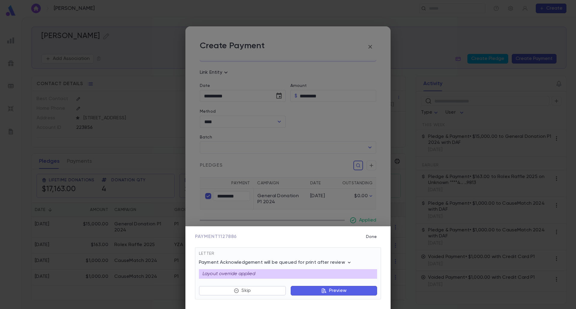
click at [364, 288] on button "Preview" at bounding box center [334, 291] width 86 height 10
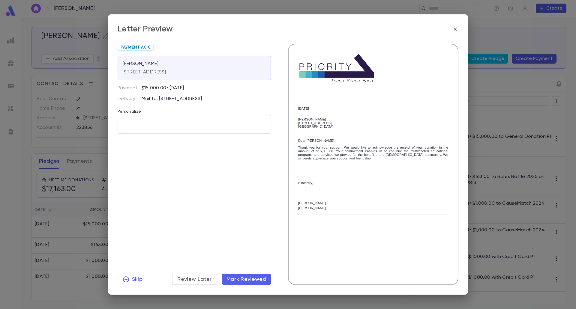
click at [248, 282] on span "Mark Reviewed" at bounding box center [246, 279] width 40 height 7
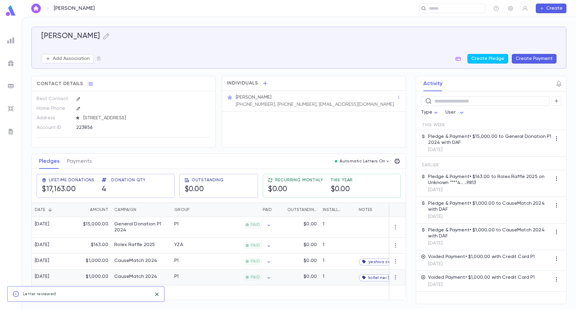
scroll to position [1, 0]
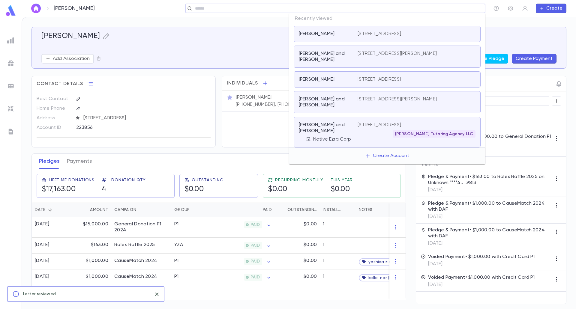
click at [442, 8] on input "text" at bounding box center [333, 9] width 280 height 6
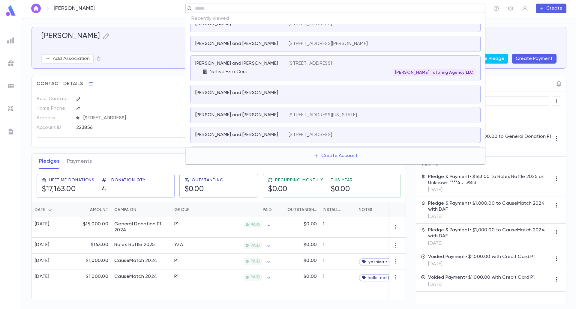
scroll to position [60, 0]
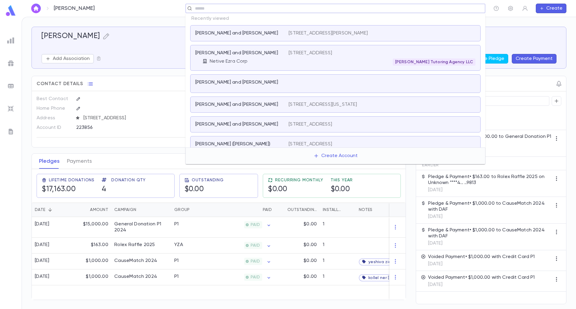
click at [240, 57] on div "Richmond, Dovid and Tzipporah Netive Ezra Corp" at bounding box center [241, 58] width 93 height 16
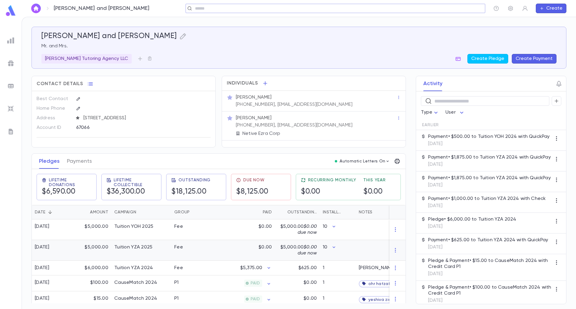
click at [217, 250] on div "$0.00" at bounding box center [245, 250] width 58 height 21
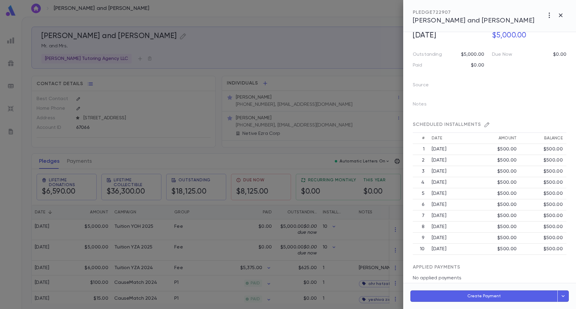
scroll to position [68, 0]
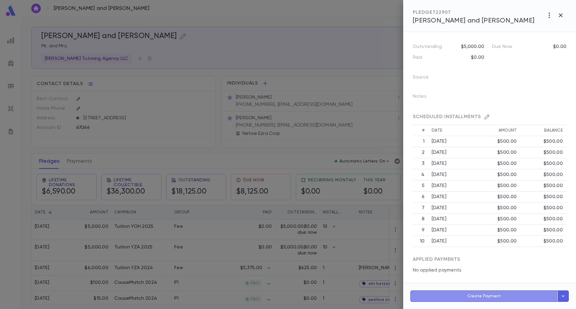
click at [493, 294] on button "Create Payment" at bounding box center [483, 296] width 147 height 11
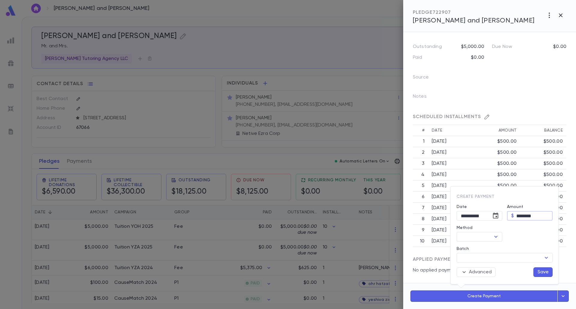
click at [519, 217] on input "********" at bounding box center [534, 215] width 36 height 9
paste input "text"
click at [496, 237] on icon "Open" at bounding box center [495, 237] width 3 height 2
type input "********"
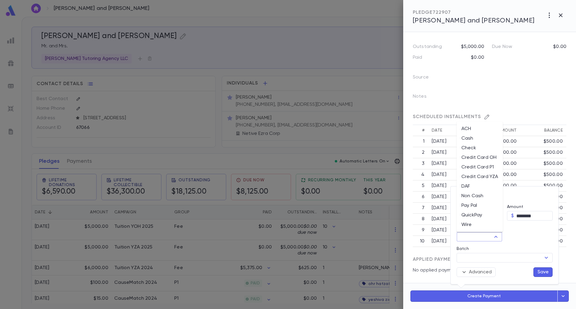
click at [513, 235] on div at bounding box center [527, 231] width 50 height 21
click at [495, 237] on icon "Open" at bounding box center [495, 236] width 7 height 7
click at [495, 237] on icon "Close" at bounding box center [495, 237] width 3 height 2
click at [495, 219] on icon "Choose date, selected date is Aug 29, 2025" at bounding box center [495, 215] width 7 height 7
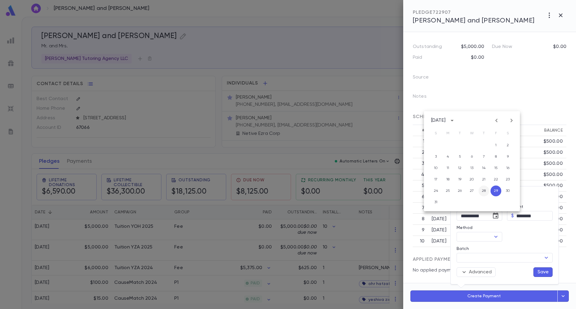
click at [484, 190] on button "28" at bounding box center [483, 191] width 11 height 11
type input "**********"
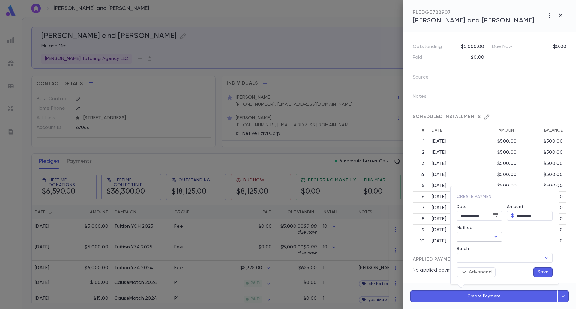
click at [495, 237] on icon "Open" at bounding box center [495, 236] width 7 height 7
click at [501, 240] on div "​" at bounding box center [479, 237] width 46 height 10
click at [504, 240] on div at bounding box center [527, 231] width 50 height 21
click at [495, 240] on icon "Open" at bounding box center [495, 236] width 7 height 7
click at [485, 215] on li "QuickPay" at bounding box center [479, 216] width 46 height 10
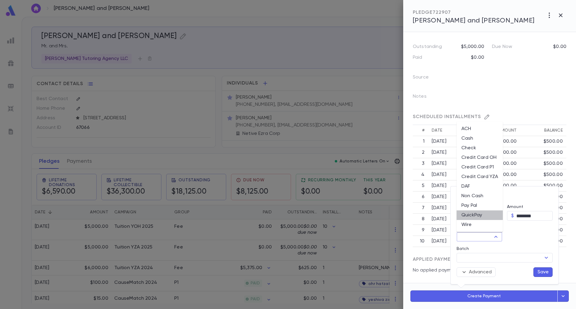
type input "********"
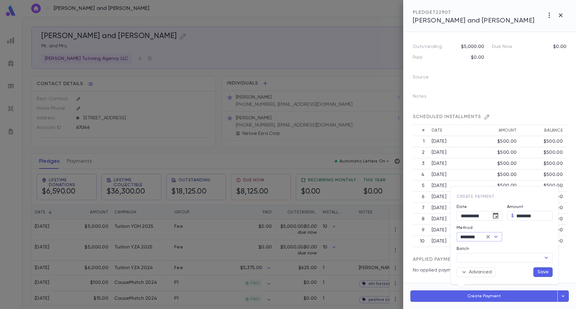
click at [537, 272] on button "Save" at bounding box center [542, 273] width 19 height 10
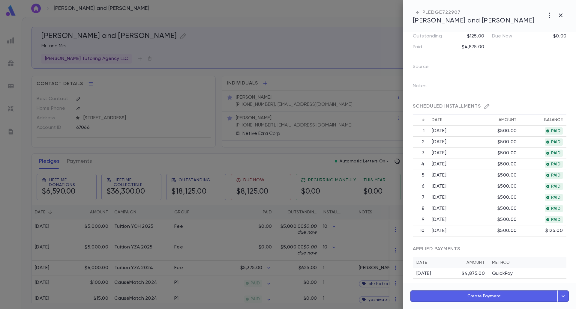
scroll to position [84, 0]
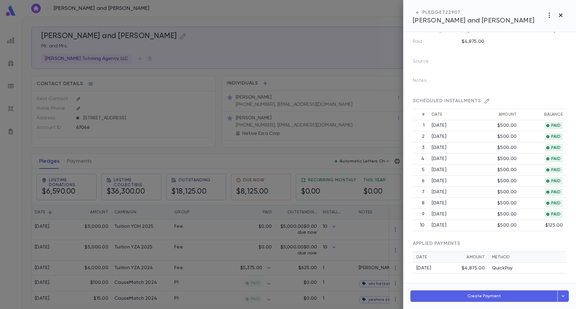
click at [562, 13] on icon "button" at bounding box center [560, 15] width 7 height 7
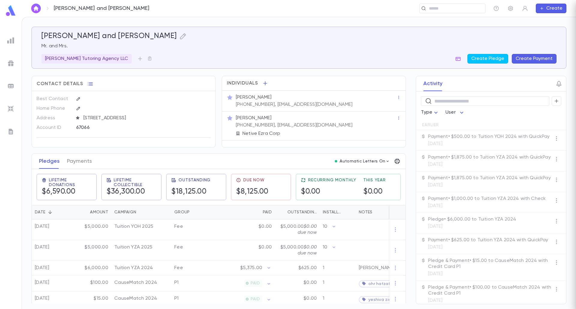
scroll to position [0, 0]
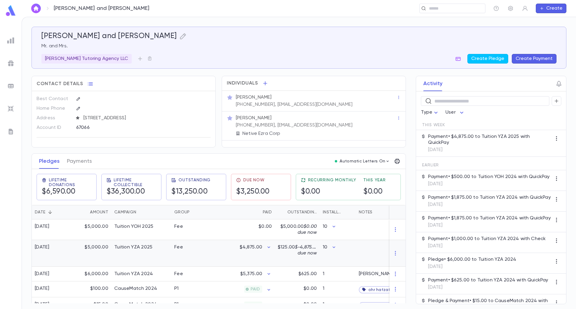
click at [200, 253] on div "Fee" at bounding box center [193, 253] width 45 height 27
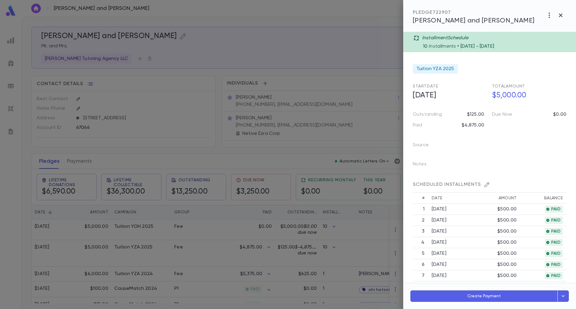
click at [229, 252] on div at bounding box center [288, 154] width 576 height 309
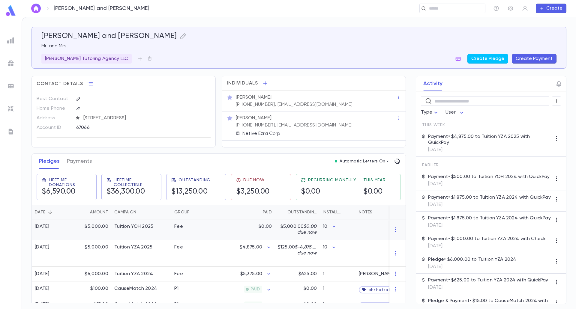
click at [207, 234] on div "Fee" at bounding box center [193, 230] width 45 height 21
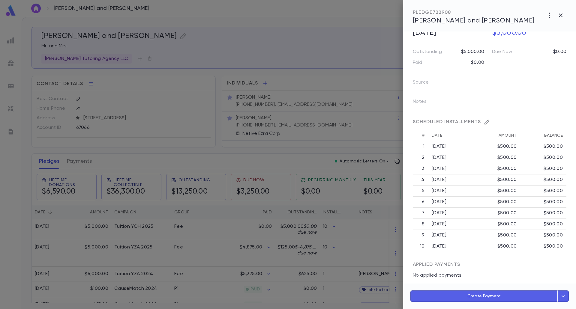
scroll to position [68, 0]
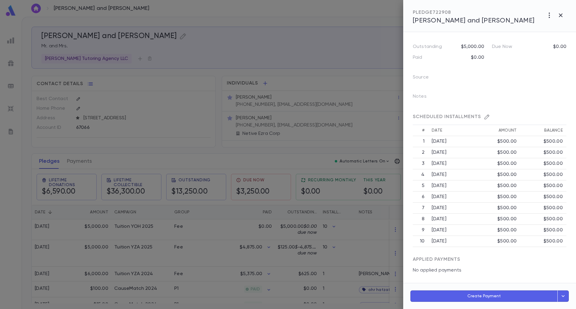
click at [215, 262] on div at bounding box center [288, 154] width 576 height 309
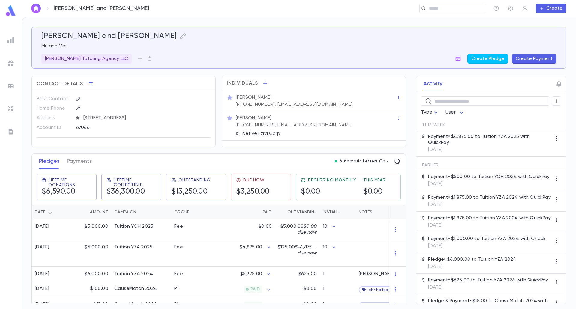
click at [13, 12] on img at bounding box center [11, 11] width 12 height 12
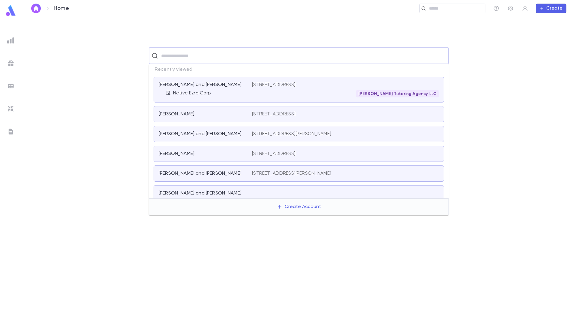
click at [174, 52] on input "text" at bounding box center [302, 55] width 287 height 11
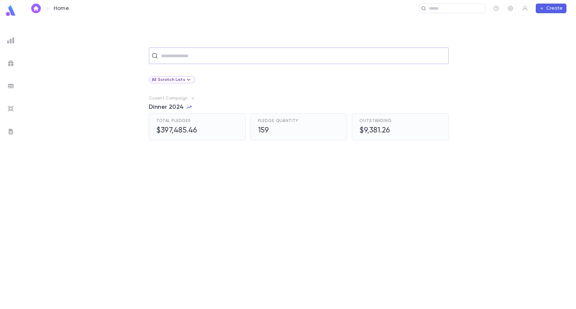
click at [175, 55] on input "text" at bounding box center [302, 55] width 287 height 11
click at [13, 14] on img at bounding box center [11, 11] width 12 height 12
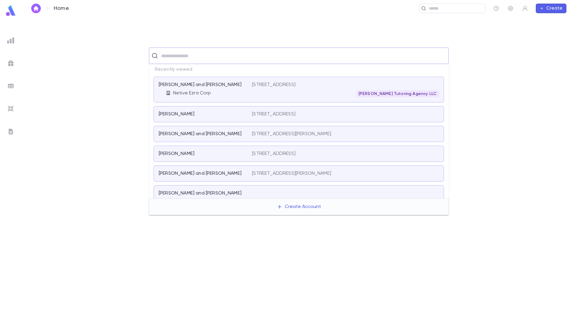
click at [208, 58] on input "text" at bounding box center [302, 55] width 287 height 11
type input "*******"
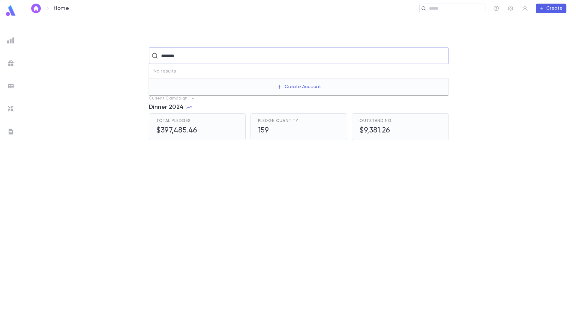
click at [199, 50] on input "*******" at bounding box center [298, 55] width 278 height 11
